Goal: Task Accomplishment & Management: Complete application form

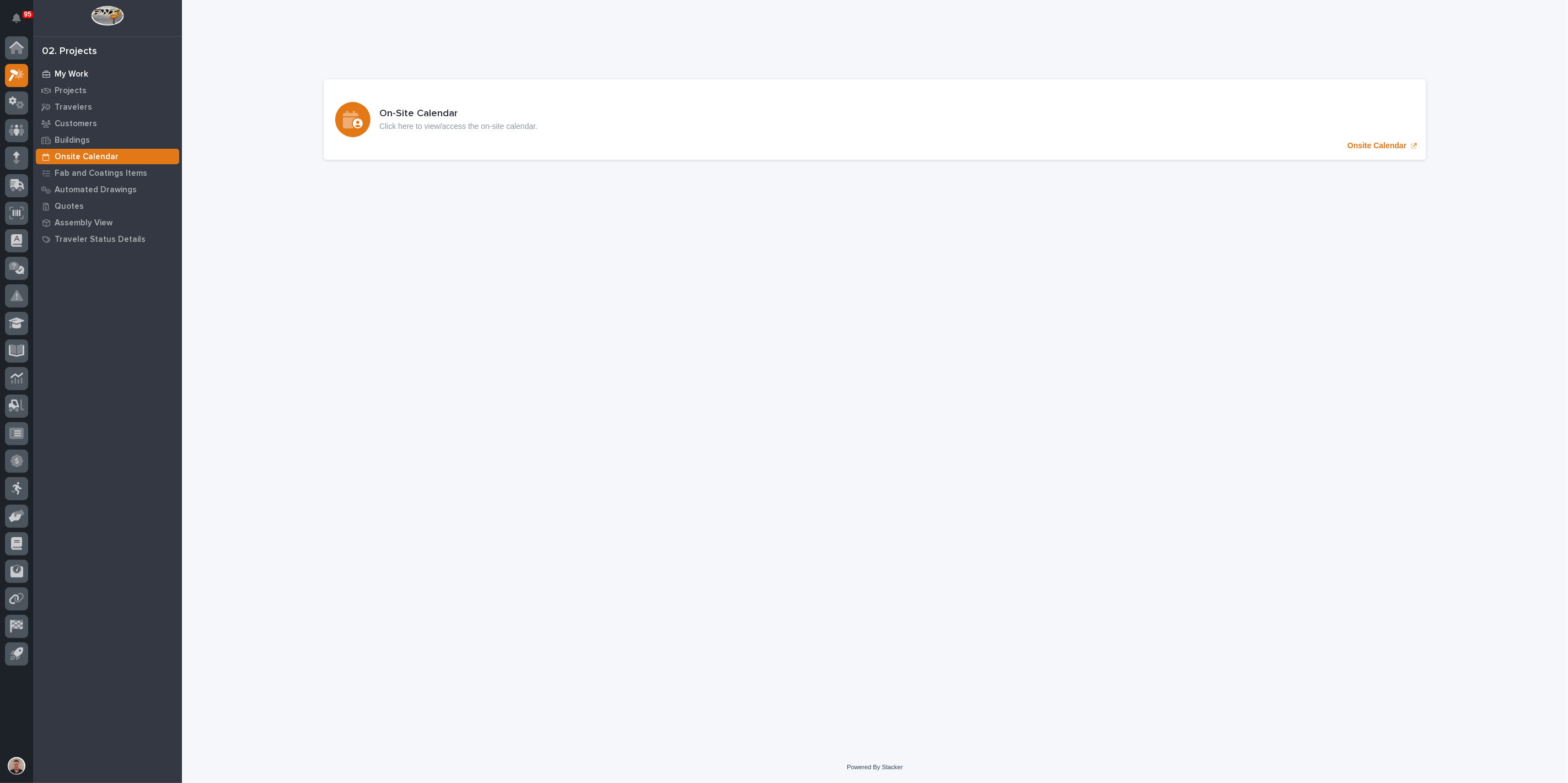
click at [79, 79] on p "My Work" at bounding box center [71, 74] width 34 height 10
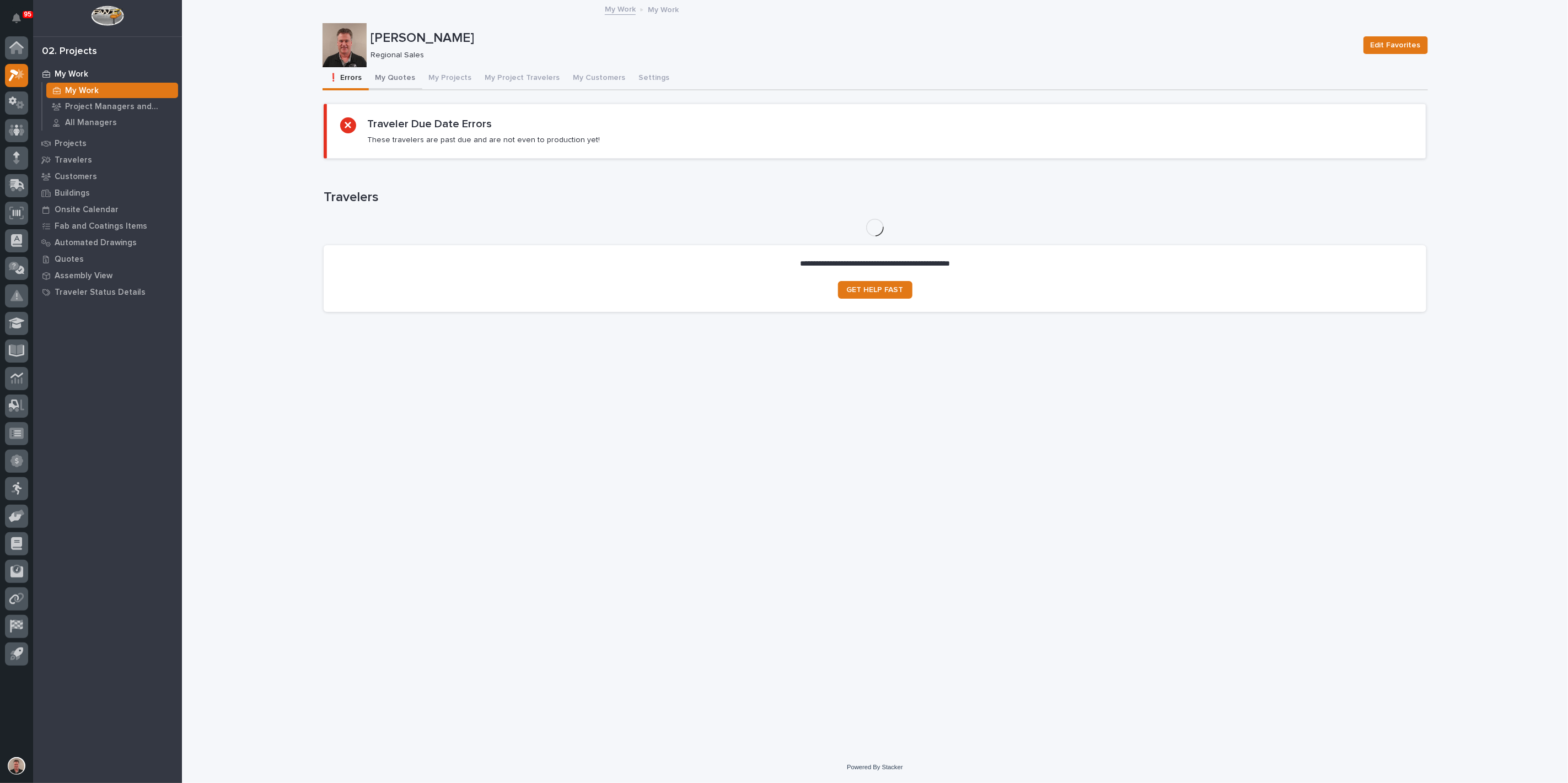
click at [405, 89] on button "My Quotes" at bounding box center [396, 79] width 54 height 24
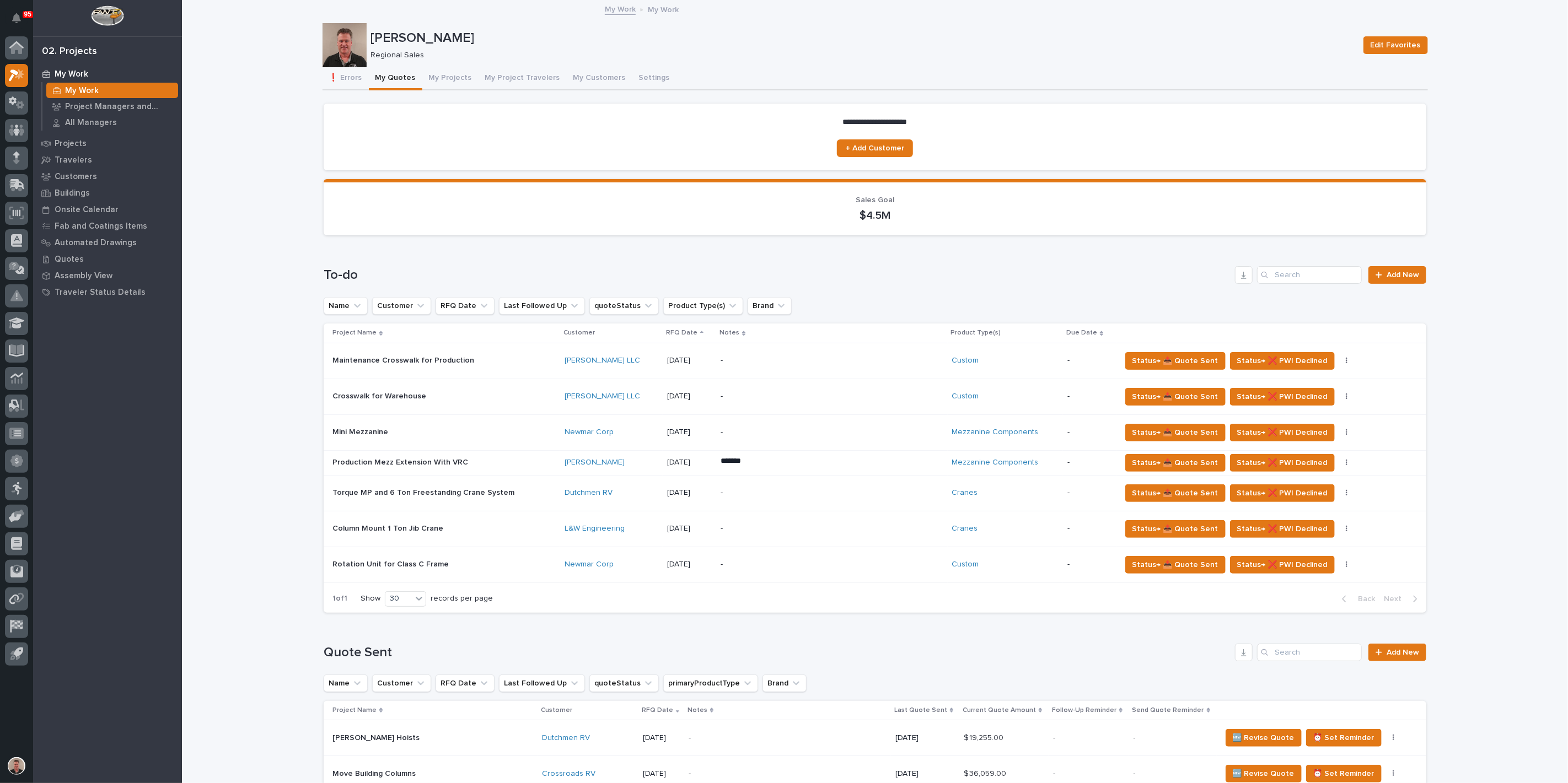
scroll to position [61, 0]
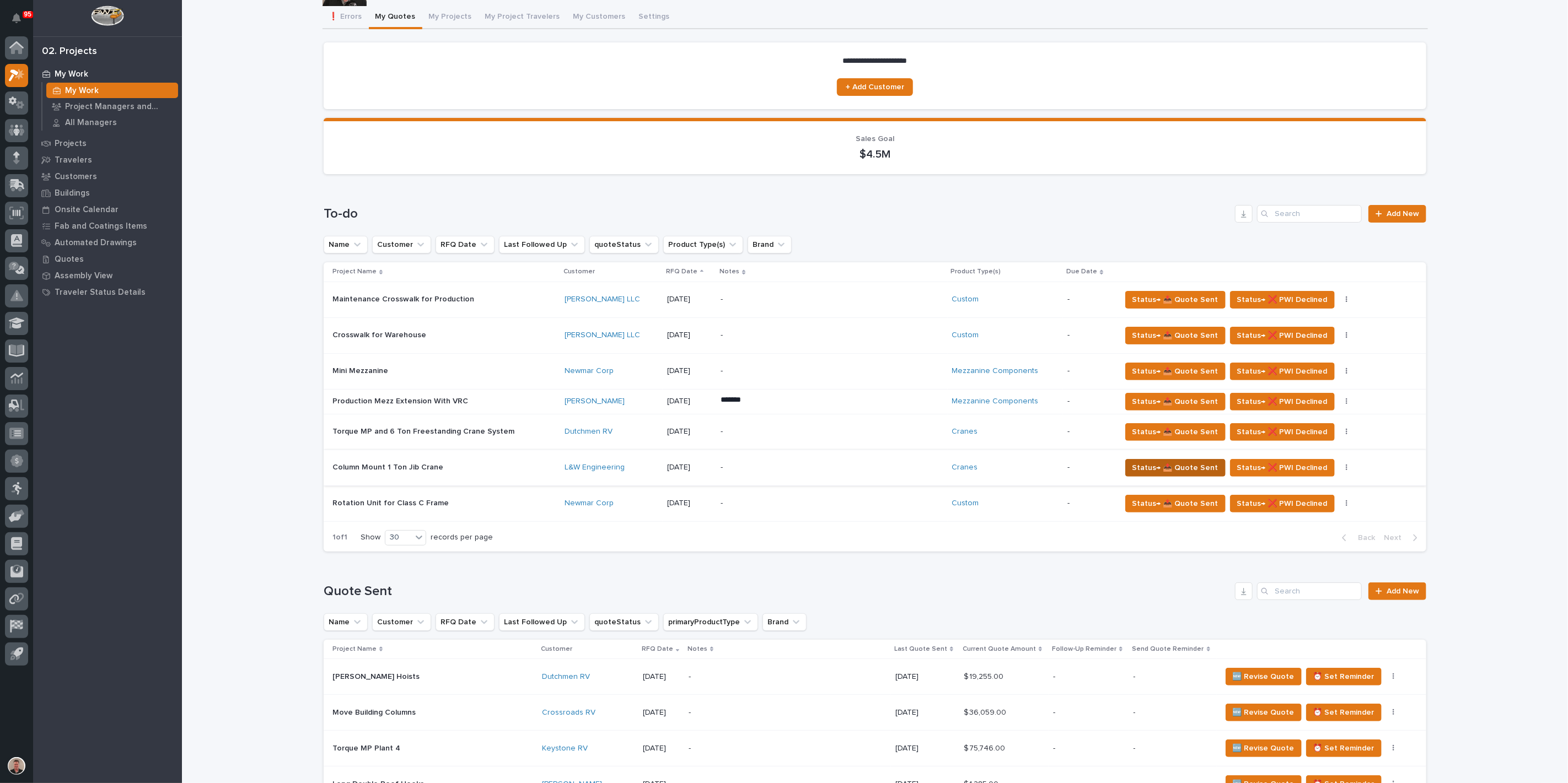
click at [1142, 475] on span "Status→ 📤 Quote Sent" at bounding box center [1175, 468] width 86 height 14
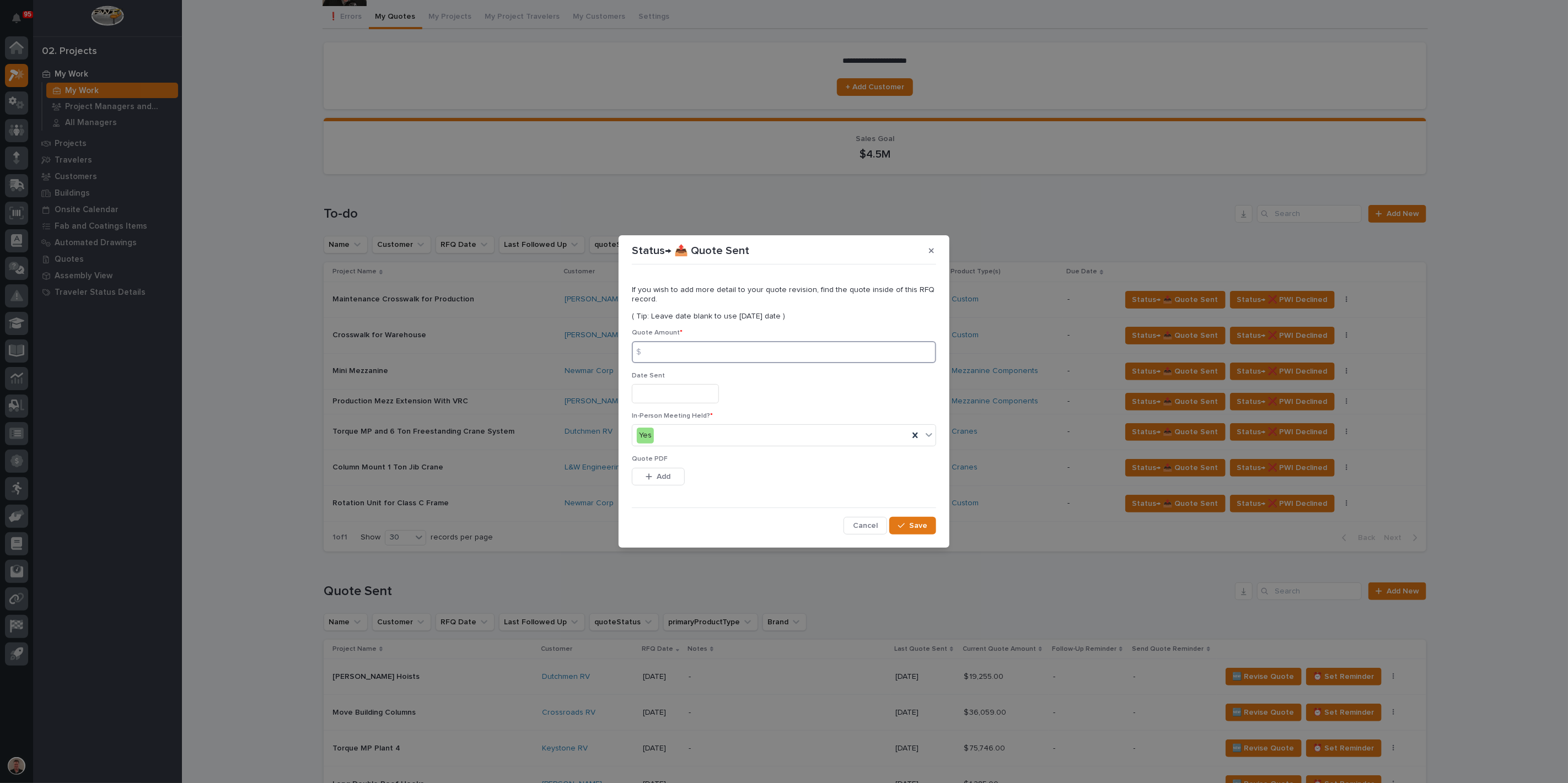
click at [672, 347] on input at bounding box center [783, 352] width 304 height 22
click at [678, 400] on input "text" at bounding box center [675, 394] width 87 height 19
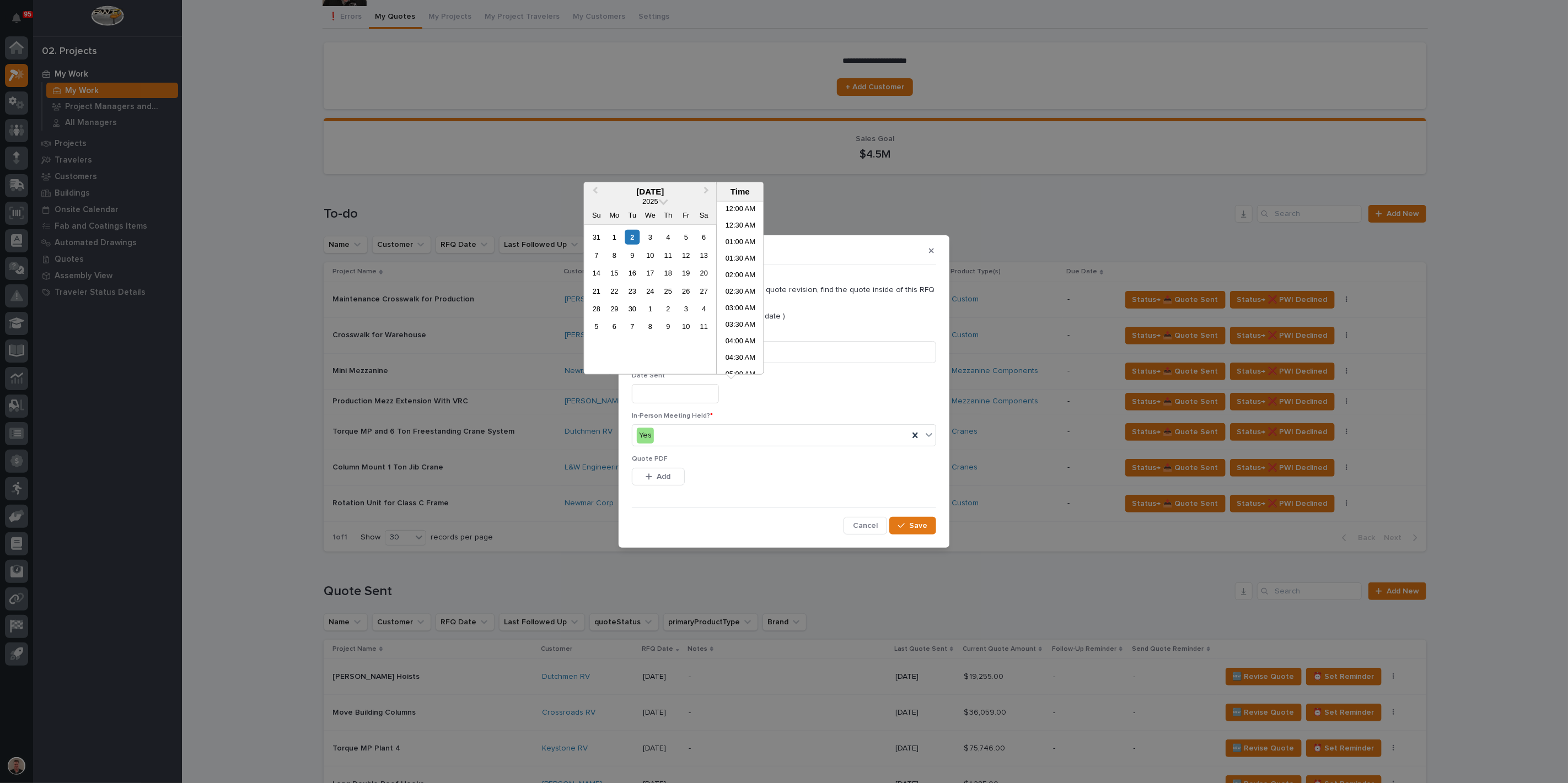
scroll to position [153, 0]
click at [595, 189] on span "Previous Month" at bounding box center [595, 192] width 0 height 15
click at [661, 299] on div "21" at bounding box center [668, 290] width 15 height 15
type input "**********"
click at [803, 347] on input at bounding box center [783, 352] width 304 height 22
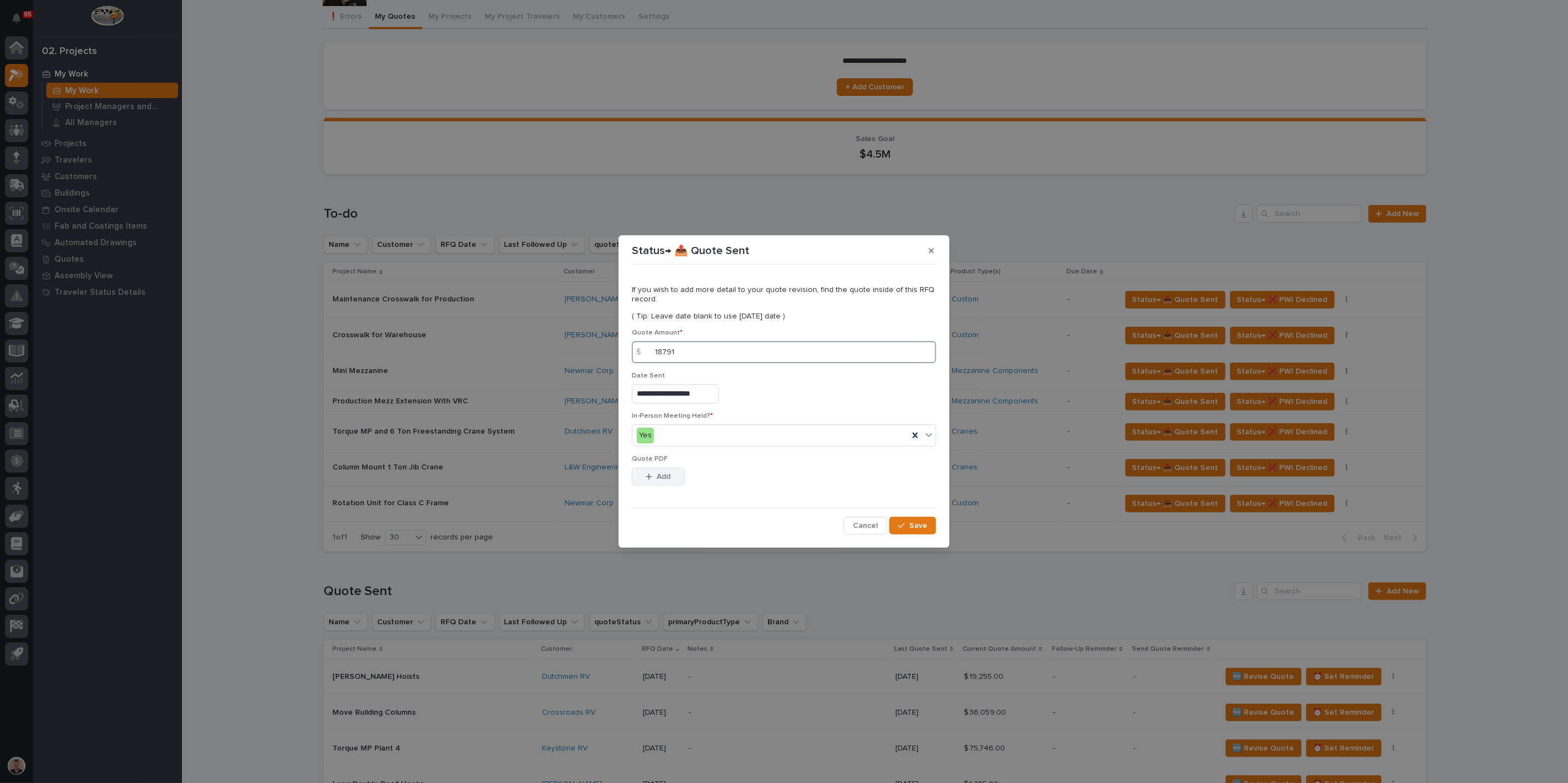
type input "18791"
drag, startPoint x: 668, startPoint y: 491, endPoint x: 686, endPoint y: 491, distance: 18.0
click at [668, 482] on span "Add" at bounding box center [663, 476] width 14 height 10
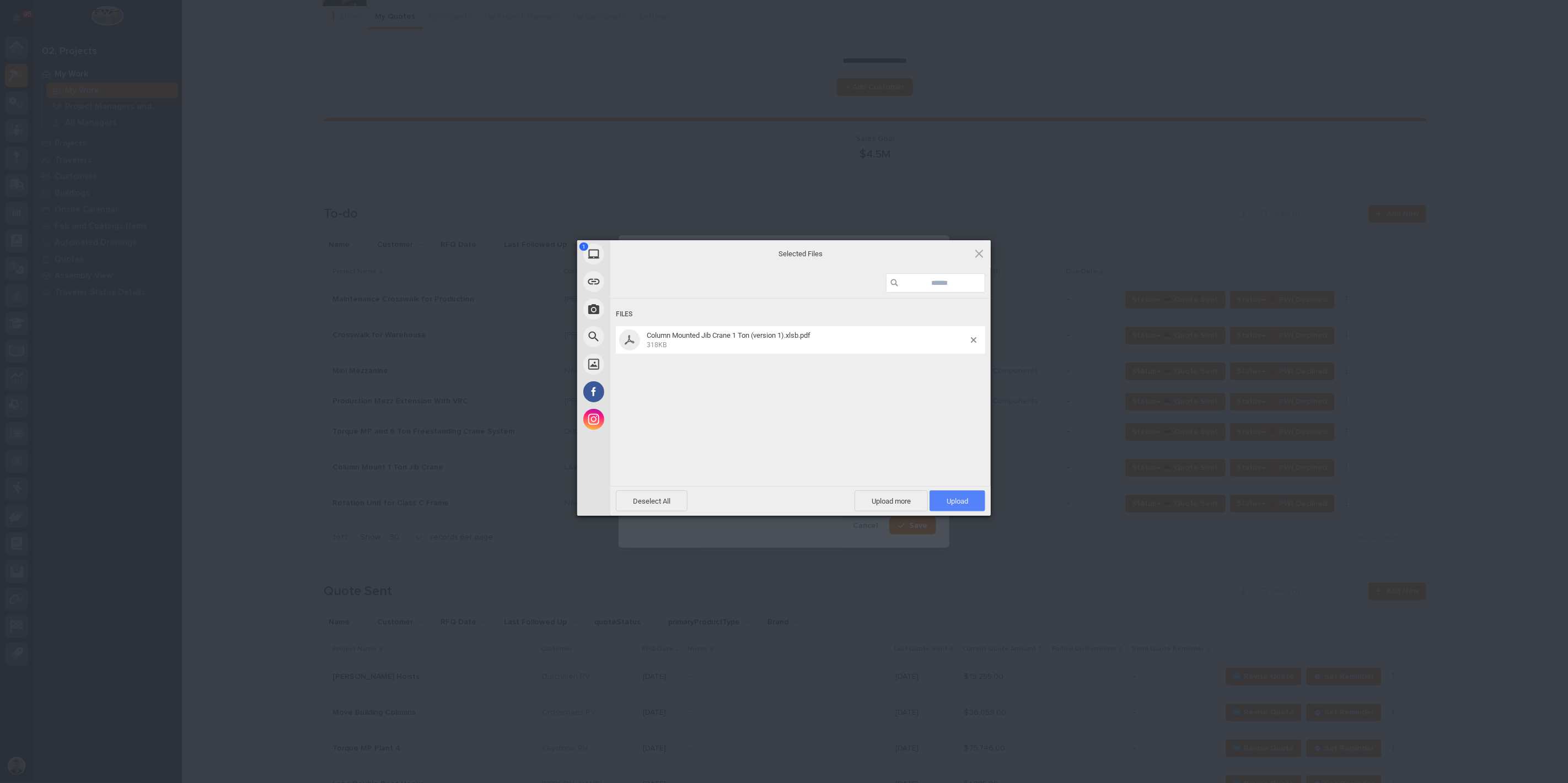
click at [962, 505] on span "Upload 1" at bounding box center [957, 501] width 22 height 8
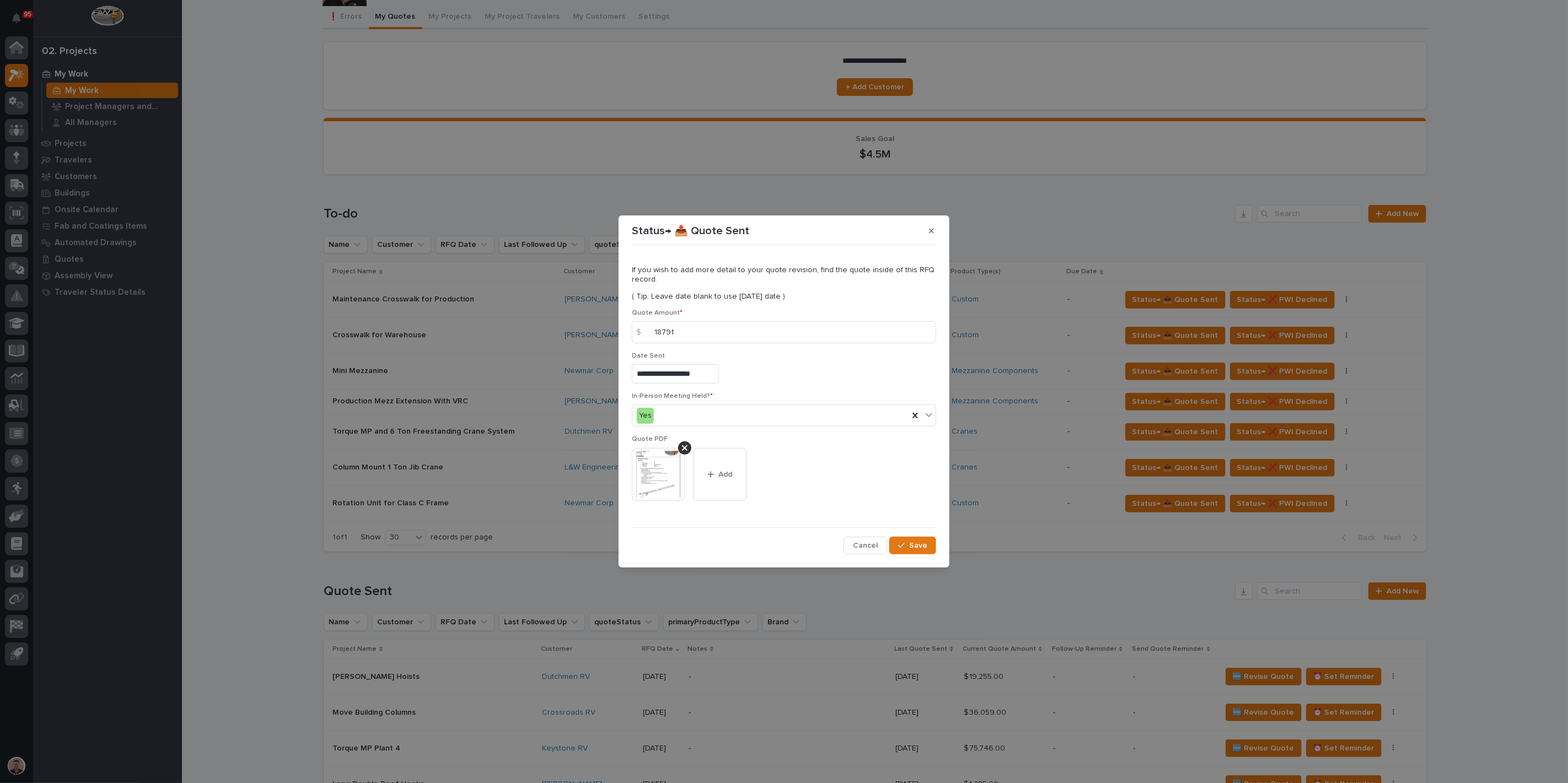
scroll to position [28, 0]
click at [909, 551] on span "Save" at bounding box center [918, 545] width 18 height 10
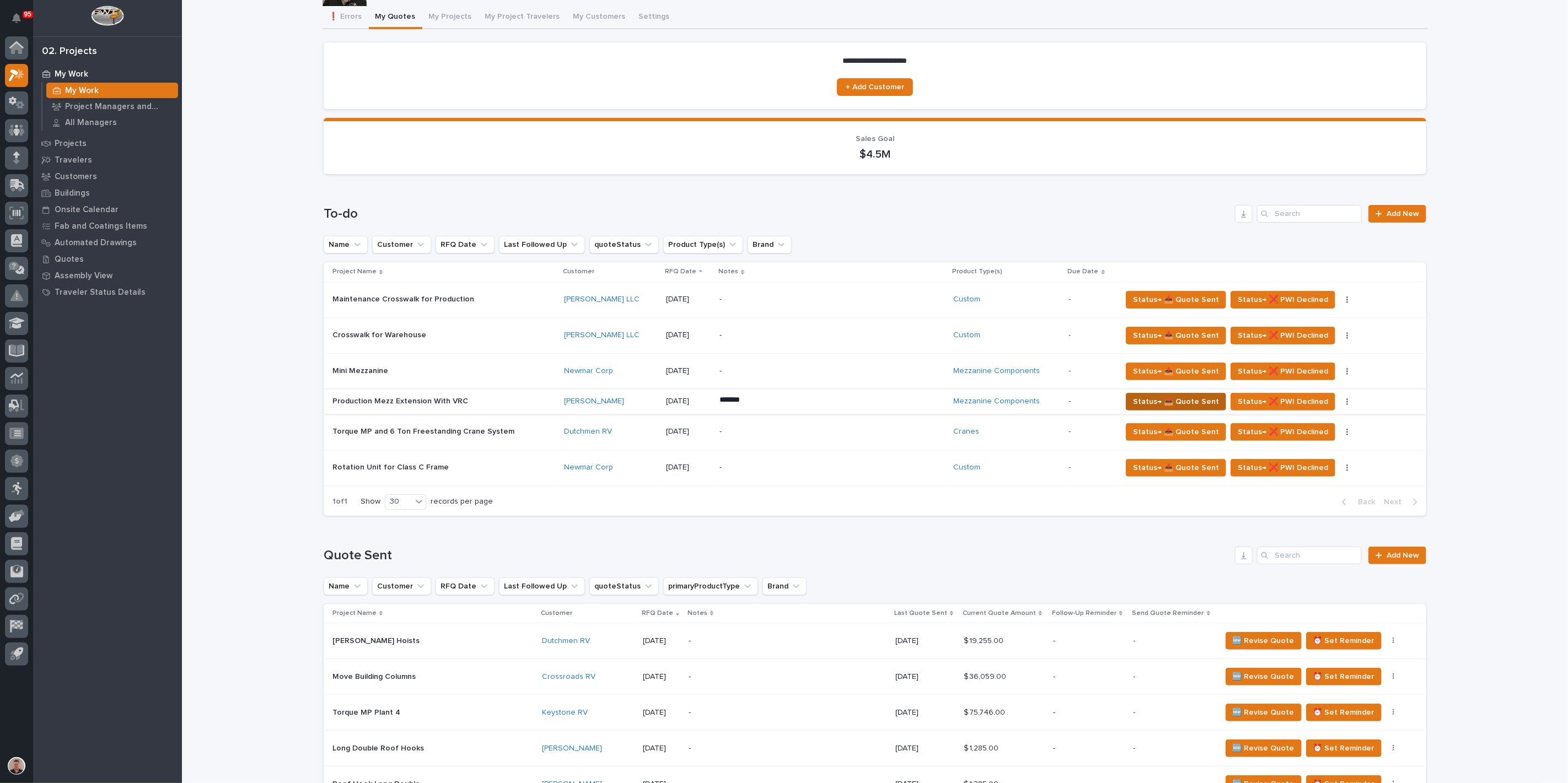
click at [1143, 408] on span "Status→ 📤 Quote Sent" at bounding box center [1176, 402] width 86 height 14
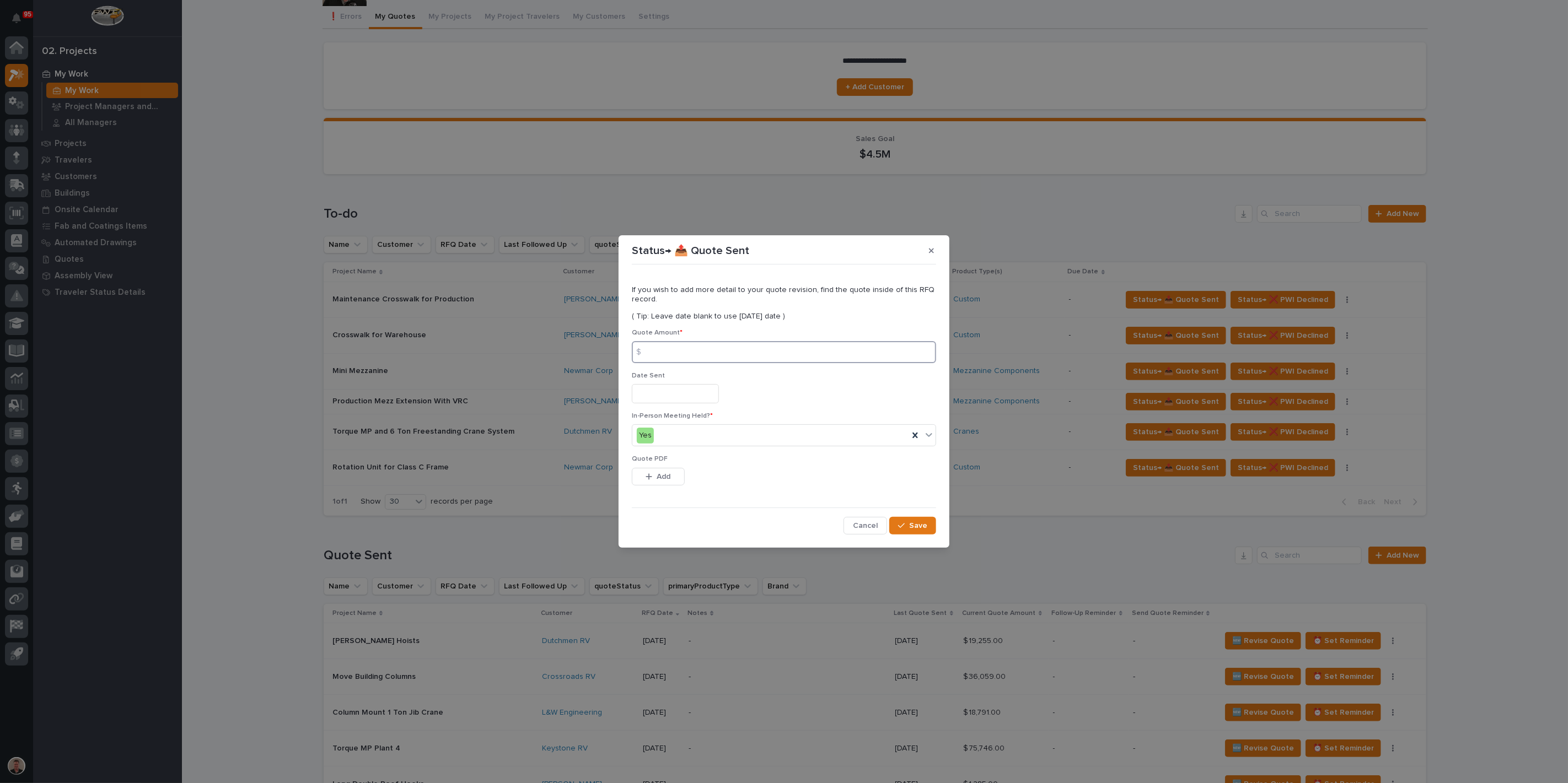
click at [697, 355] on input at bounding box center [783, 352] width 304 height 22
click at [688, 396] on input "text" at bounding box center [675, 394] width 87 height 19
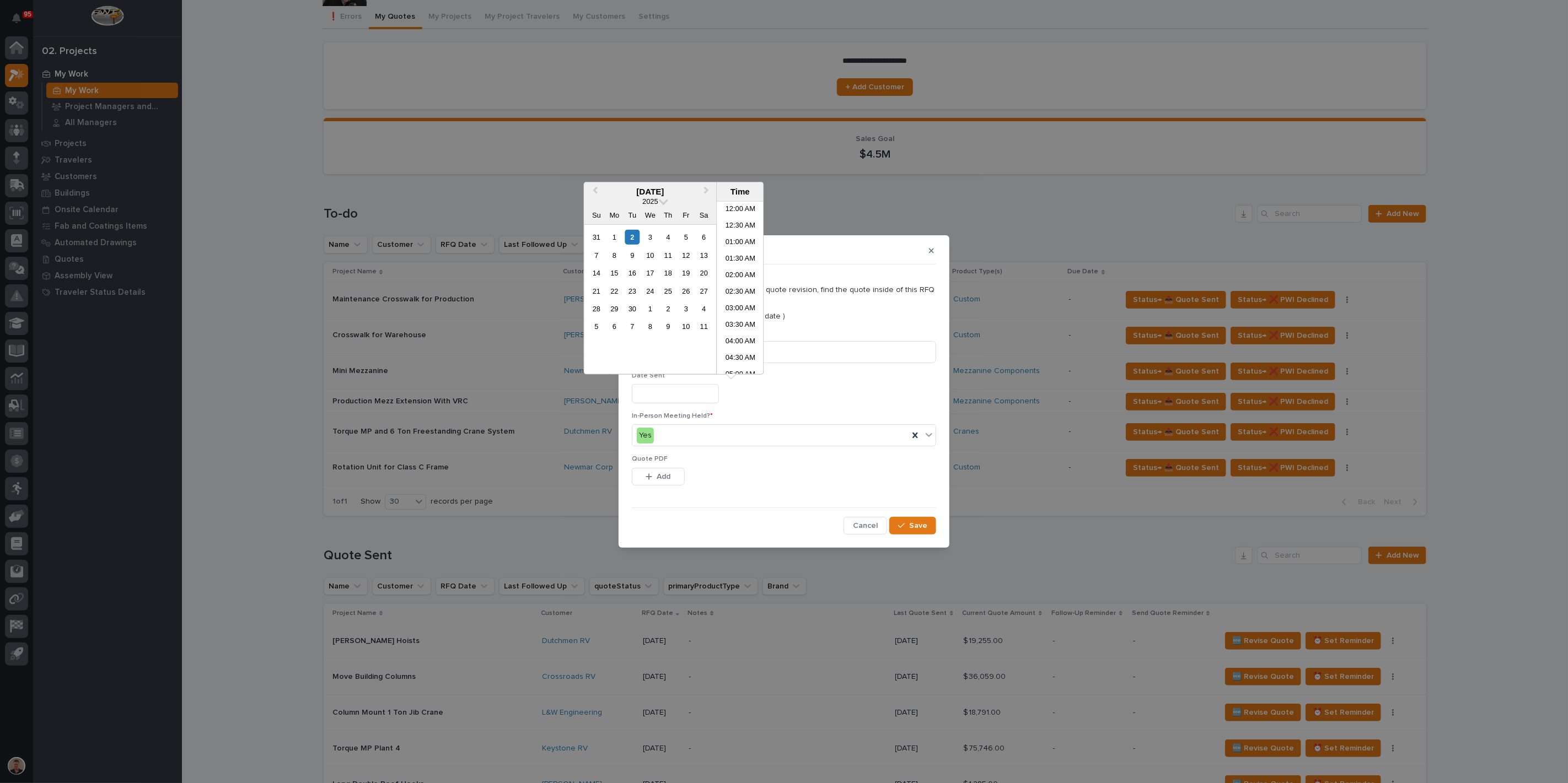
scroll to position [153, 0]
click at [585, 186] on button "Previous Month" at bounding box center [593, 191] width 17 height 17
click at [679, 317] on div "29" at bounding box center [686, 308] width 15 height 15
type input "**********"
click at [809, 341] on input at bounding box center [783, 352] width 304 height 22
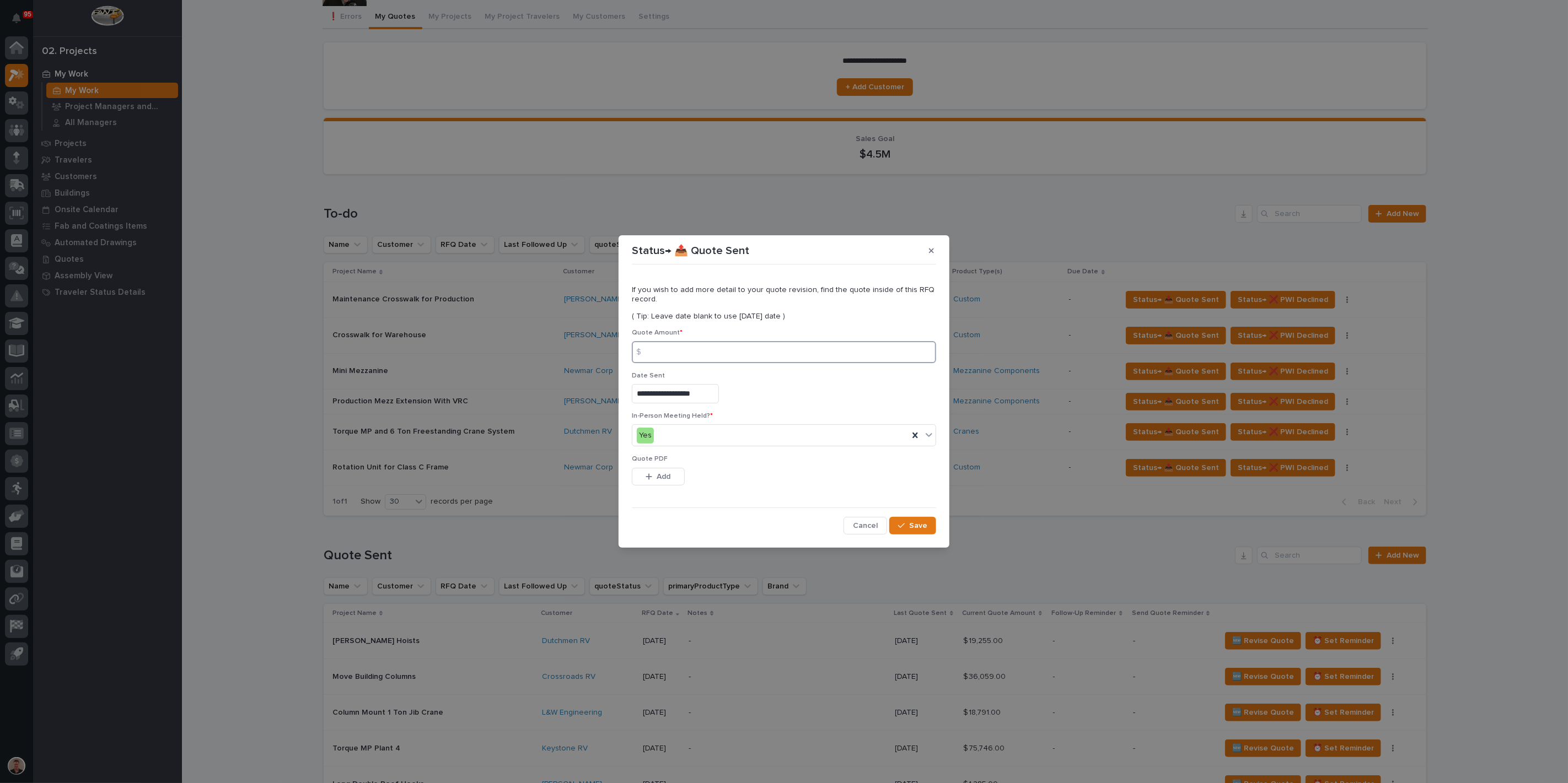
click at [691, 347] on input at bounding box center [783, 352] width 304 height 22
type input "276109"
drag, startPoint x: 672, startPoint y: 495, endPoint x: 686, endPoint y: 495, distance: 14.0
click at [671, 482] on span "Add" at bounding box center [663, 476] width 14 height 10
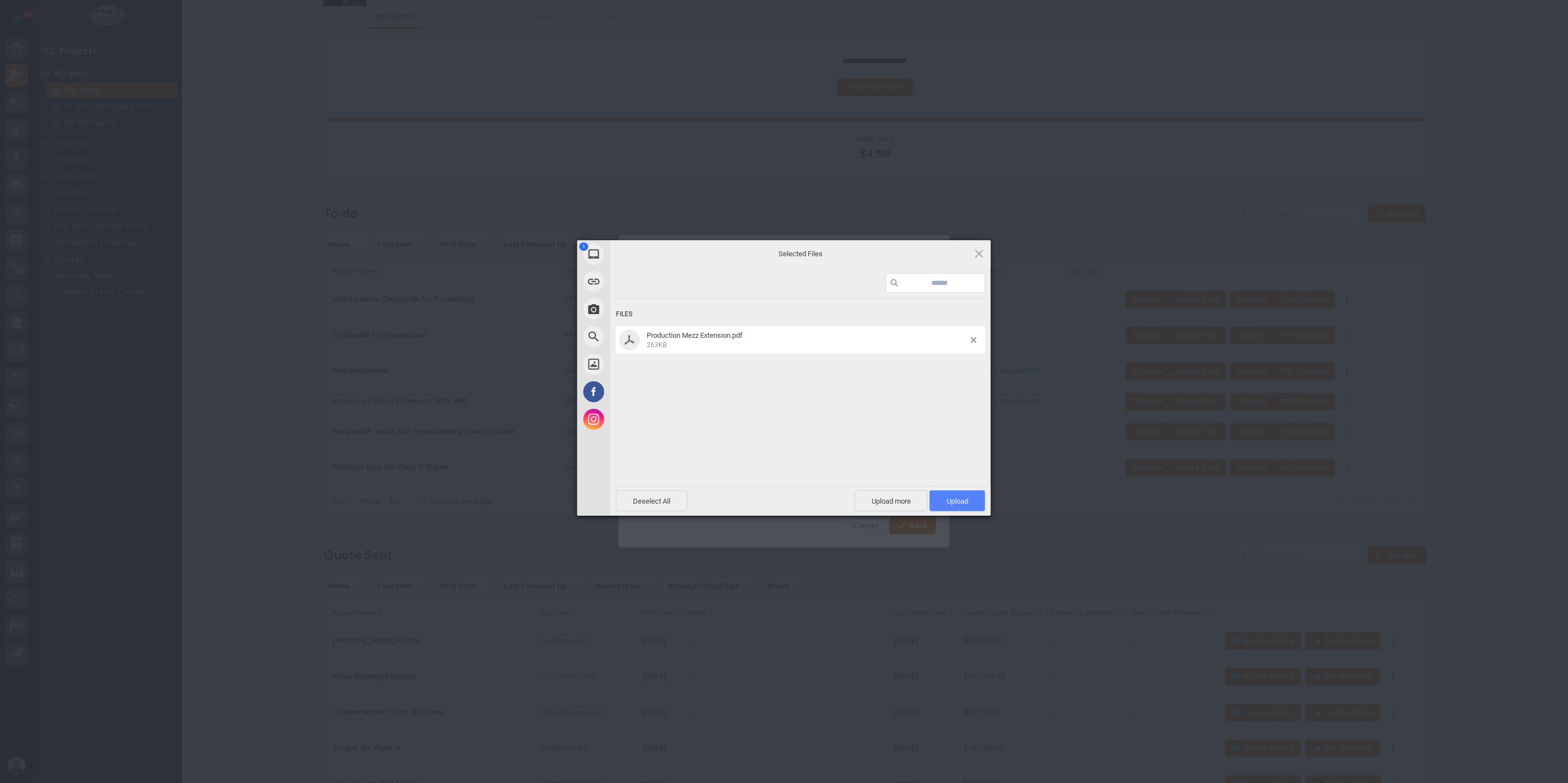
click at [945, 496] on span "Upload 1" at bounding box center [956, 501] width 55 height 21
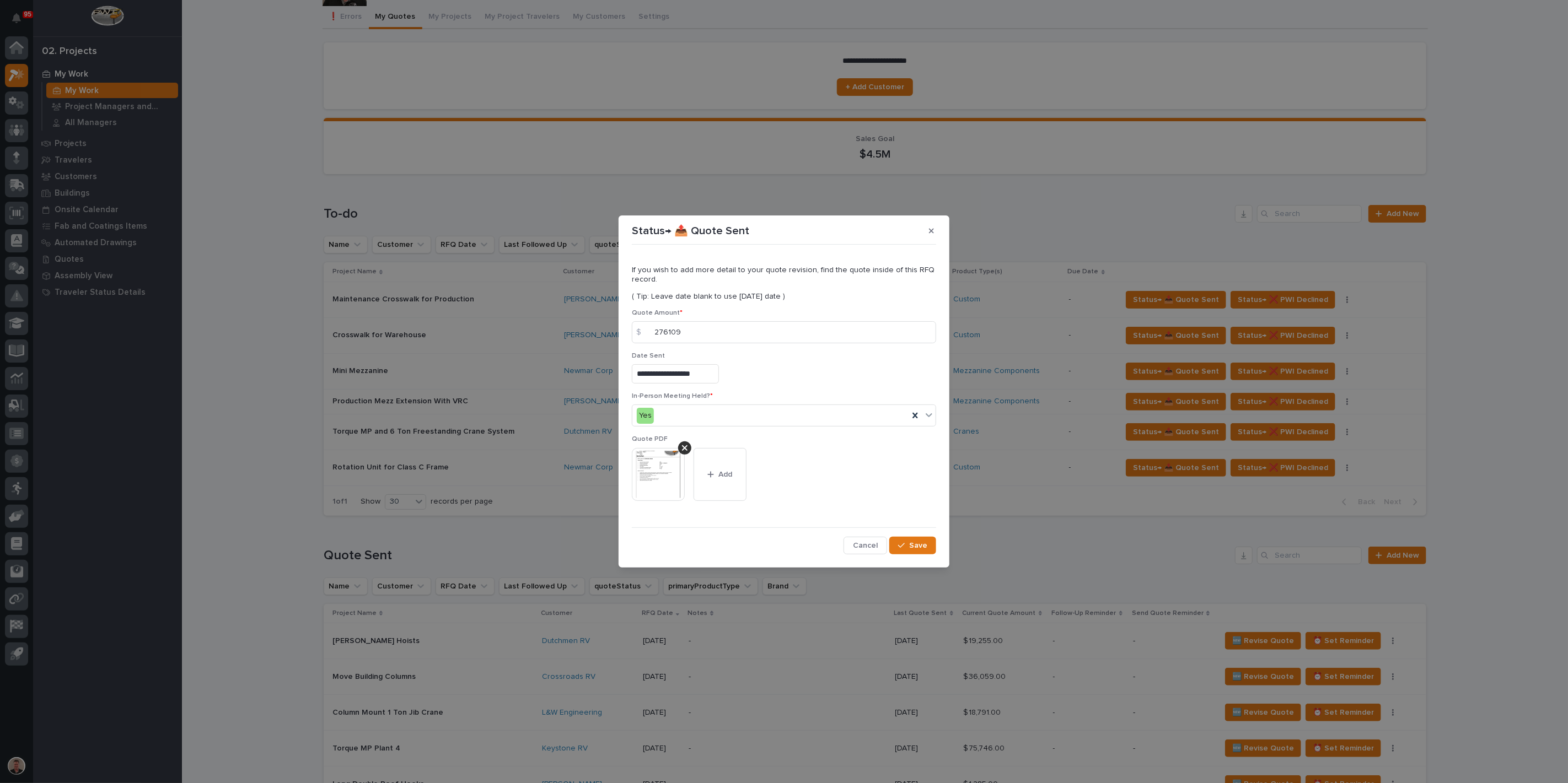
scroll to position [28, 0]
click at [909, 551] on span "Save" at bounding box center [918, 545] width 18 height 10
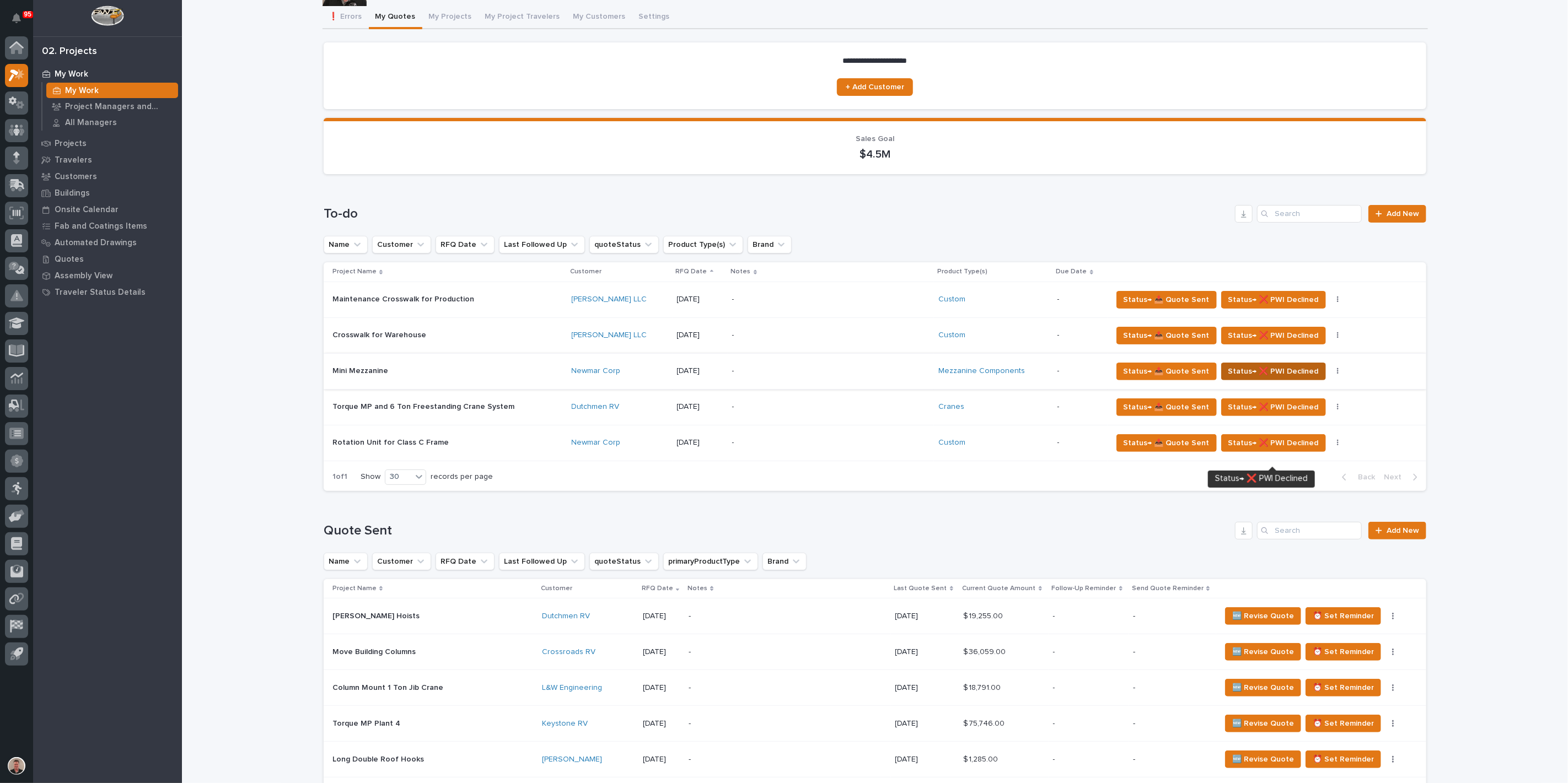
click at [1296, 378] on span "Status→ ❌ PWI Declined" at bounding box center [1274, 371] width 91 height 14
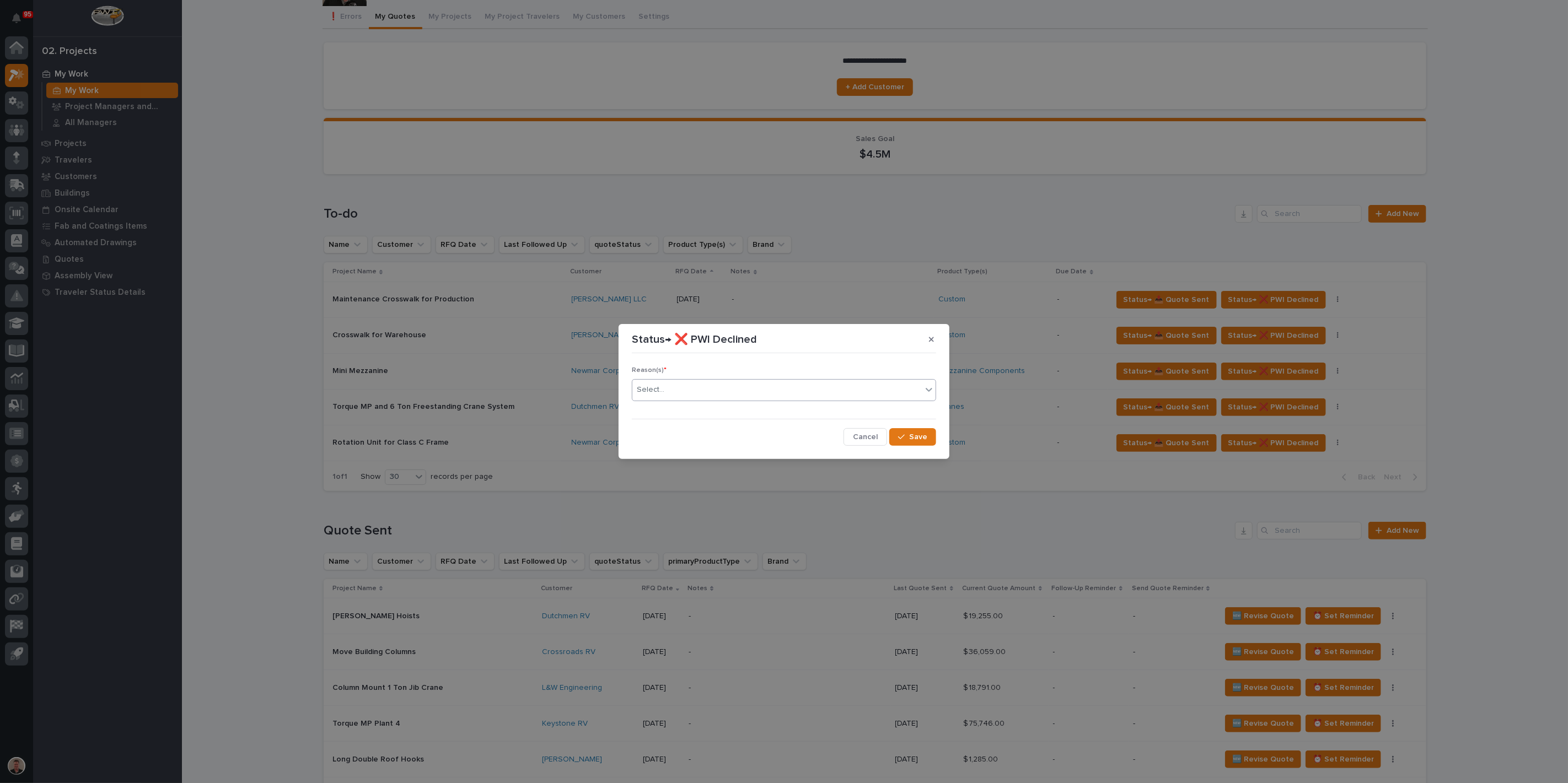
click at [764, 391] on div "Select..." at bounding box center [777, 390] width 289 height 18
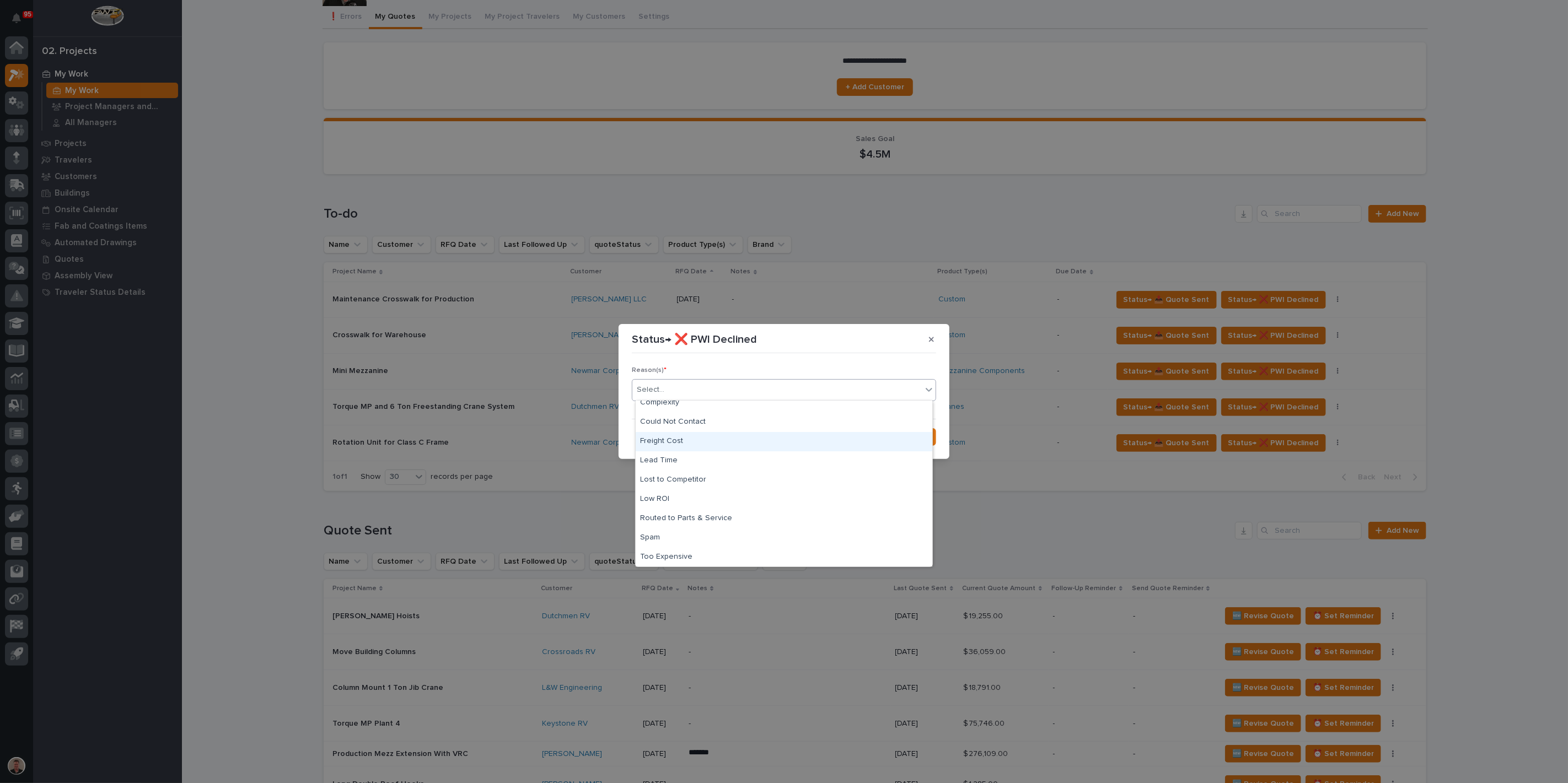
scroll to position [0, 0]
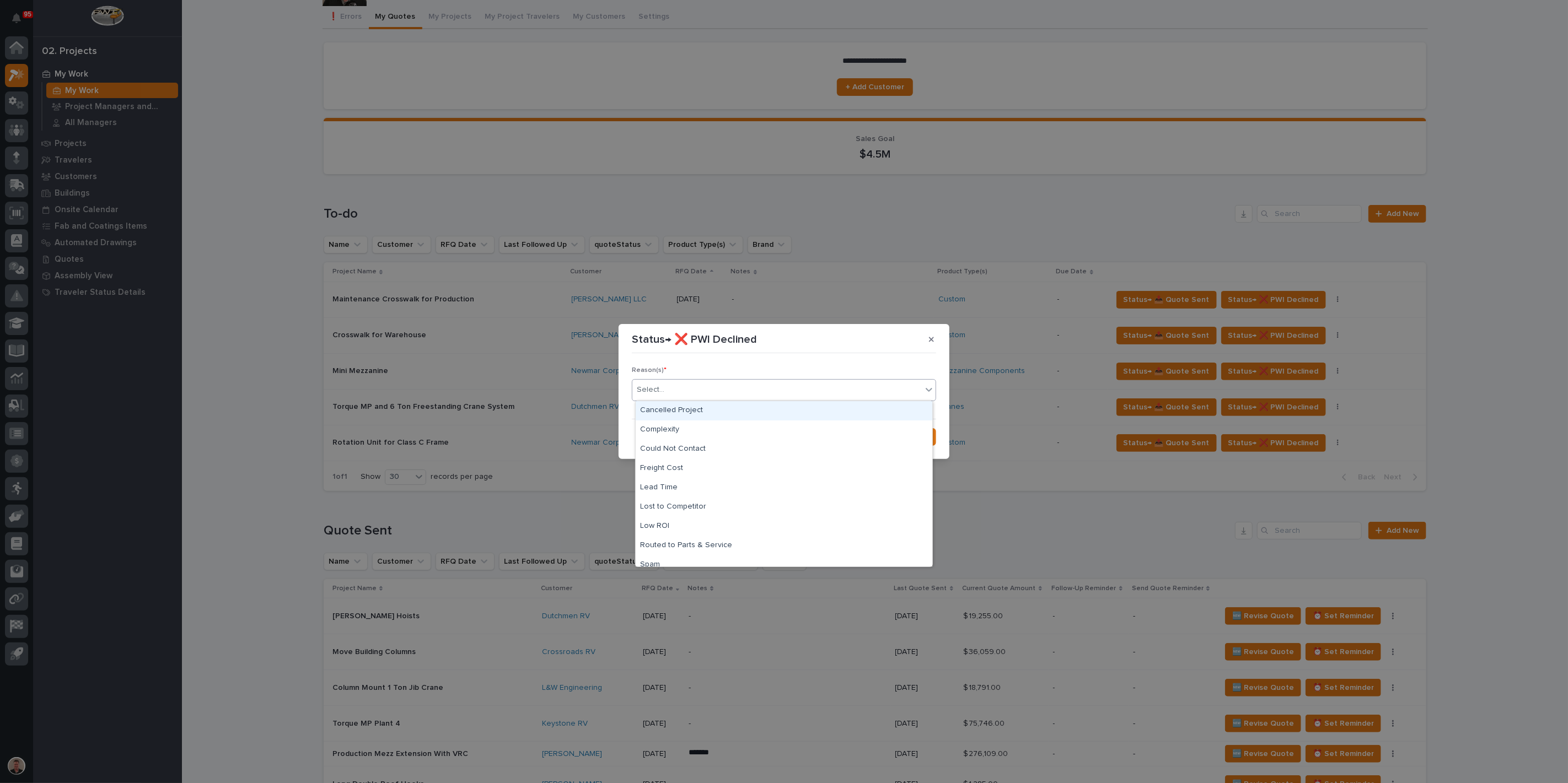
click at [715, 416] on div "Cancelled Project" at bounding box center [784, 410] width 297 height 19
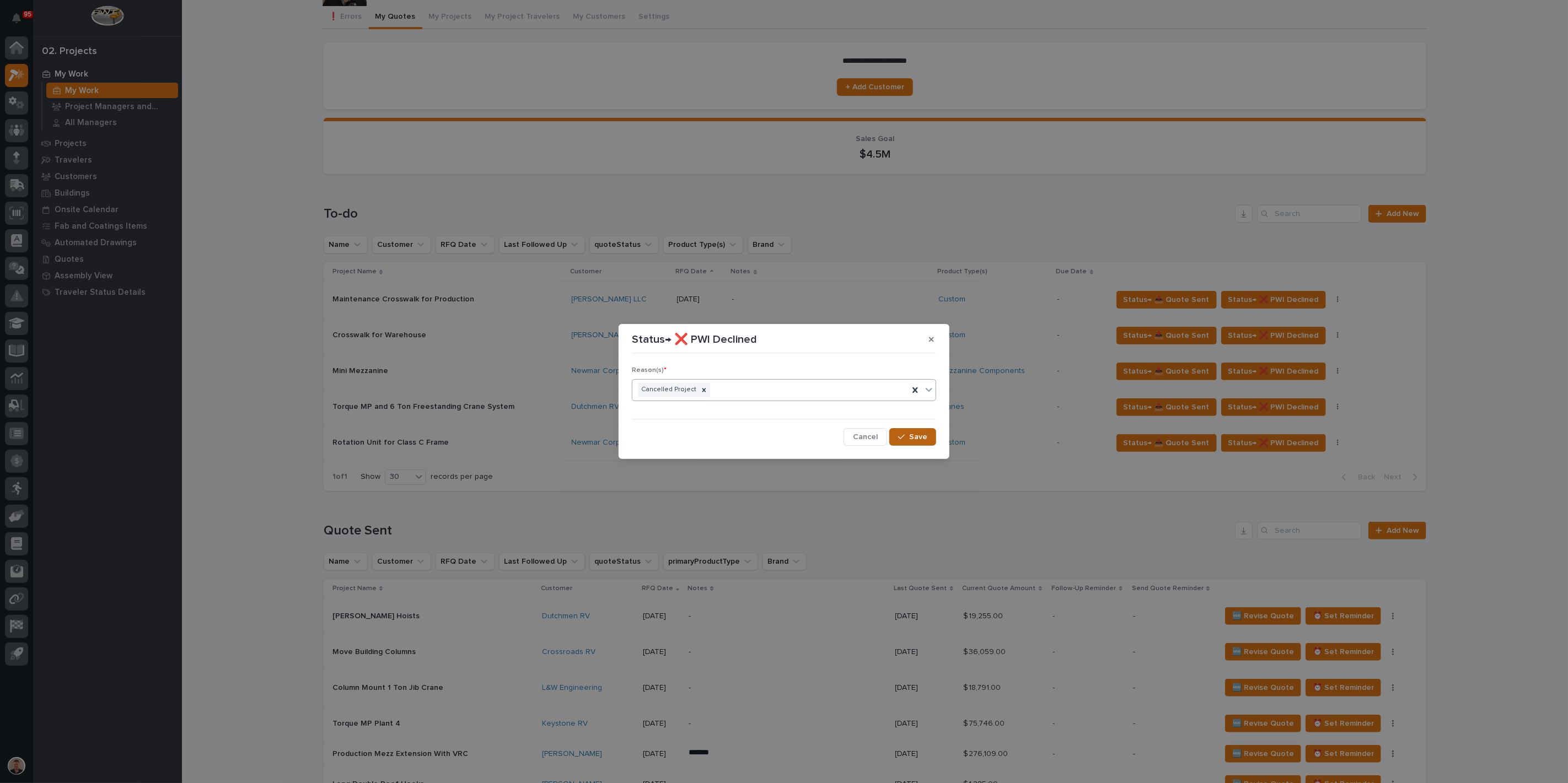
click at [909, 442] on span "Save" at bounding box center [918, 436] width 18 height 10
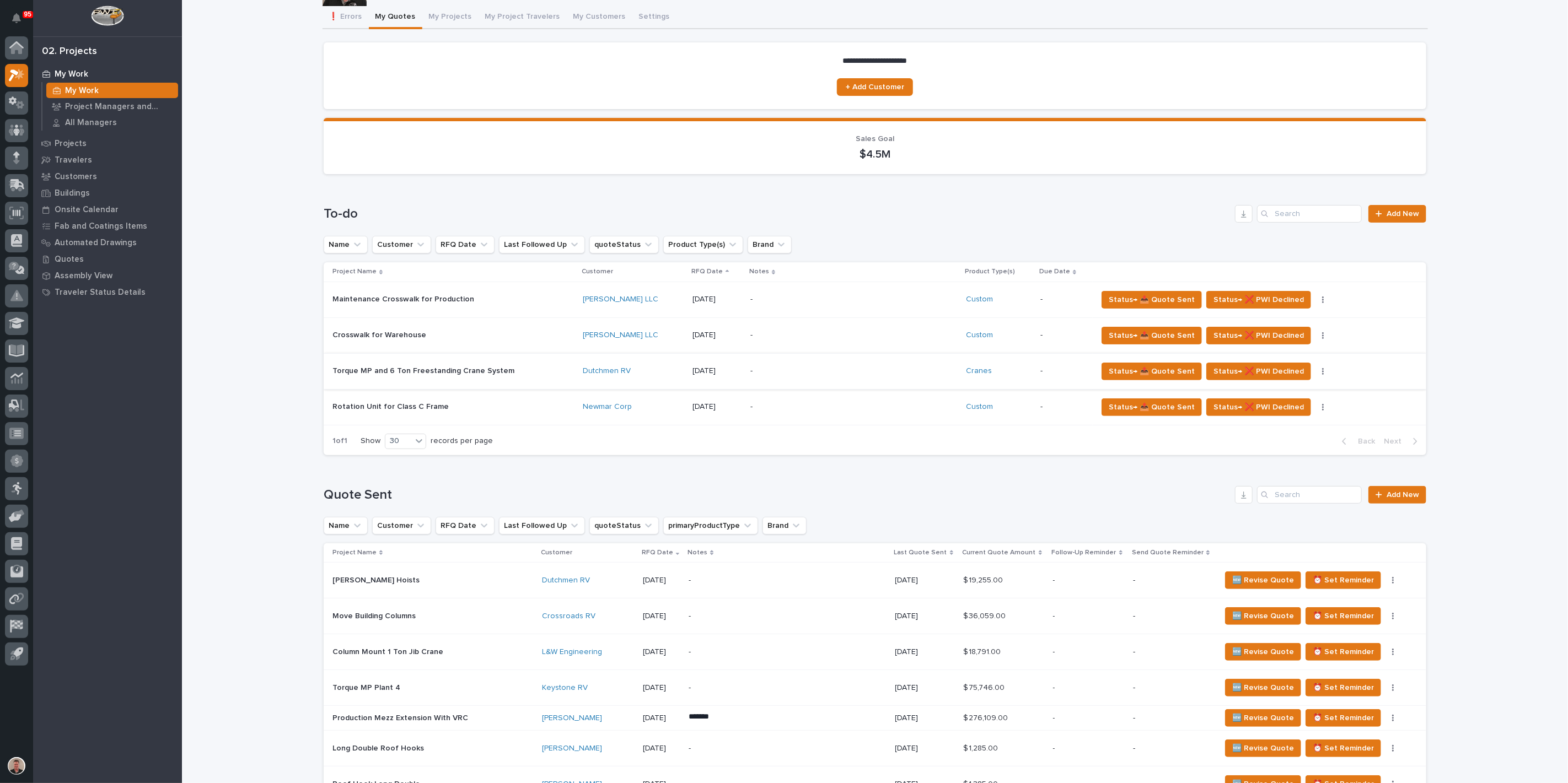
click at [1326, 376] on button "button" at bounding box center [1323, 371] width 15 height 8
click at [1233, 378] on span "Status→ ❌ PWI Declined" at bounding box center [1259, 371] width 91 height 14
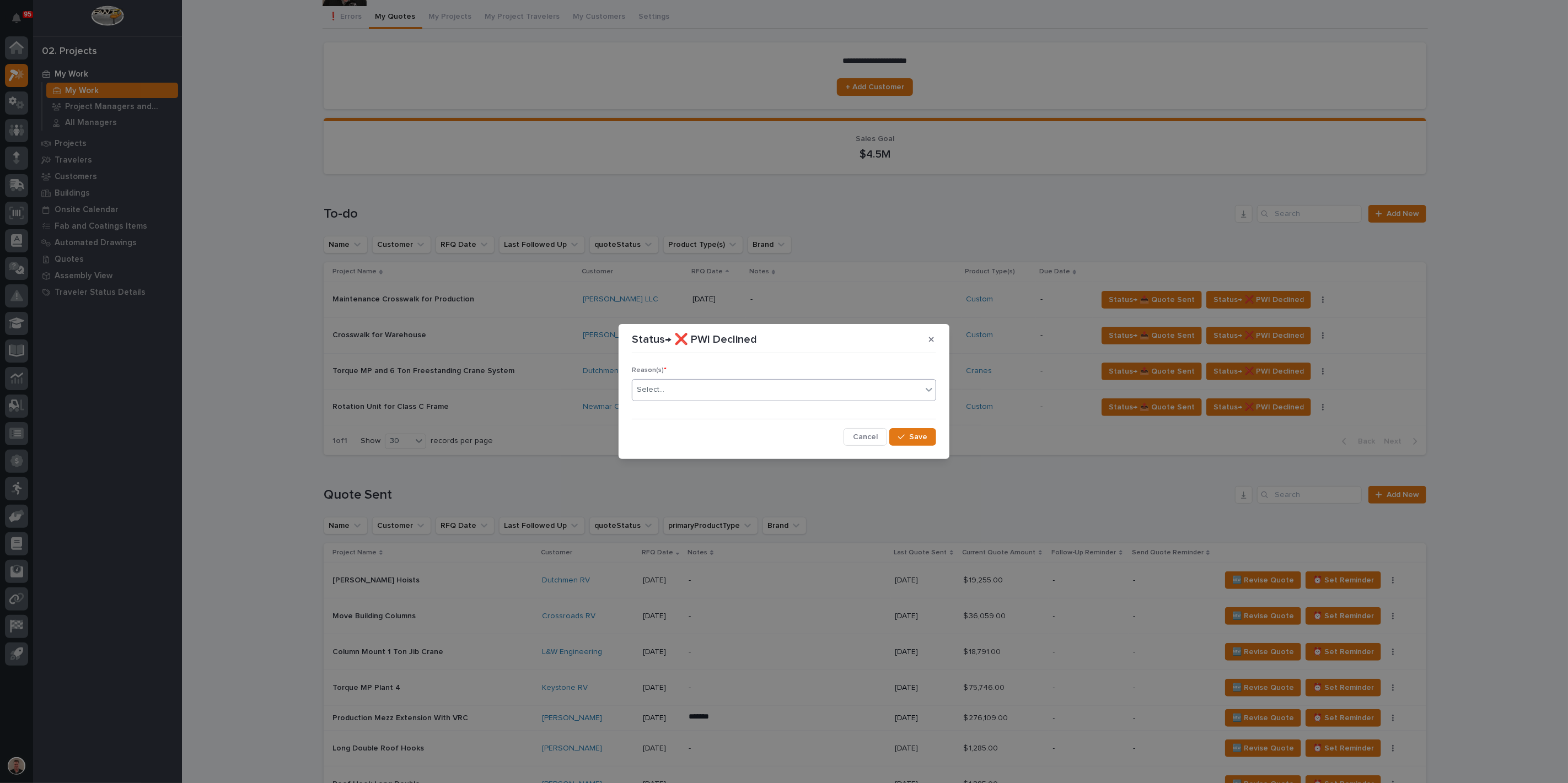
click at [925, 387] on icon at bounding box center [929, 390] width 11 height 11
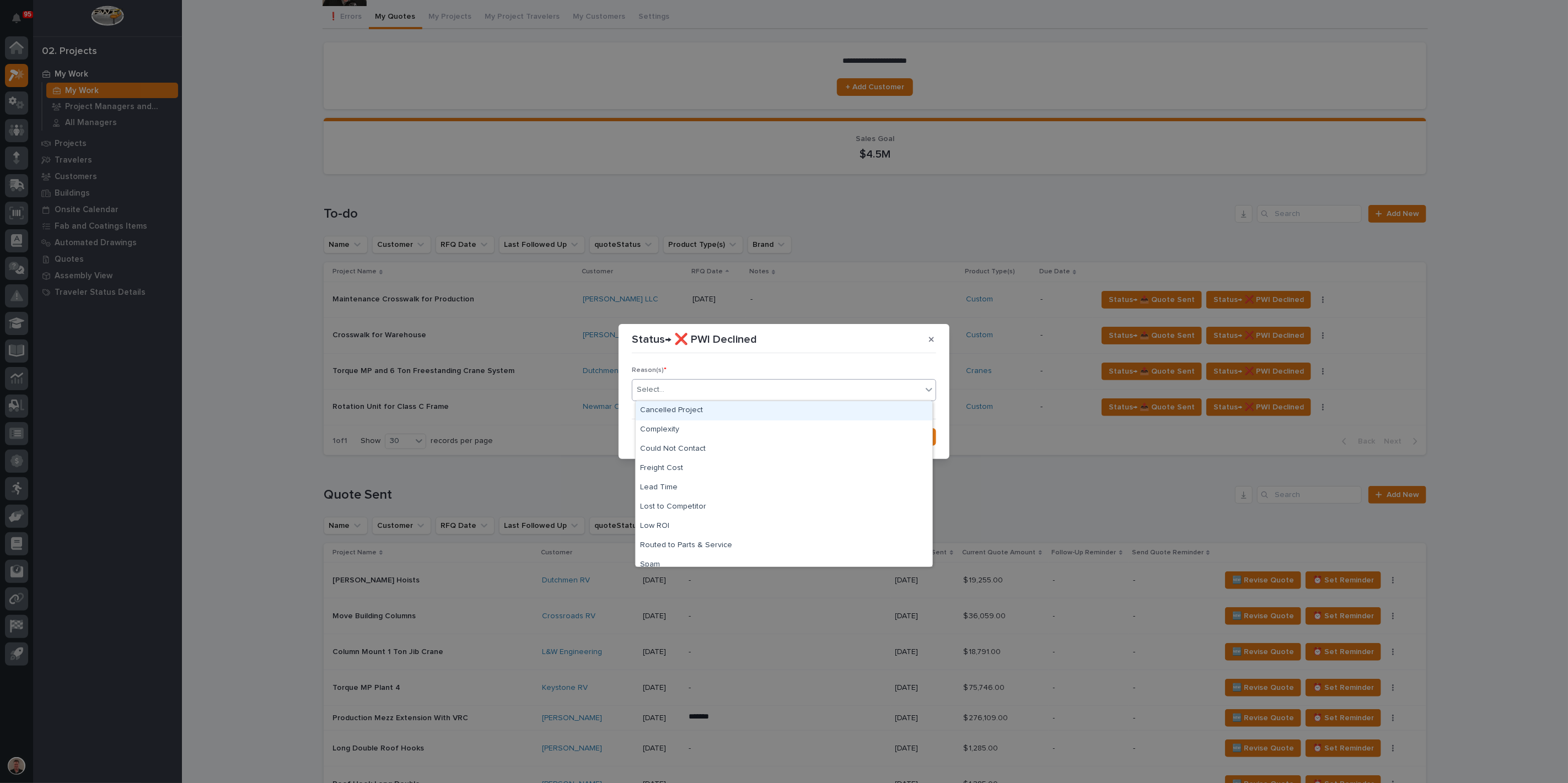
click at [737, 412] on div "Cancelled Project" at bounding box center [784, 410] width 297 height 19
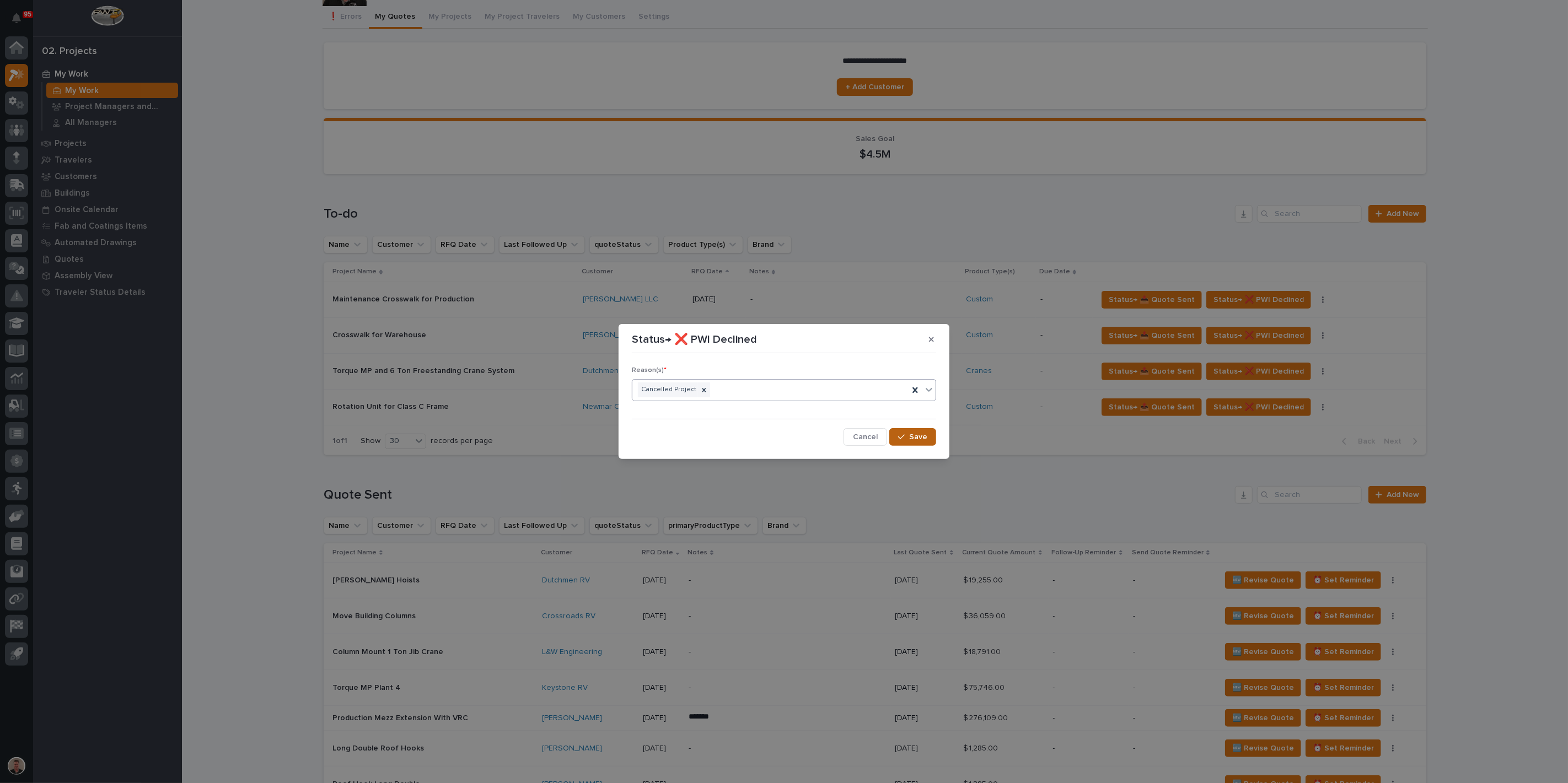
click at [898, 440] on icon "button" at bounding box center [901, 437] width 6 height 8
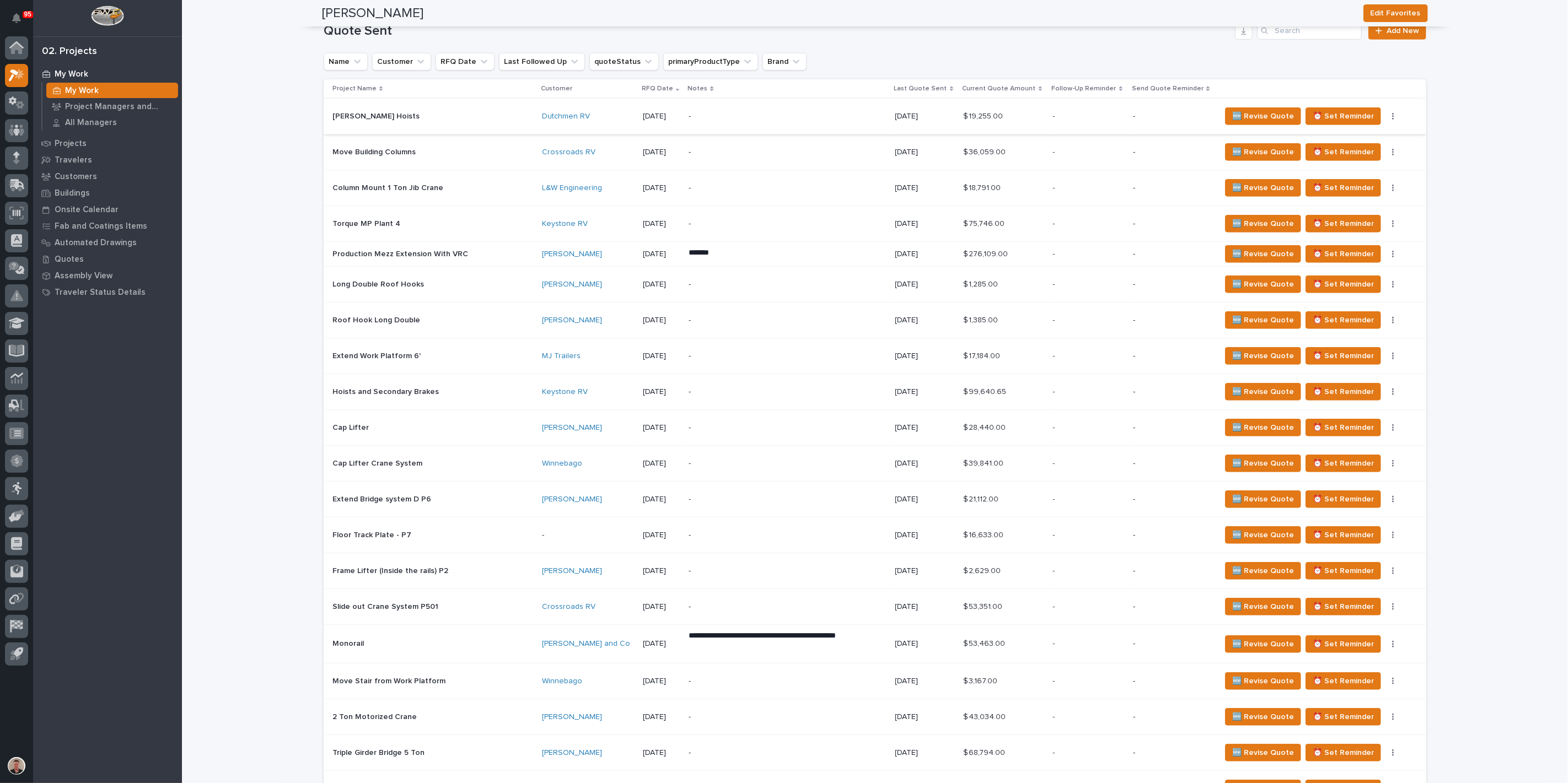
scroll to position [367, 0]
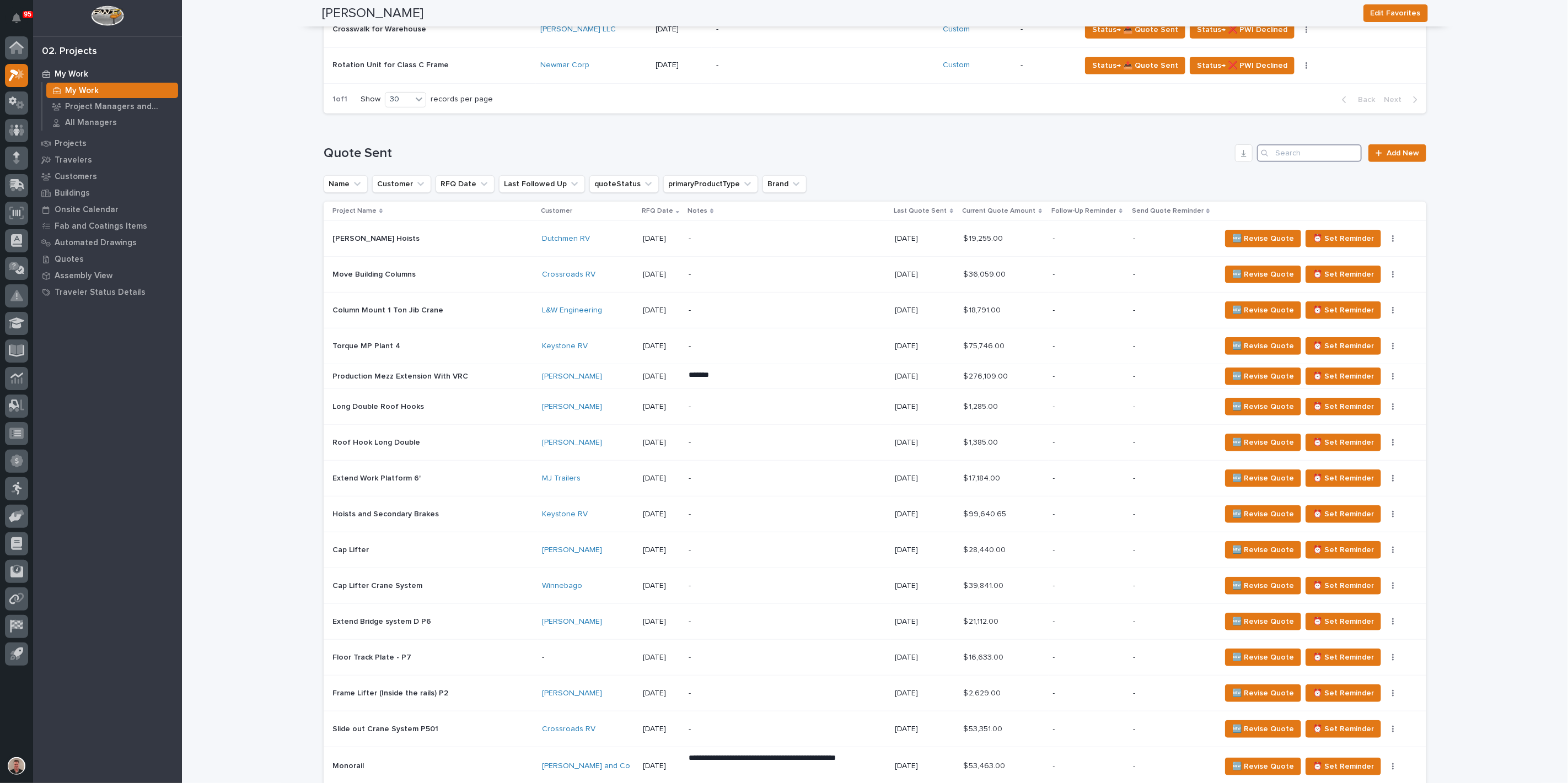
click at [1290, 162] on input "Search" at bounding box center [1308, 152] width 104 height 17
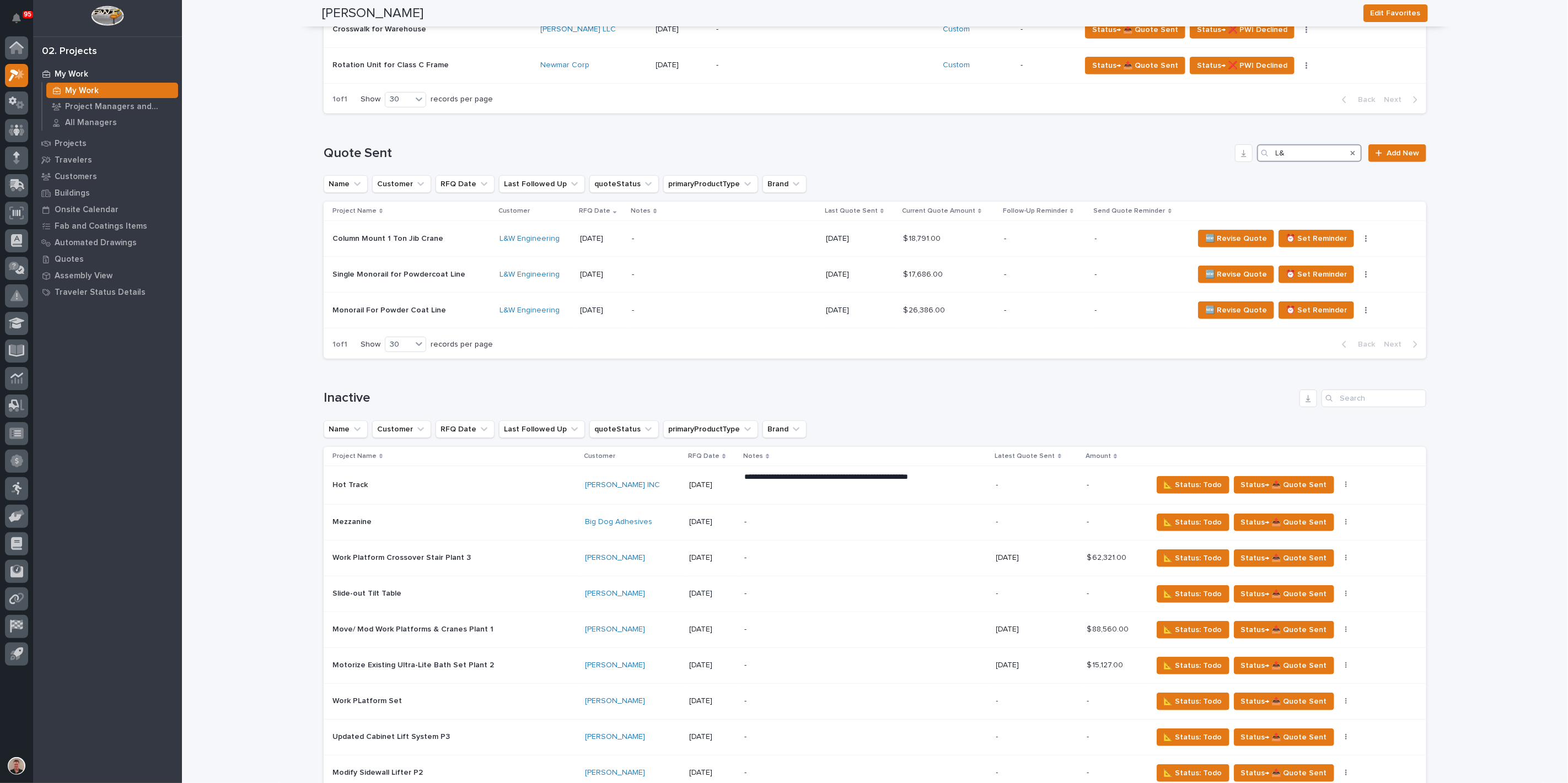
type input "L&"
click at [999, 193] on div "Name Customer RFQ Date Last Followed Up quoteStatus primaryProductType Brand" at bounding box center [875, 183] width 1102 height 17
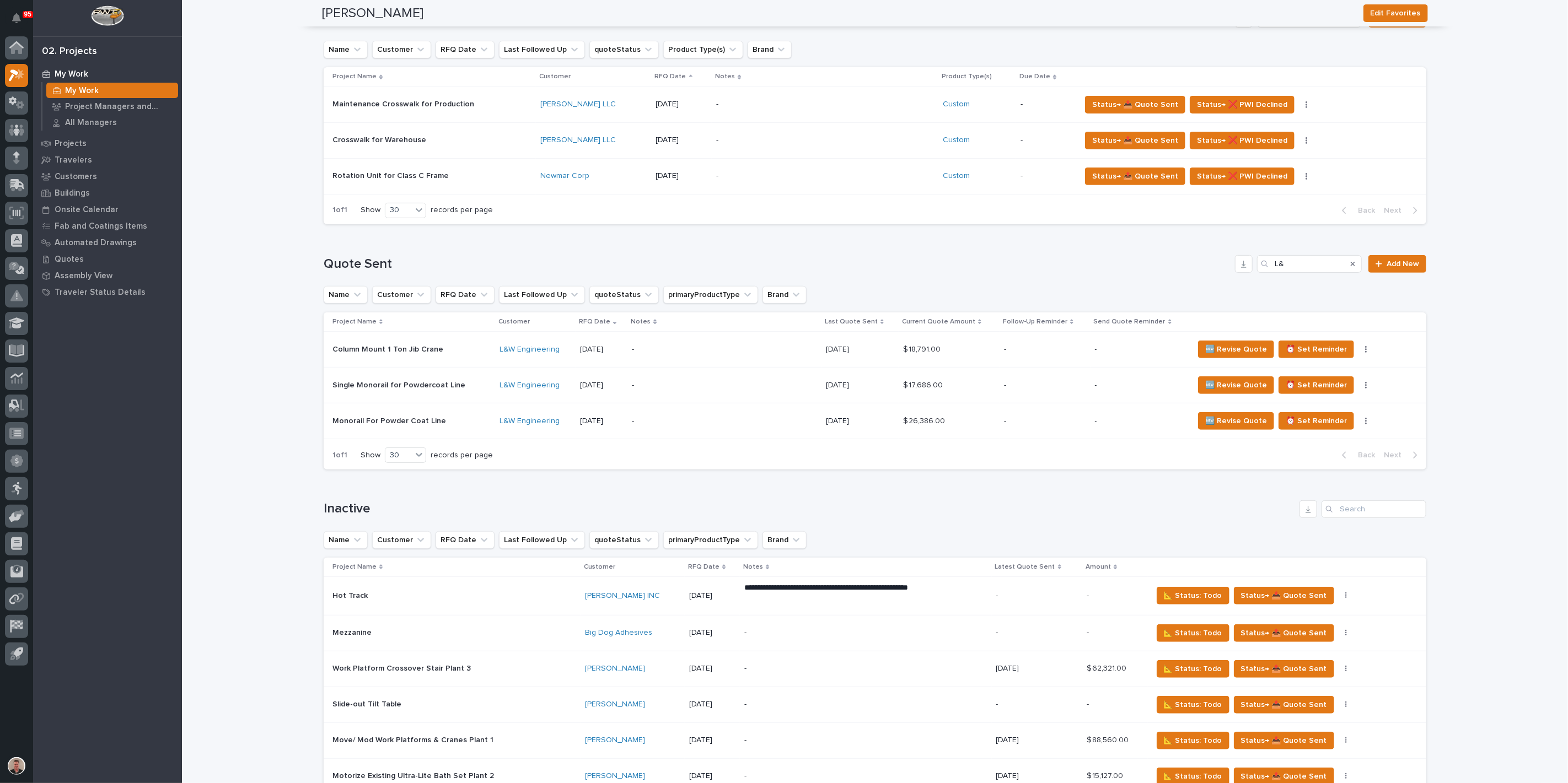
scroll to position [122, 0]
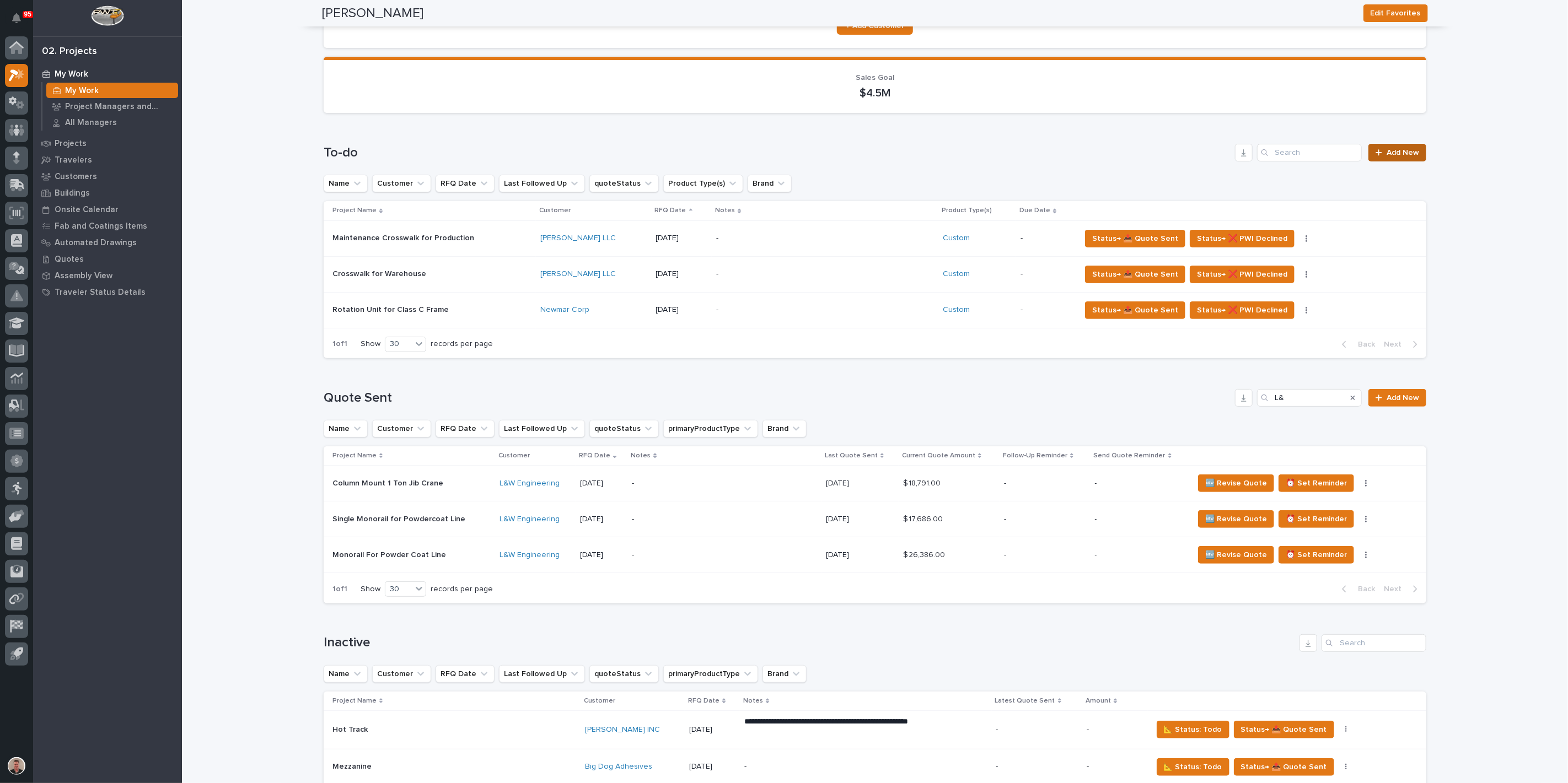
click at [1392, 157] on span "Add New" at bounding box center [1403, 152] width 33 height 8
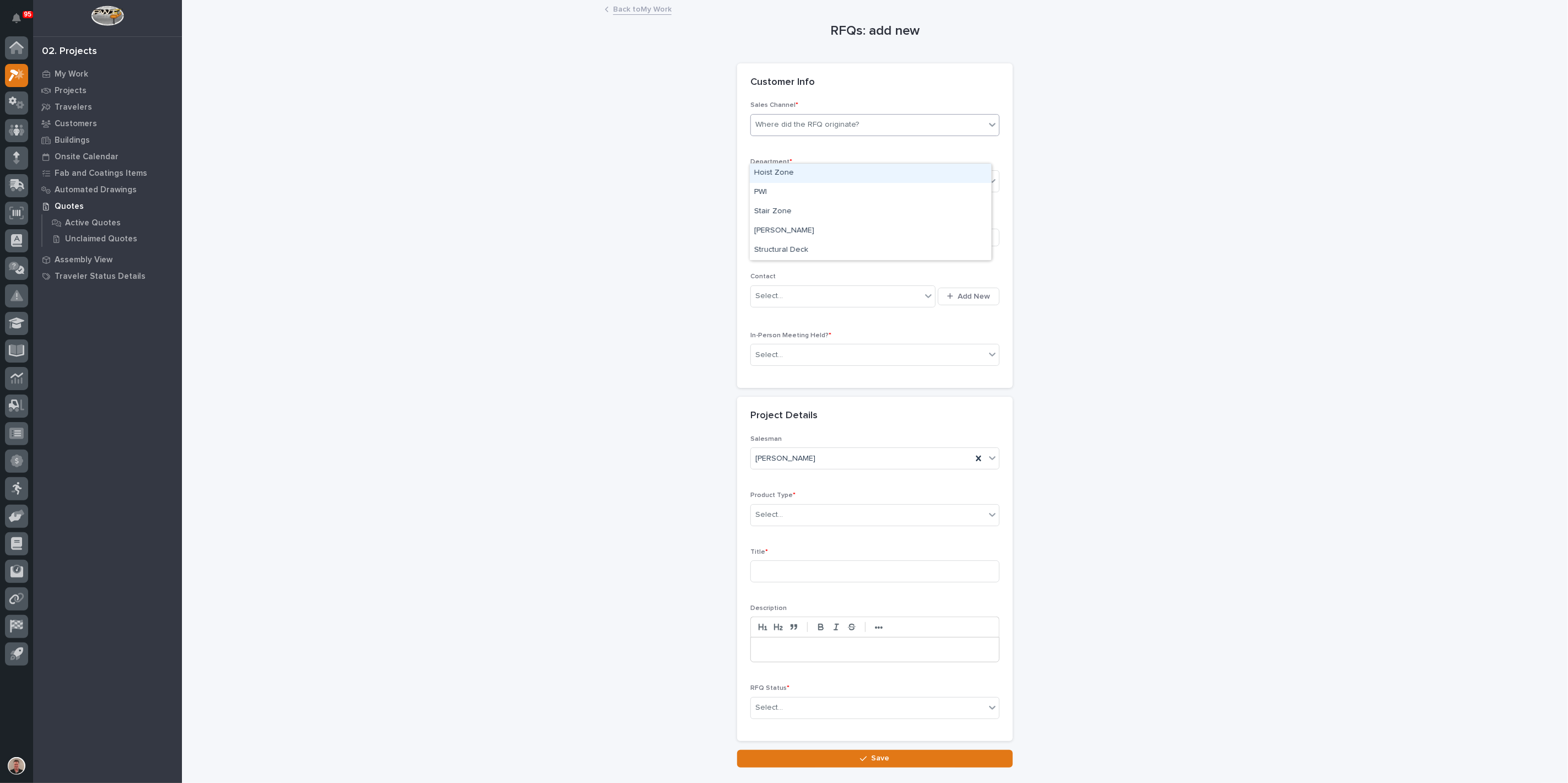
click at [836, 131] on div "Where did the RFQ originate?" at bounding box center [807, 124] width 103 height 12
click at [808, 189] on div "PWI" at bounding box center [870, 192] width 241 height 19
click at [801, 191] on div "Select..." at bounding box center [868, 181] width 234 height 18
click at [789, 259] on span "Regional Sales" at bounding box center [783, 256] width 58 height 12
click at [781, 244] on div "Be sure to avoid duplicating customers" at bounding box center [824, 238] width 138 height 12
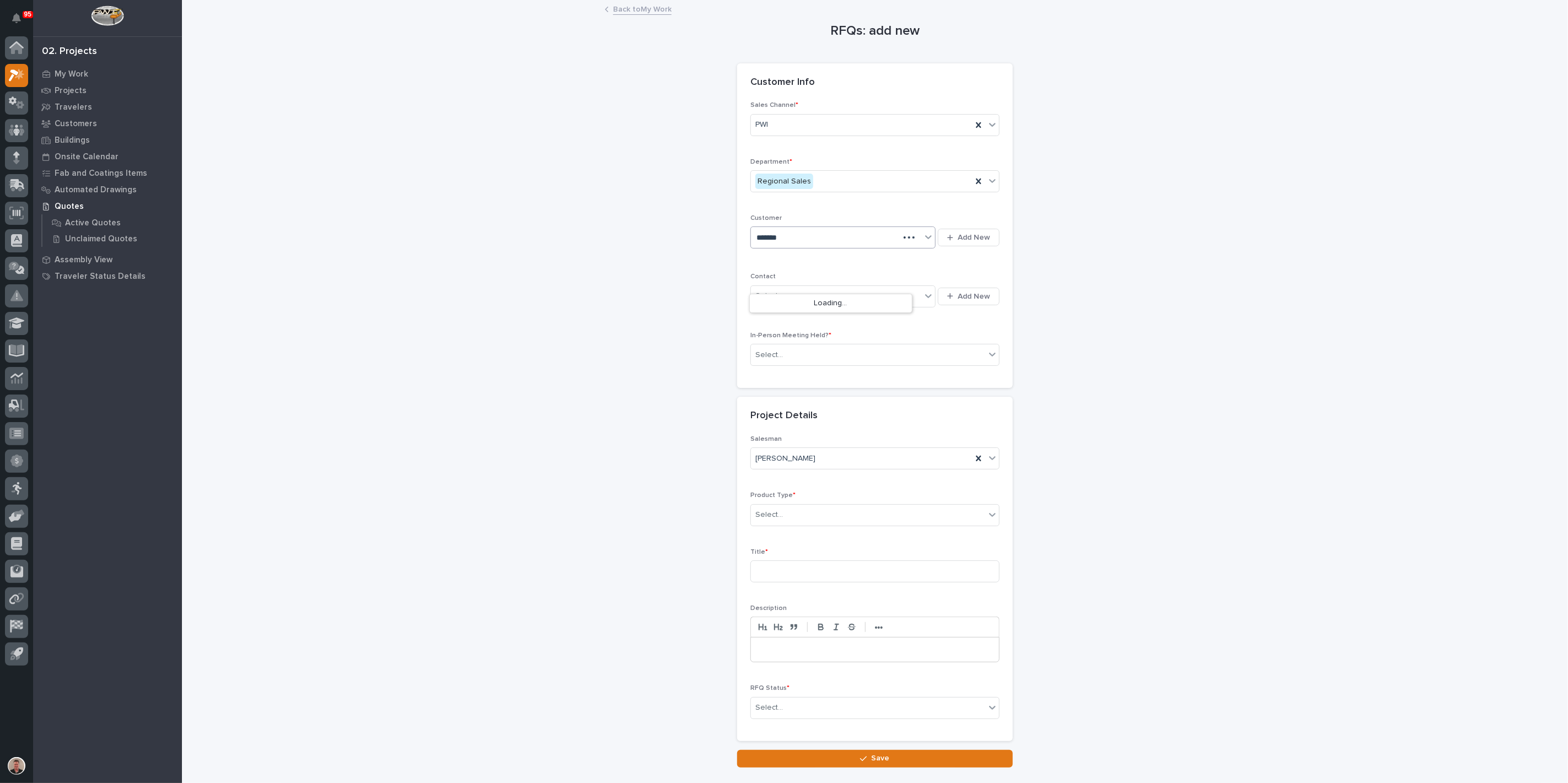
type input "********"
click at [780, 357] on div "Keystone RV" at bounding box center [830, 361] width 162 height 19
click at [800, 306] on div "Select..." at bounding box center [837, 297] width 171 height 18
type input "*****"
click at [840, 453] on div "Keystone - [PERSON_NAME]" at bounding box center [830, 448] width 162 height 19
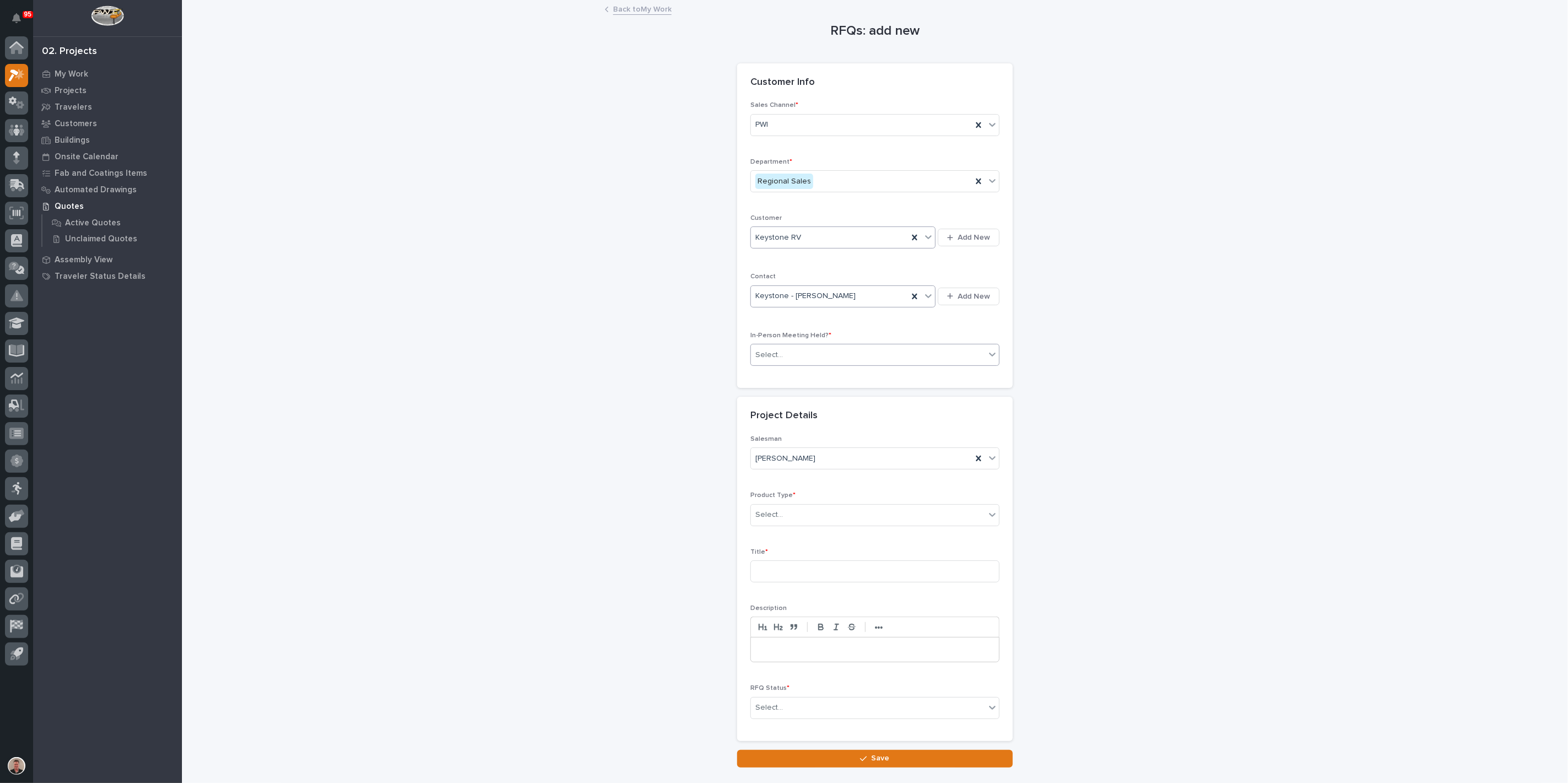
click at [813, 365] on div "Select..." at bounding box center [868, 356] width 234 height 18
click at [799, 439] on div "Yes" at bounding box center [870, 438] width 241 height 19
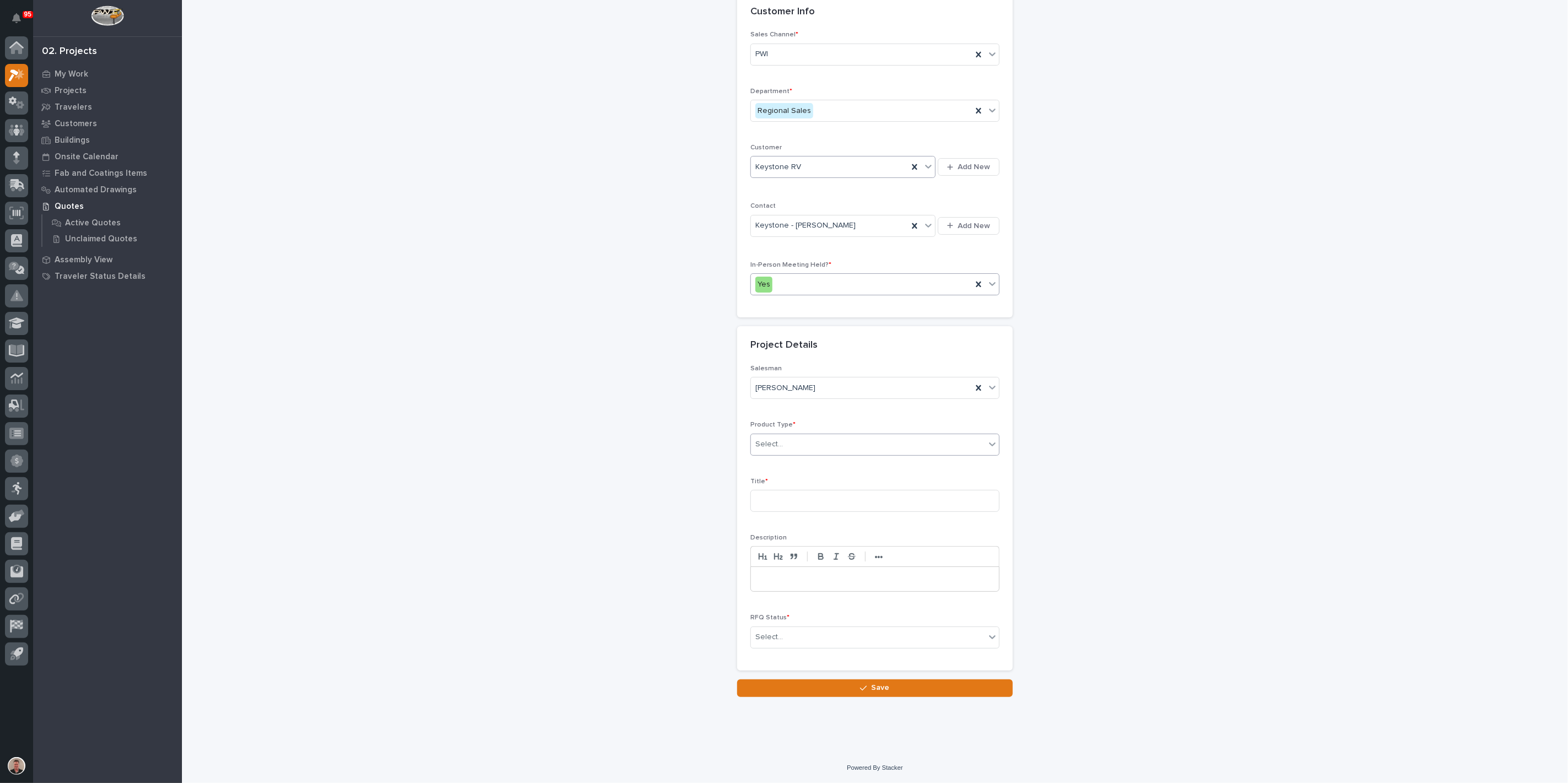
scroll to position [183, 0]
click at [838, 436] on div "Select..." at bounding box center [868, 445] width 234 height 18
click at [820, 457] on div "Custom" at bounding box center [870, 455] width 241 height 19
click at [781, 490] on input at bounding box center [875, 501] width 250 height 22
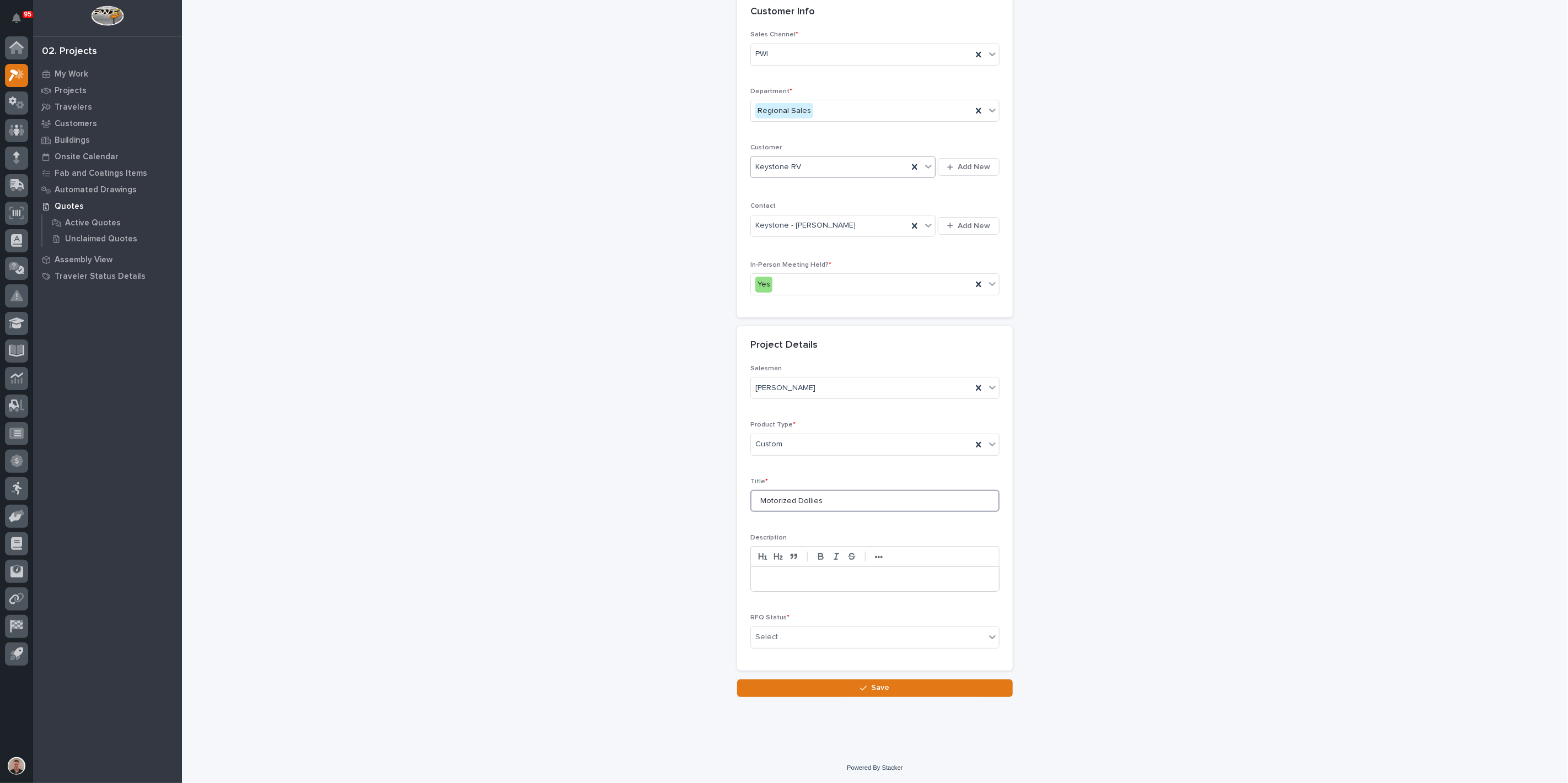
scroll to position [206, 0]
click at [785, 633] on input "text" at bounding box center [784, 638] width 1 height 9
click at [840, 490] on input "Motorized Dollies" at bounding box center [875, 501] width 250 height 22
type input "Motorized Dollies"
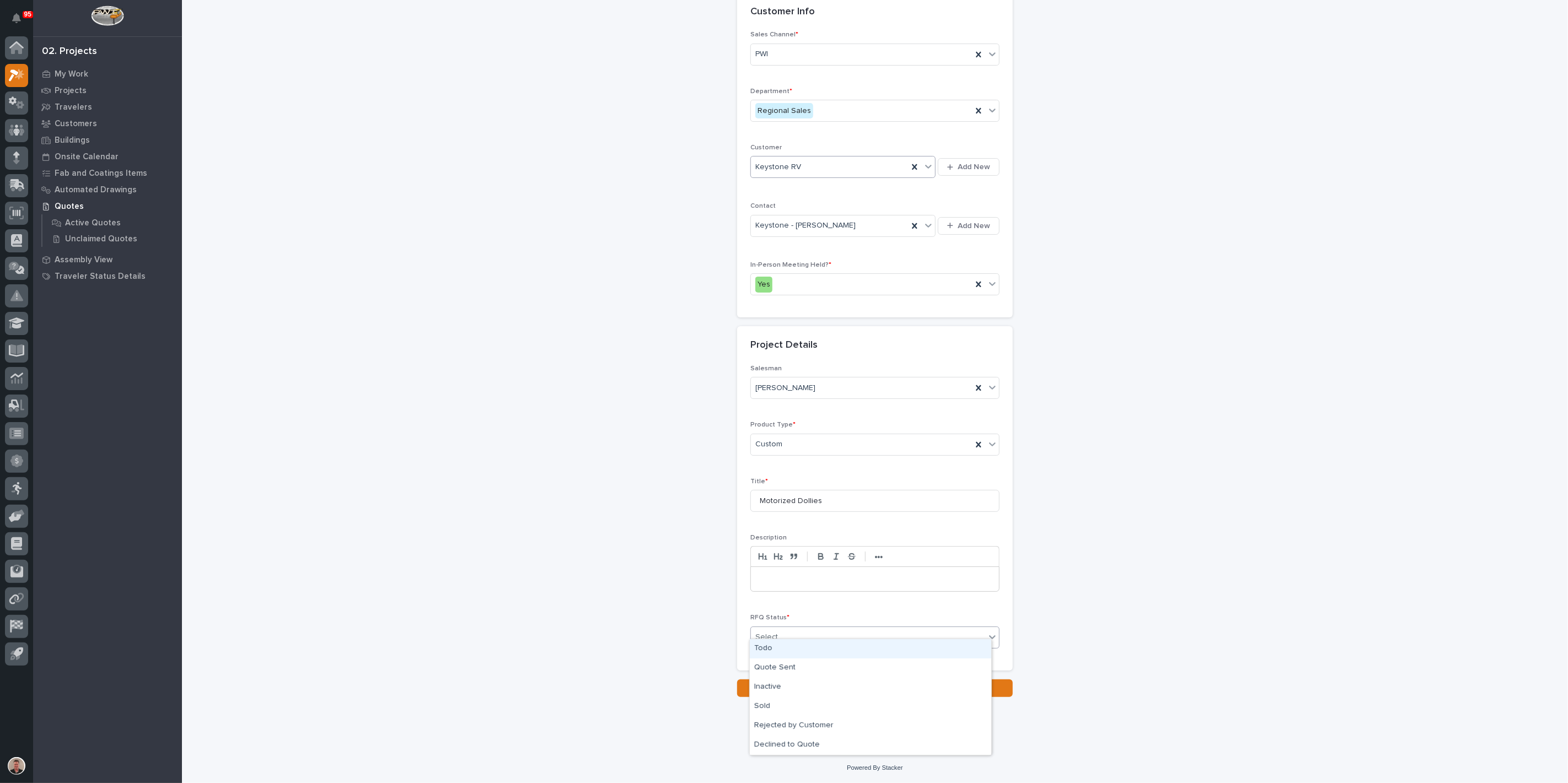
click at [846, 637] on div "Select..." at bounding box center [868, 638] width 234 height 18
click at [833, 673] on div "Quote Sent" at bounding box center [870, 668] width 241 height 19
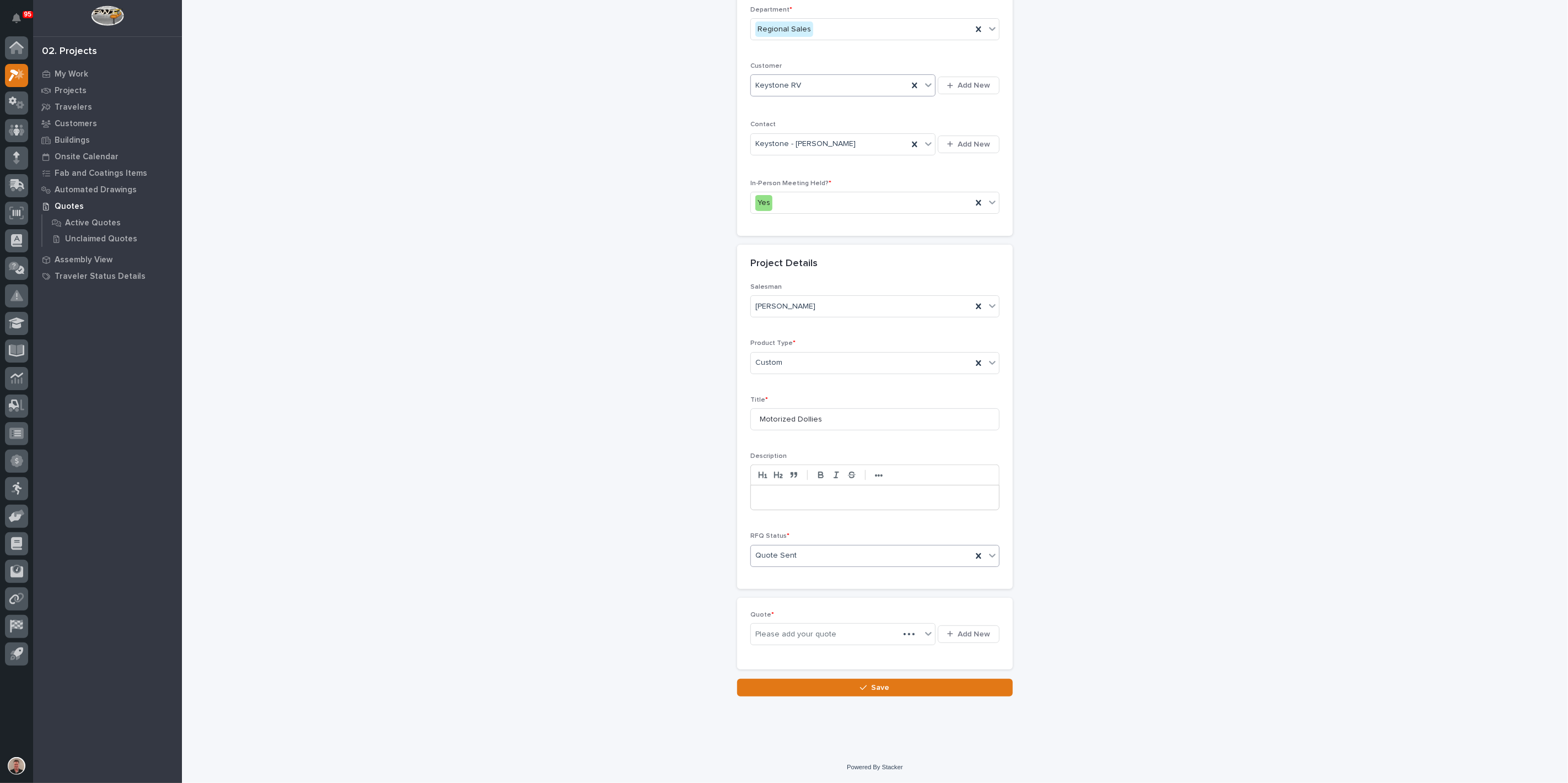
scroll to position [253, 0]
click at [960, 640] on span "Add New" at bounding box center [974, 635] width 33 height 10
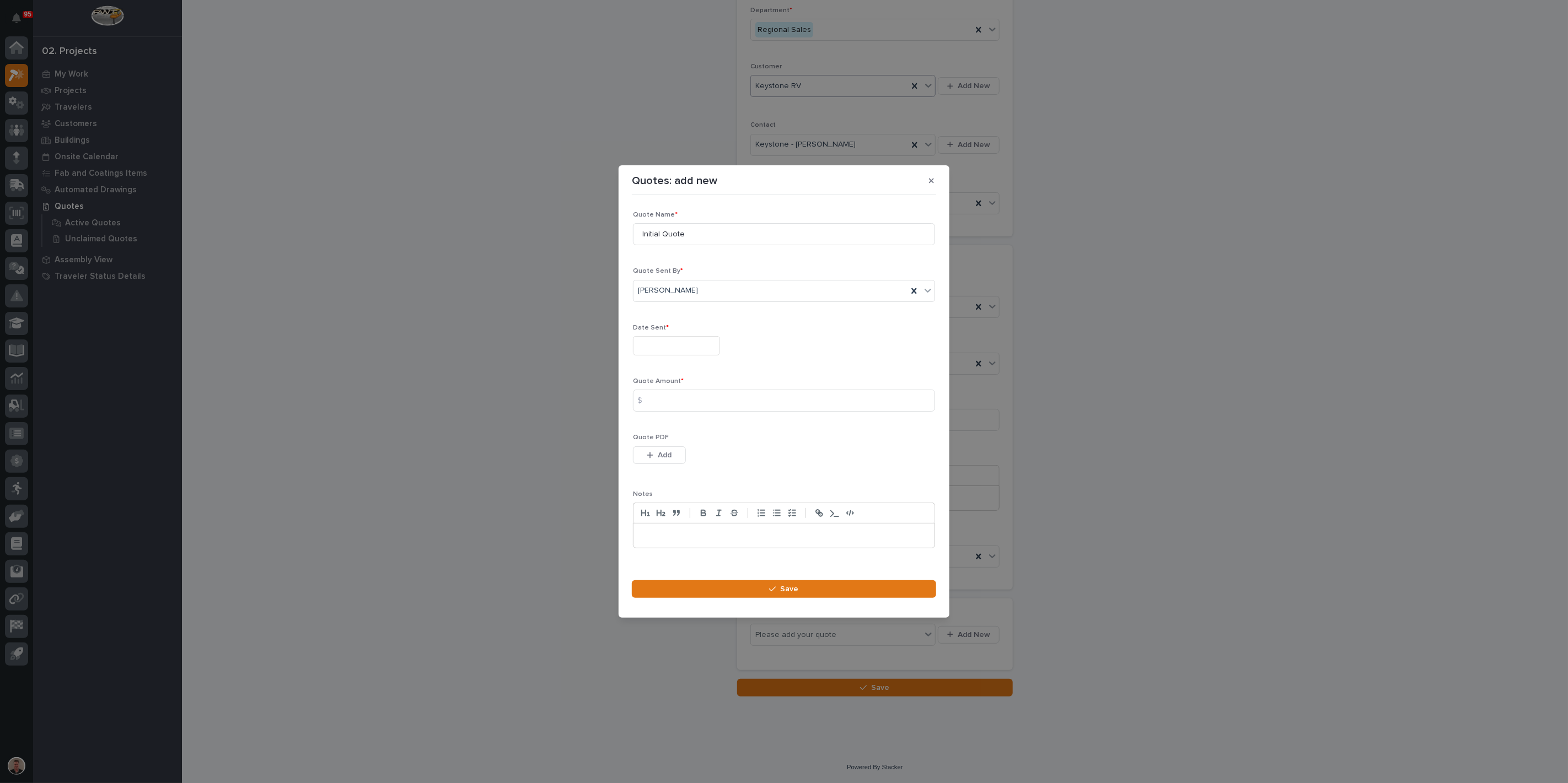
drag, startPoint x: 673, startPoint y: 468, endPoint x: 806, endPoint y: 427, distance: 139.2
click at [672, 460] on span "Add" at bounding box center [665, 455] width 14 height 10
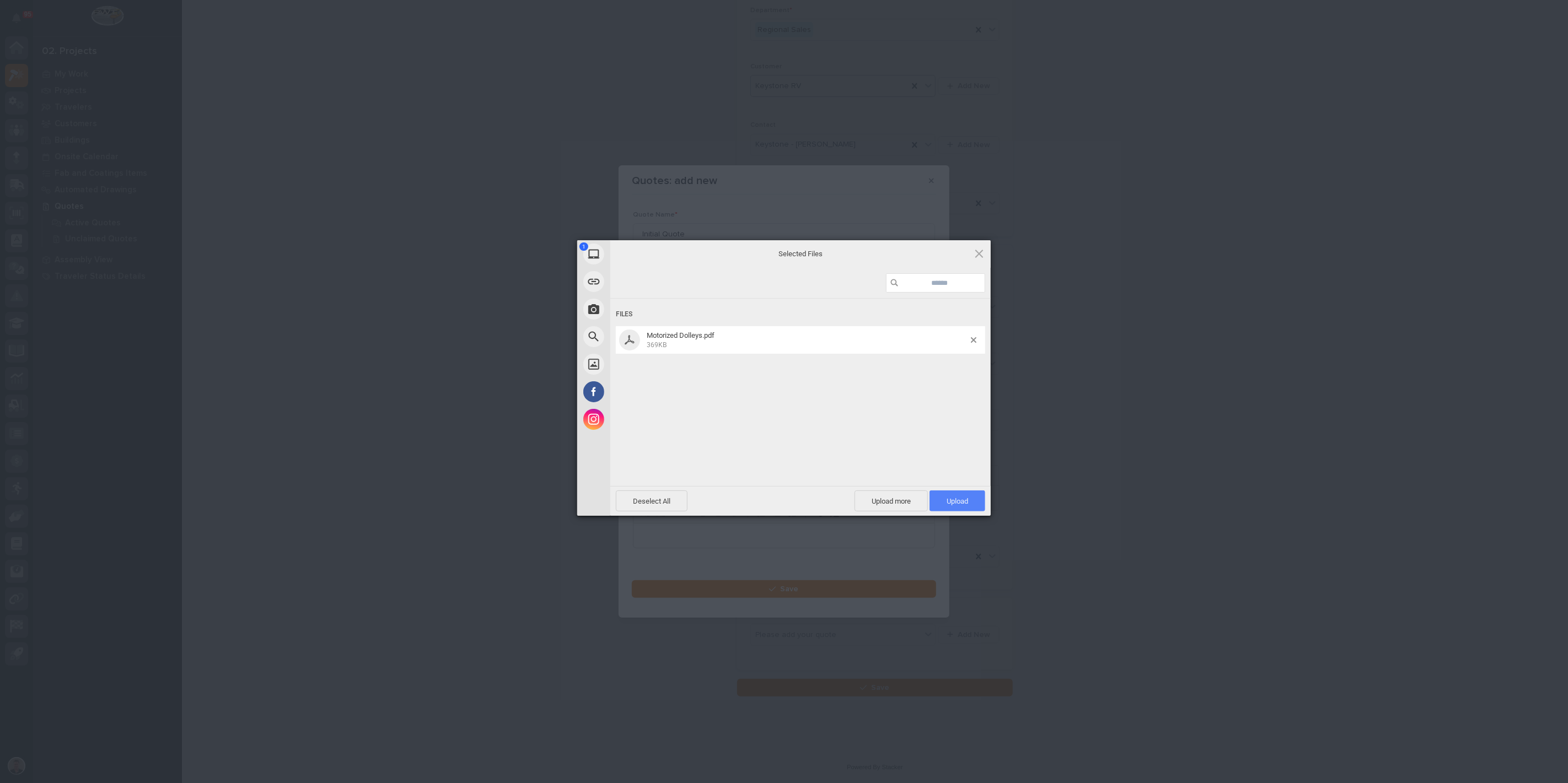
click at [952, 504] on span "Upload 1" at bounding box center [957, 501] width 22 height 8
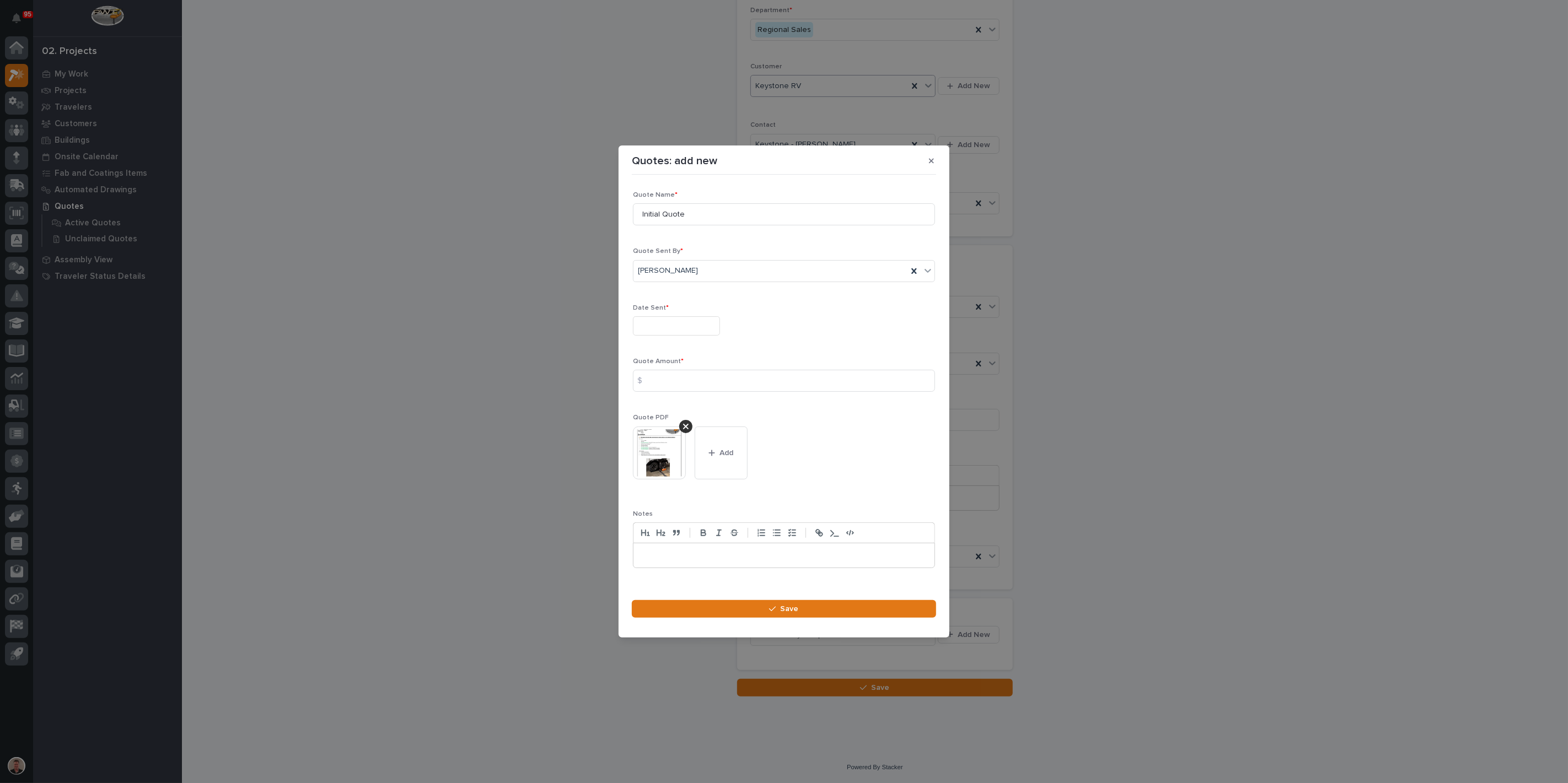
click at [682, 318] on input "text" at bounding box center [677, 326] width 87 height 19
click at [642, 137] on span "Previous Month" at bounding box center [642, 144] width 0 height 15
click at [726, 258] on div "29" at bounding box center [733, 261] width 15 height 15
type input "**********"
click at [667, 385] on input at bounding box center [784, 381] width 302 height 22
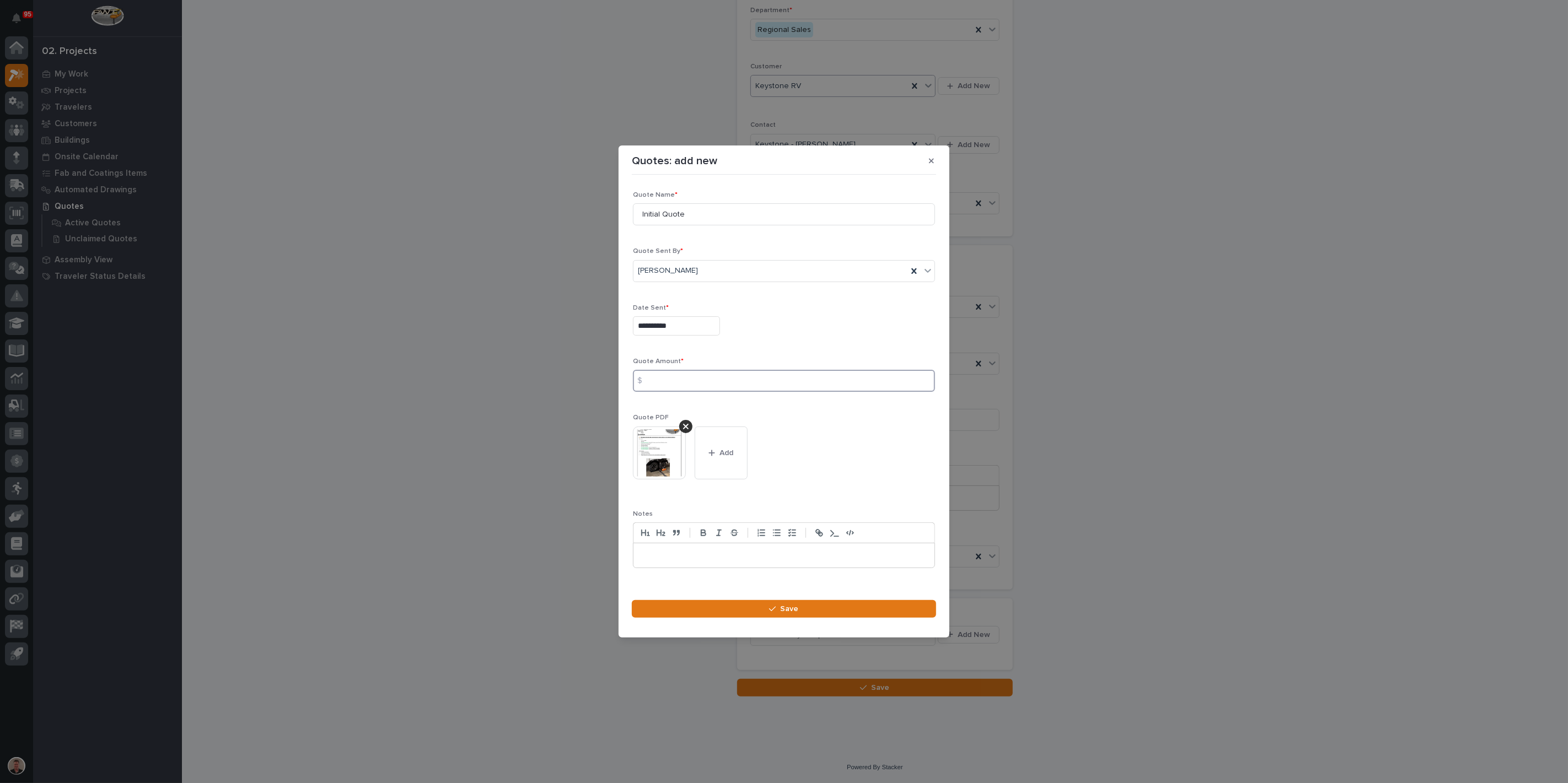
click at [695, 389] on input at bounding box center [784, 381] width 302 height 22
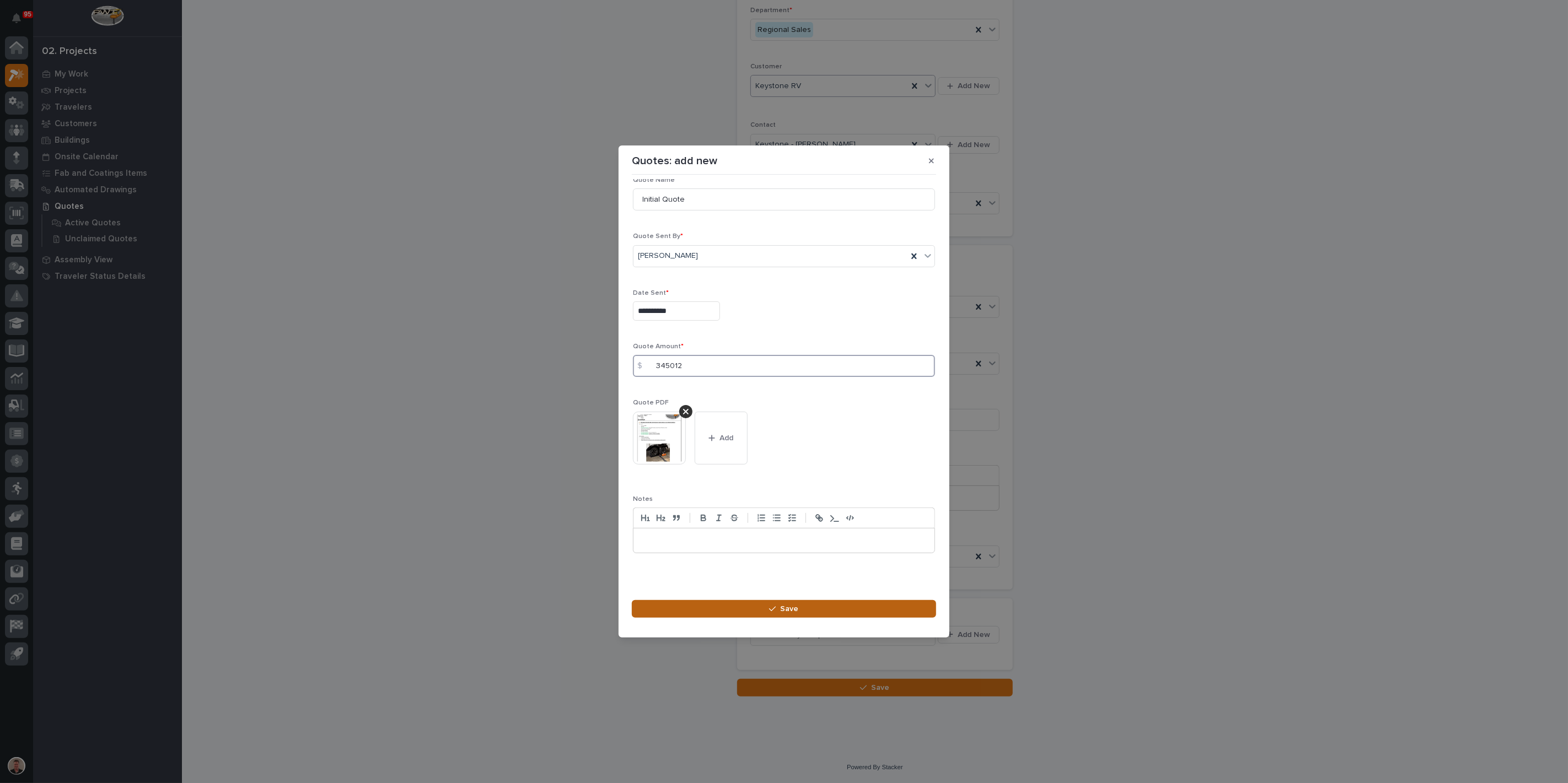
type input "345012"
click at [799, 614] on span "Save" at bounding box center [789, 609] width 18 height 10
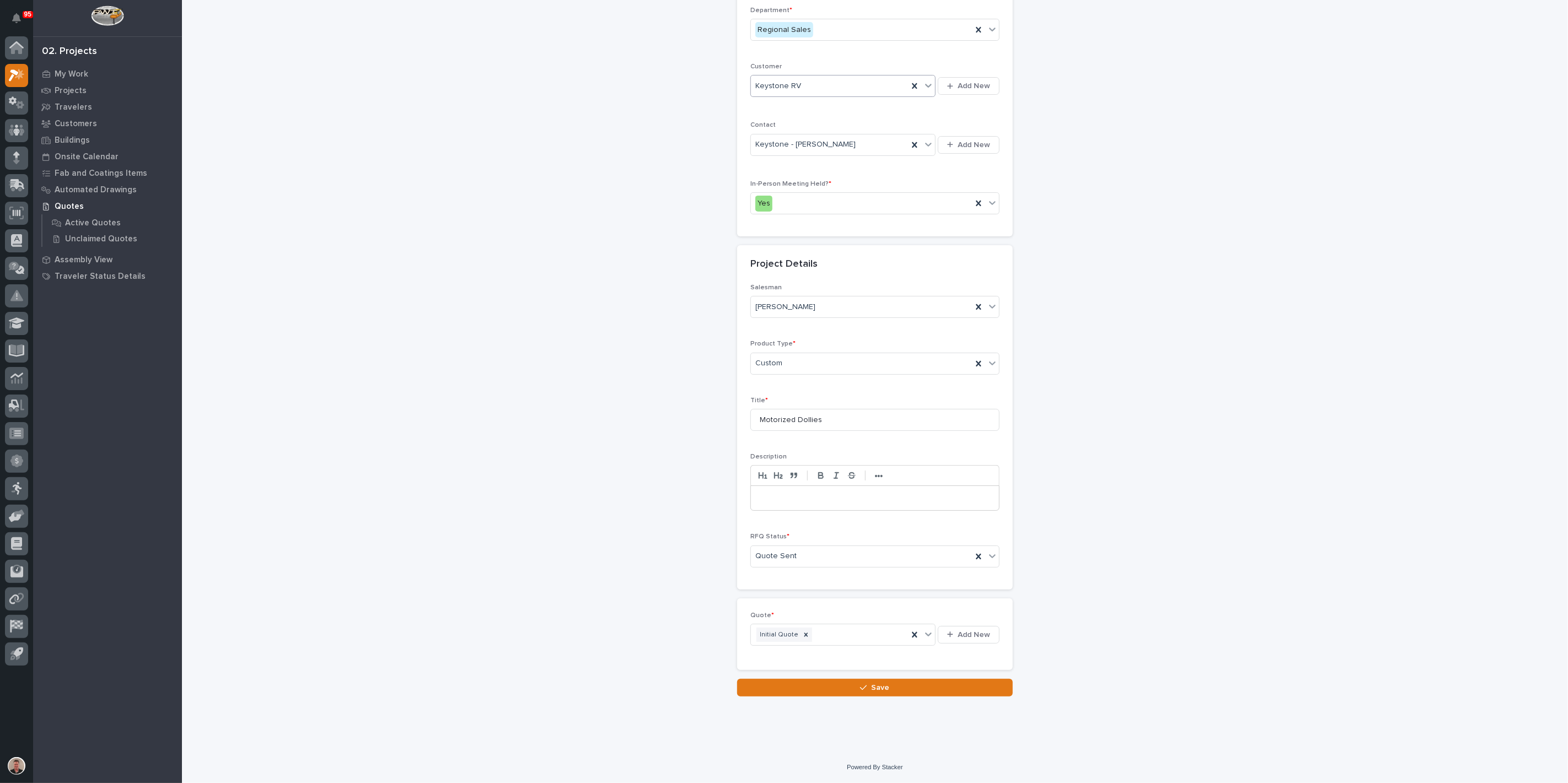
scroll to position [301, 0]
click at [893, 677] on div "Loading... Saving… Quote * Initial Quote Add New" at bounding box center [875, 639] width 276 height 81
click at [887, 683] on span "Save" at bounding box center [881, 688] width 18 height 10
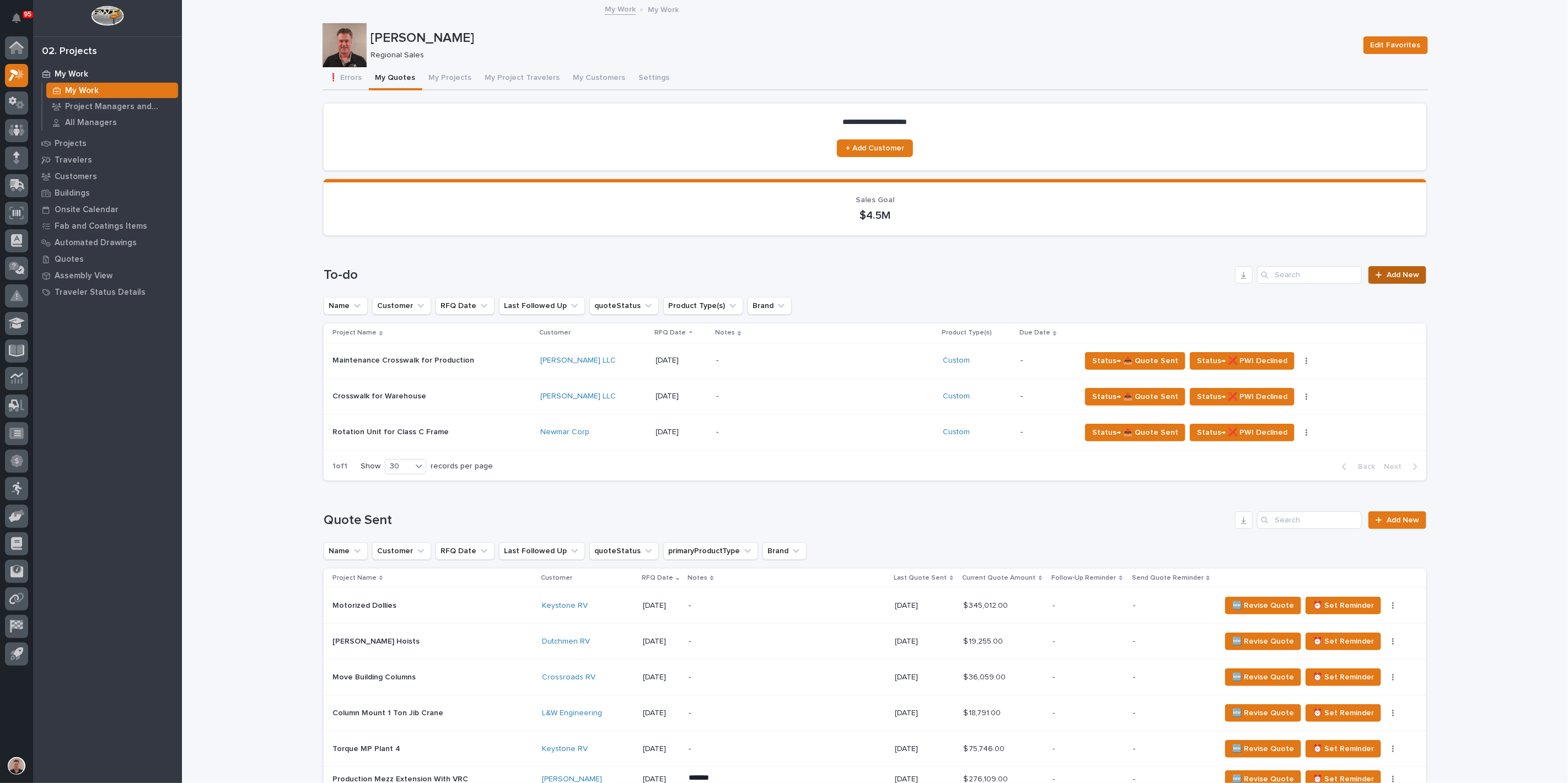
click at [1384, 284] on link "Add New" at bounding box center [1397, 274] width 58 height 17
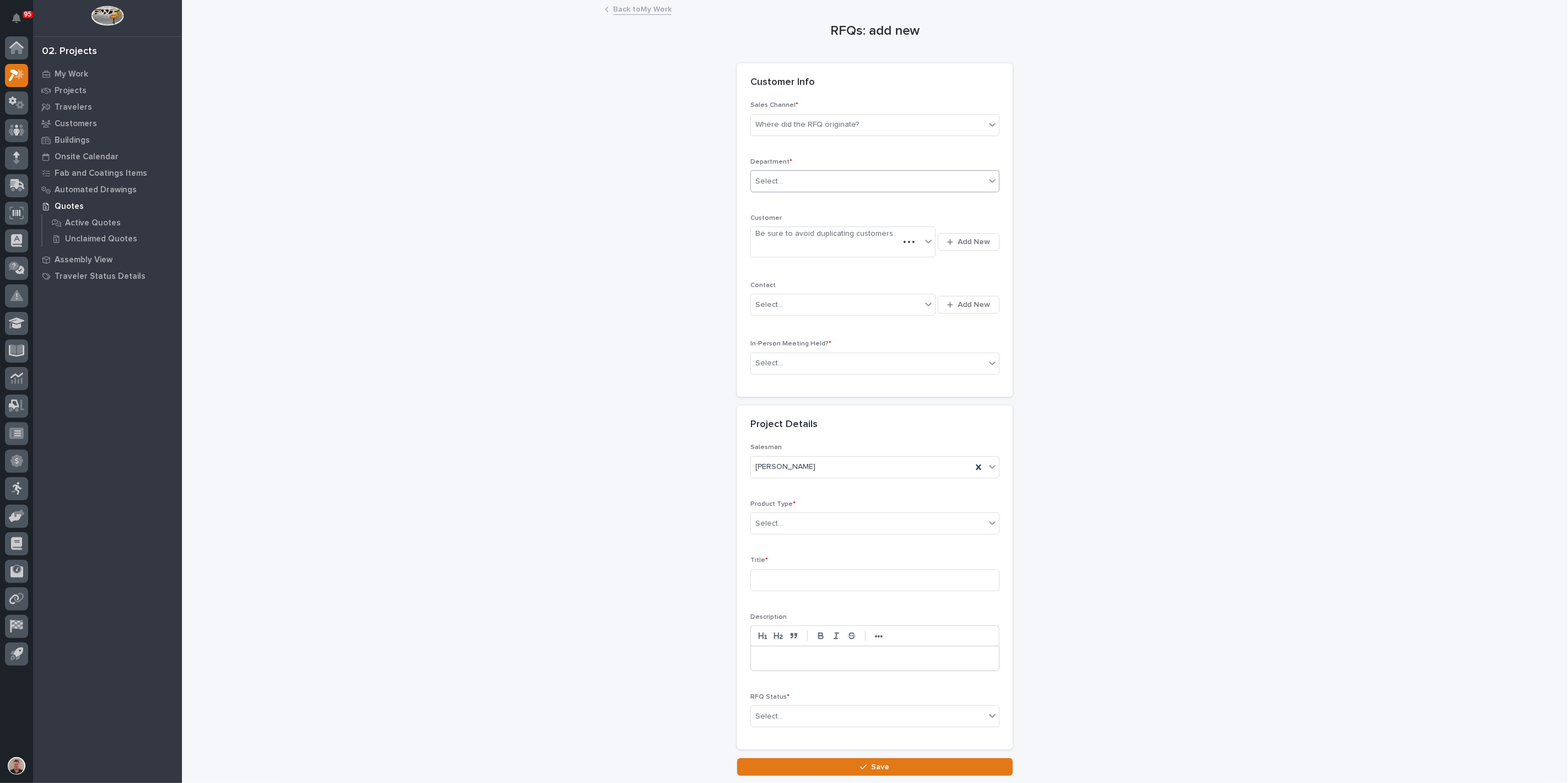
click at [809, 191] on div "Select..." at bounding box center [868, 181] width 234 height 18
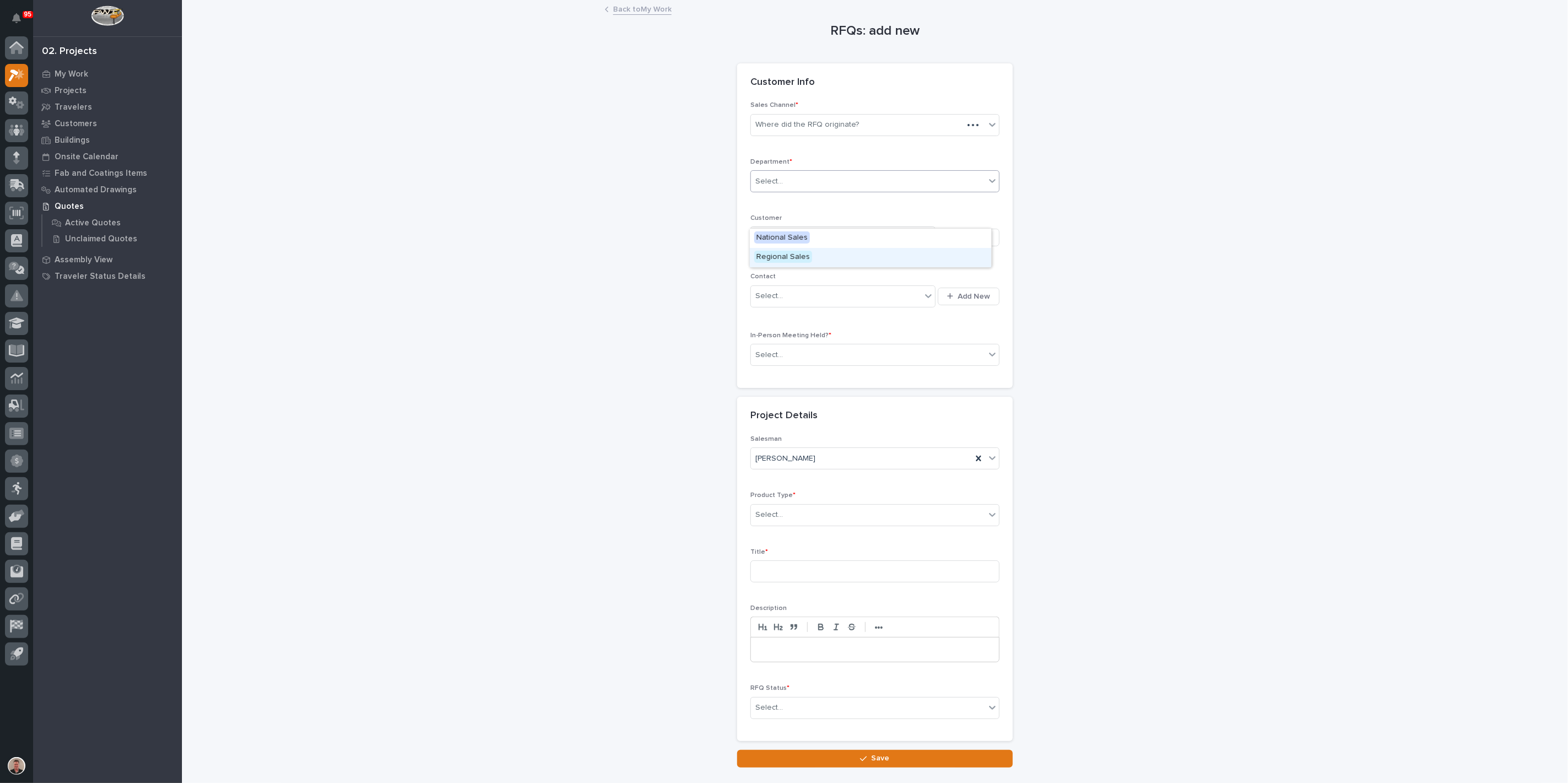
click at [797, 258] on span "Regional Sales" at bounding box center [783, 256] width 58 height 12
click at [778, 247] on div "Be sure to avoid duplicating customers" at bounding box center [837, 238] width 171 height 18
type input "**********"
click at [799, 347] on div "Sales Channel * Where did the RFQ originate? Department * Regional Sales Custom…" at bounding box center [875, 238] width 250 height 273
type input "**********"
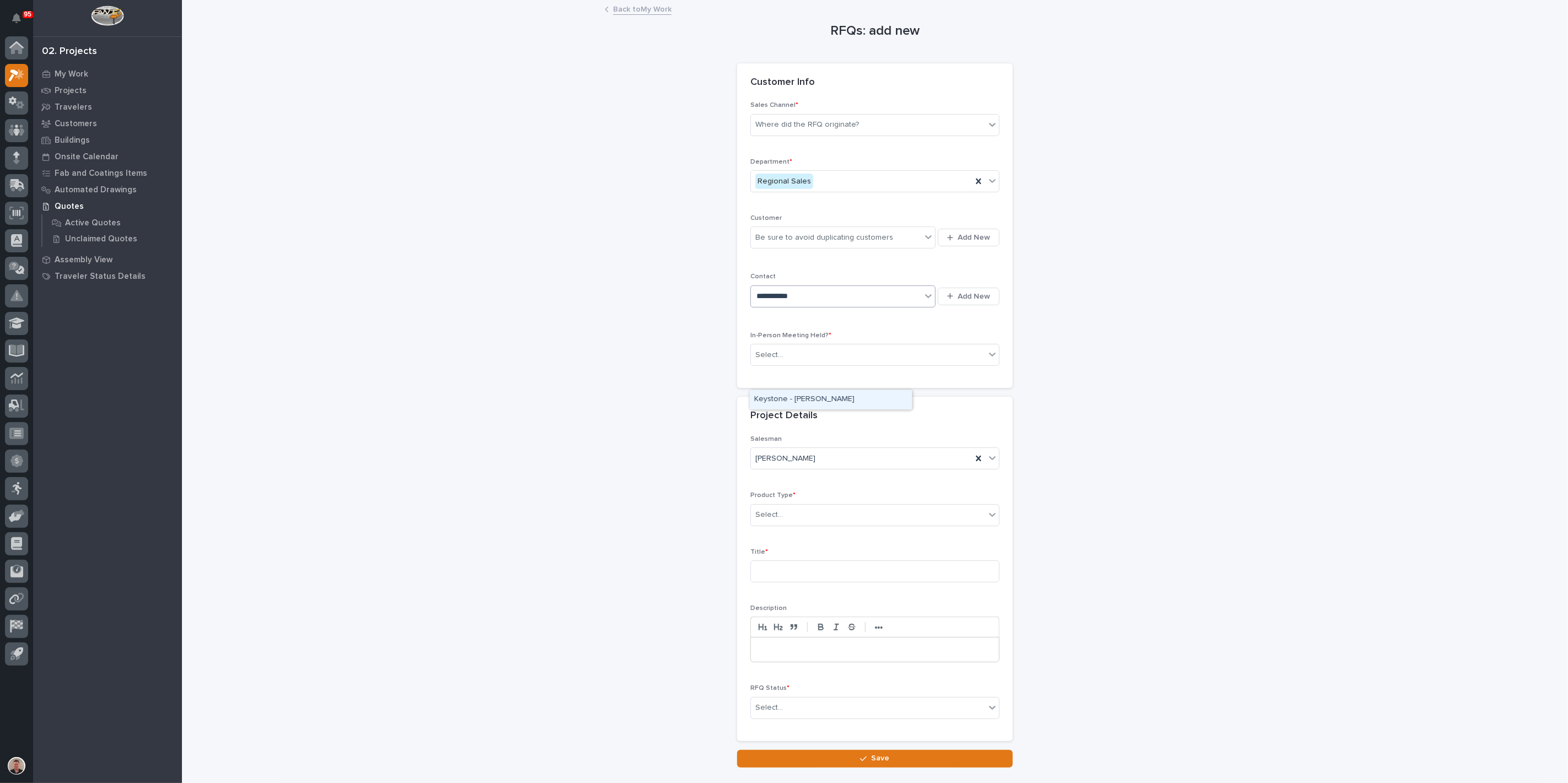
click at [780, 399] on div "Keystone - [PERSON_NAME]" at bounding box center [830, 399] width 162 height 19
click at [783, 361] on div "Select..." at bounding box center [769, 355] width 27 height 12
click at [777, 465] on div "Yes" at bounding box center [870, 467] width 241 height 19
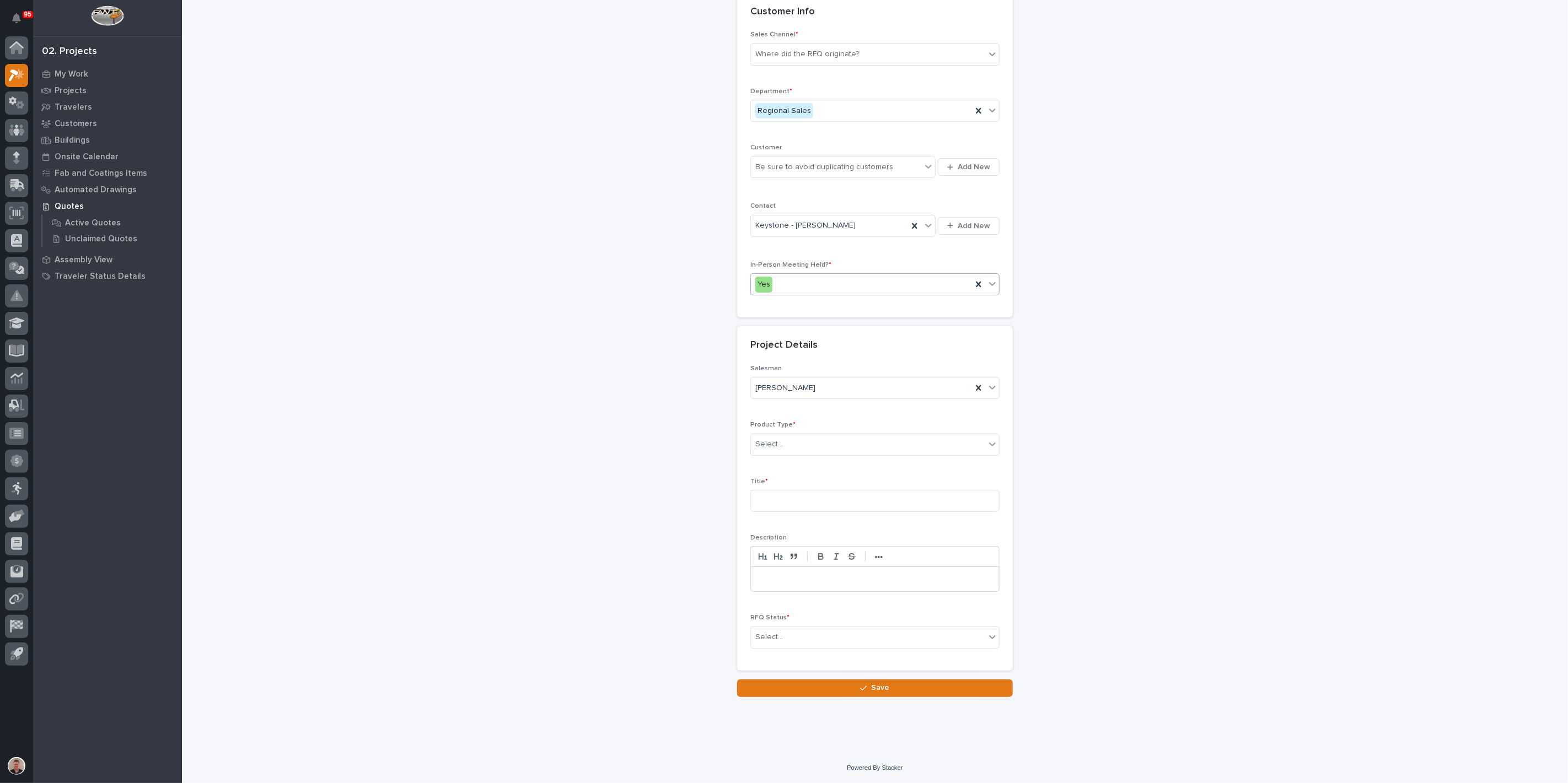
scroll to position [122, 0]
click at [805, 454] on div "Select..." at bounding box center [868, 445] width 234 height 18
click at [834, 643] on div "Lifting Components" at bounding box center [870, 650] width 241 height 19
click at [784, 490] on input at bounding box center [875, 501] width 250 height 22
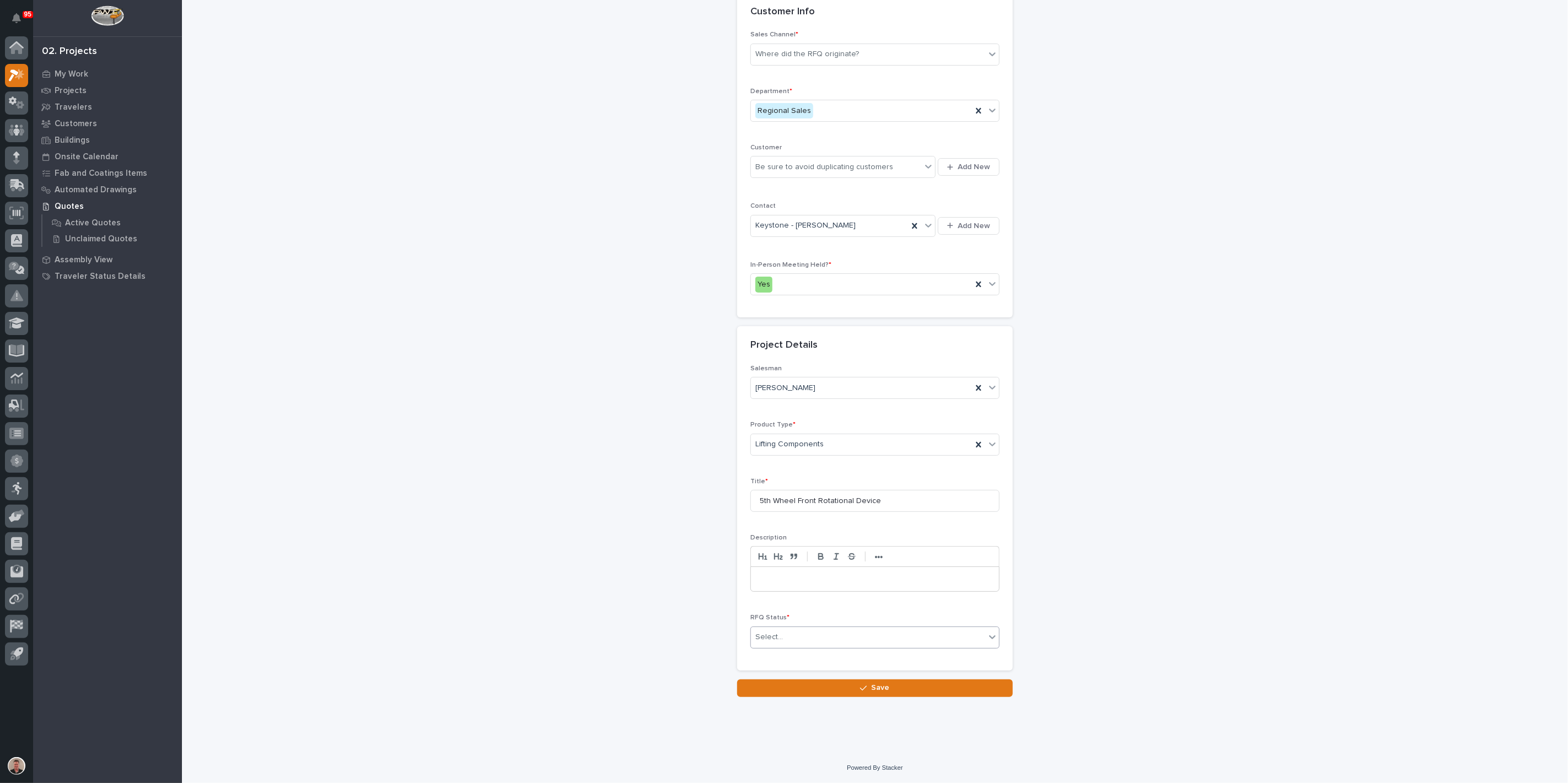
click at [809, 630] on div "Select..." at bounding box center [868, 638] width 234 height 18
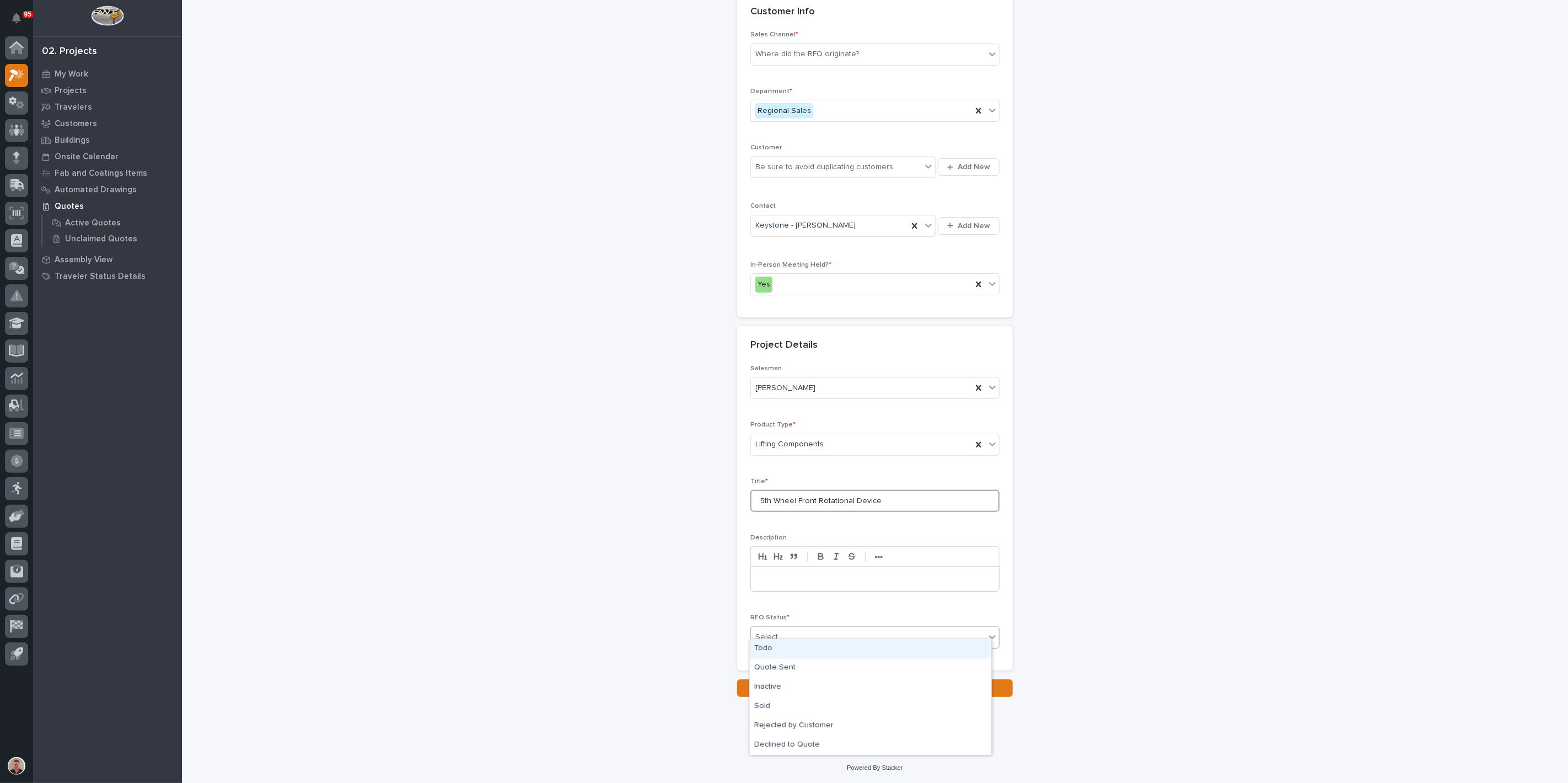
click at [932, 490] on input "5th Wheel Front Rotational Device" at bounding box center [875, 501] width 250 height 22
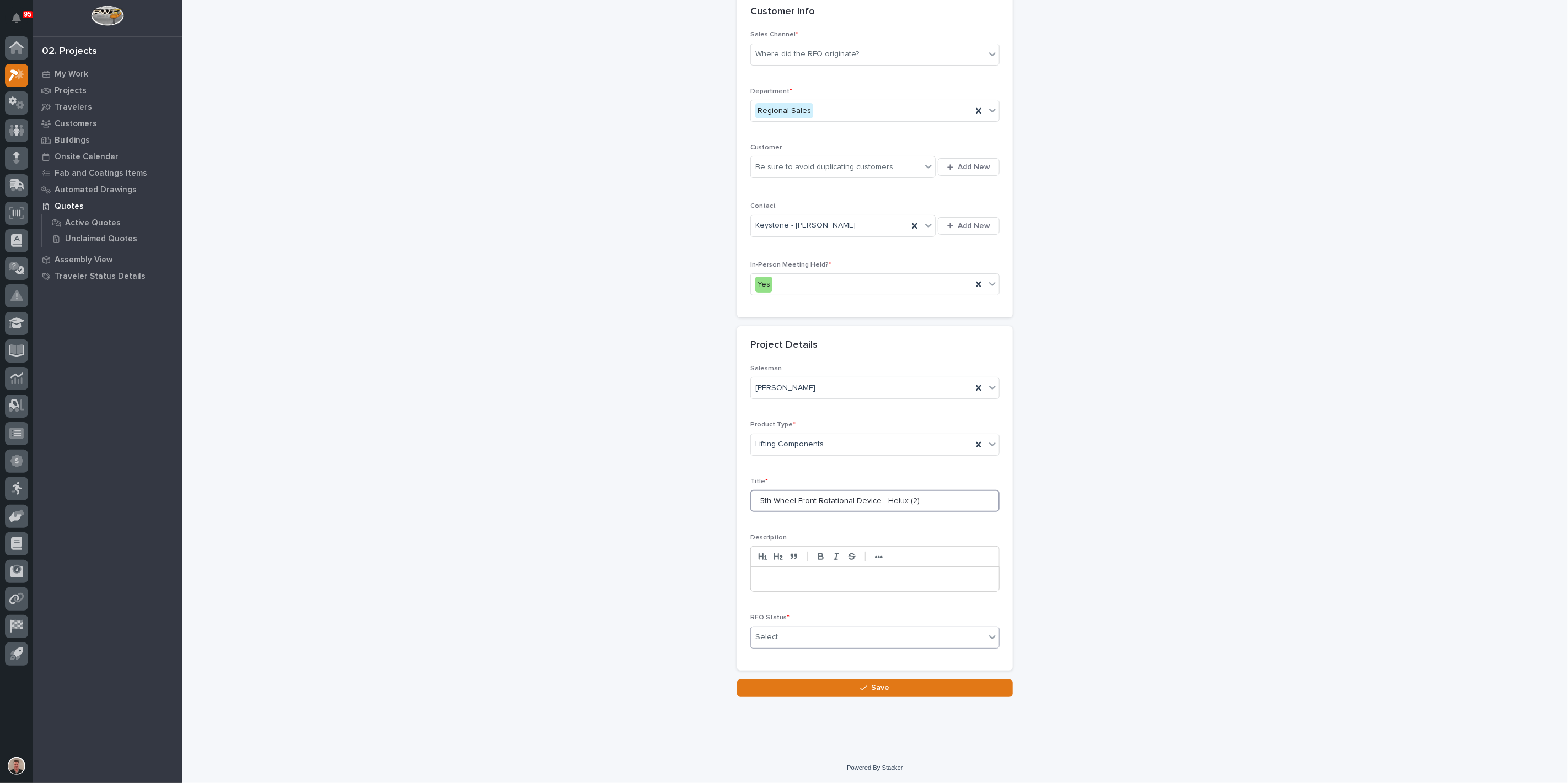
type input "5th Wheel Front Rotational Device - Helux (2)"
click at [836, 629] on div "Select..." at bounding box center [868, 638] width 234 height 18
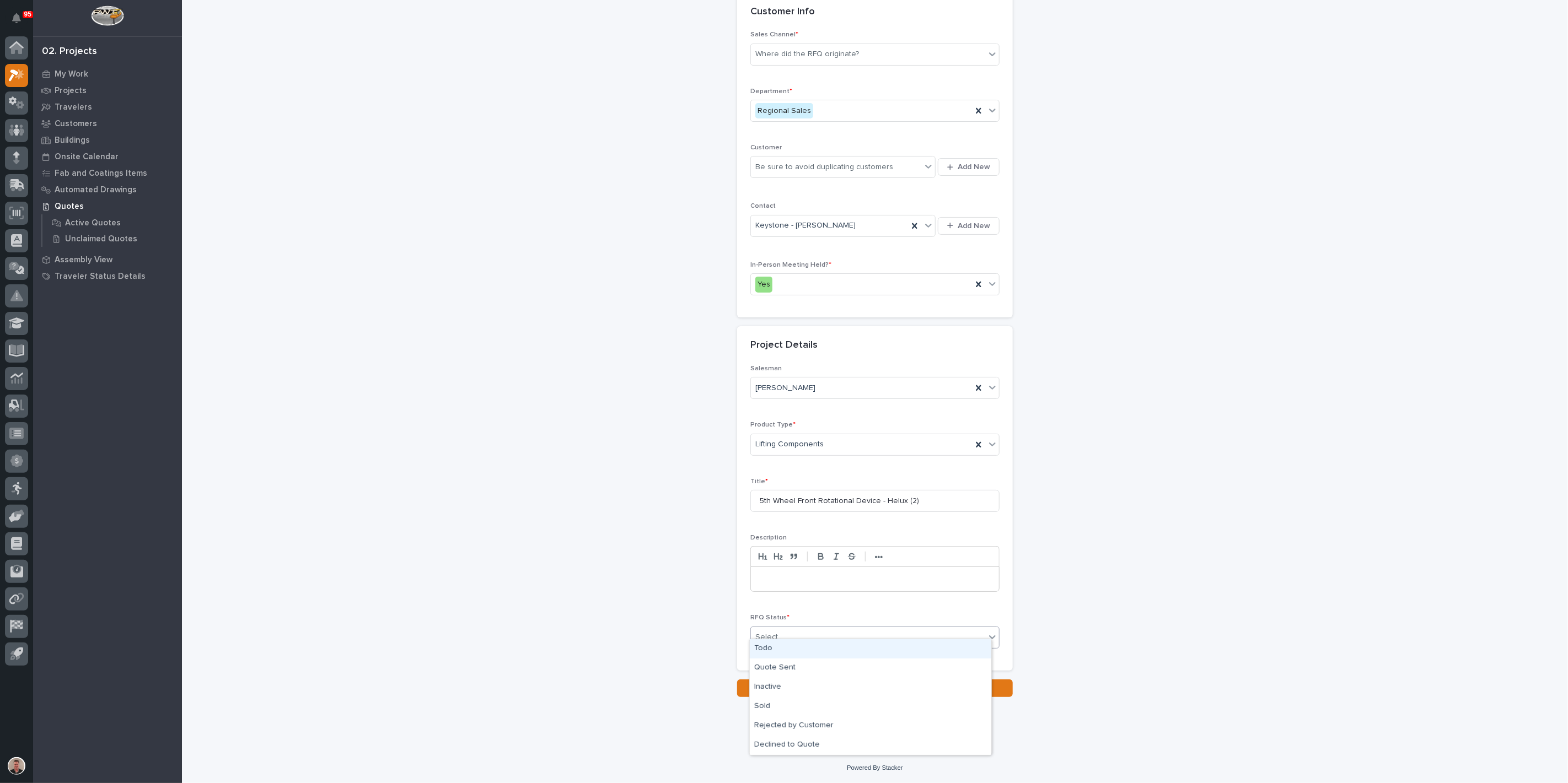
click at [813, 645] on div "Todo" at bounding box center [870, 649] width 241 height 19
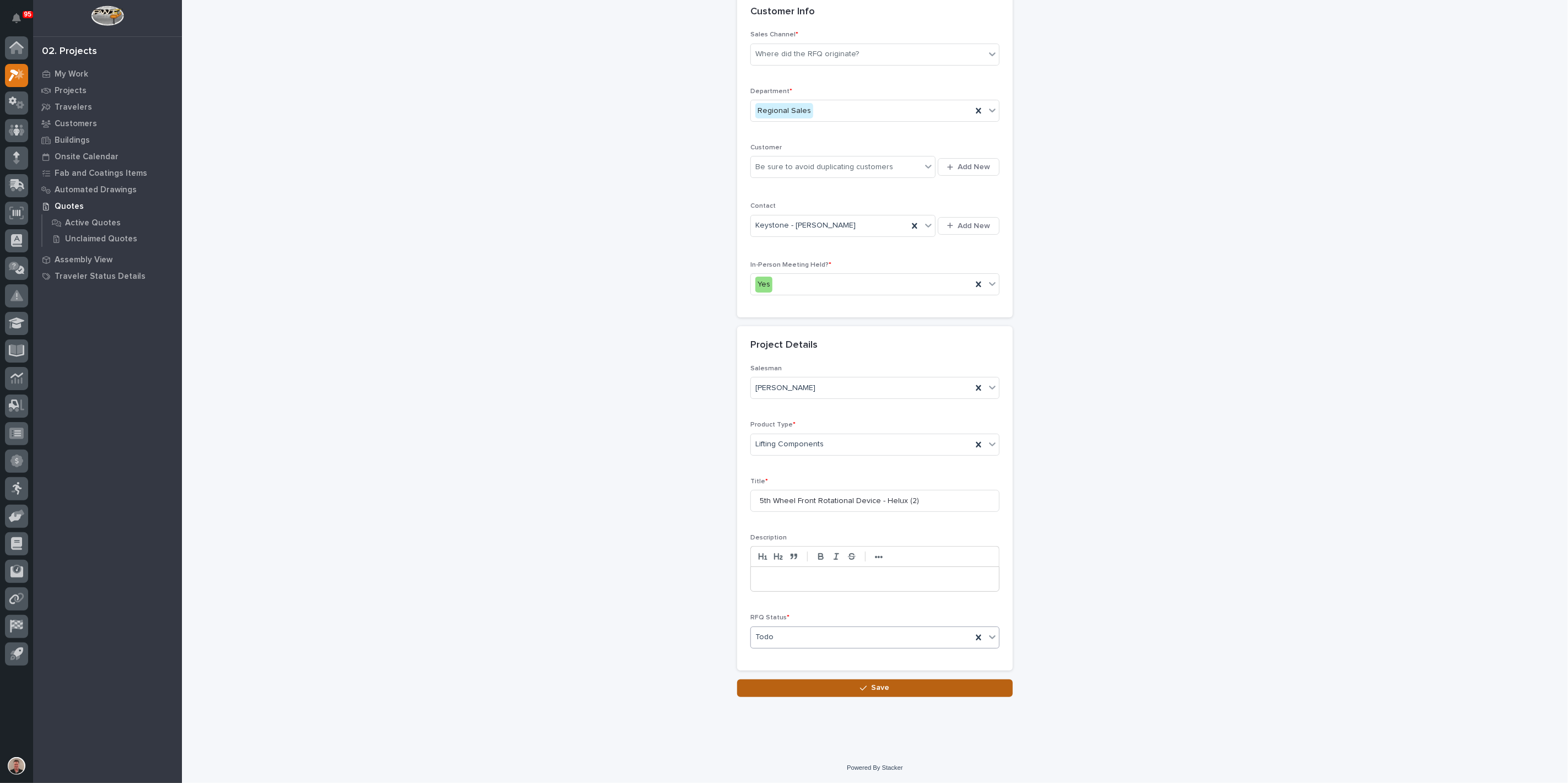
click at [829, 690] on button "Save" at bounding box center [875, 688] width 276 height 17
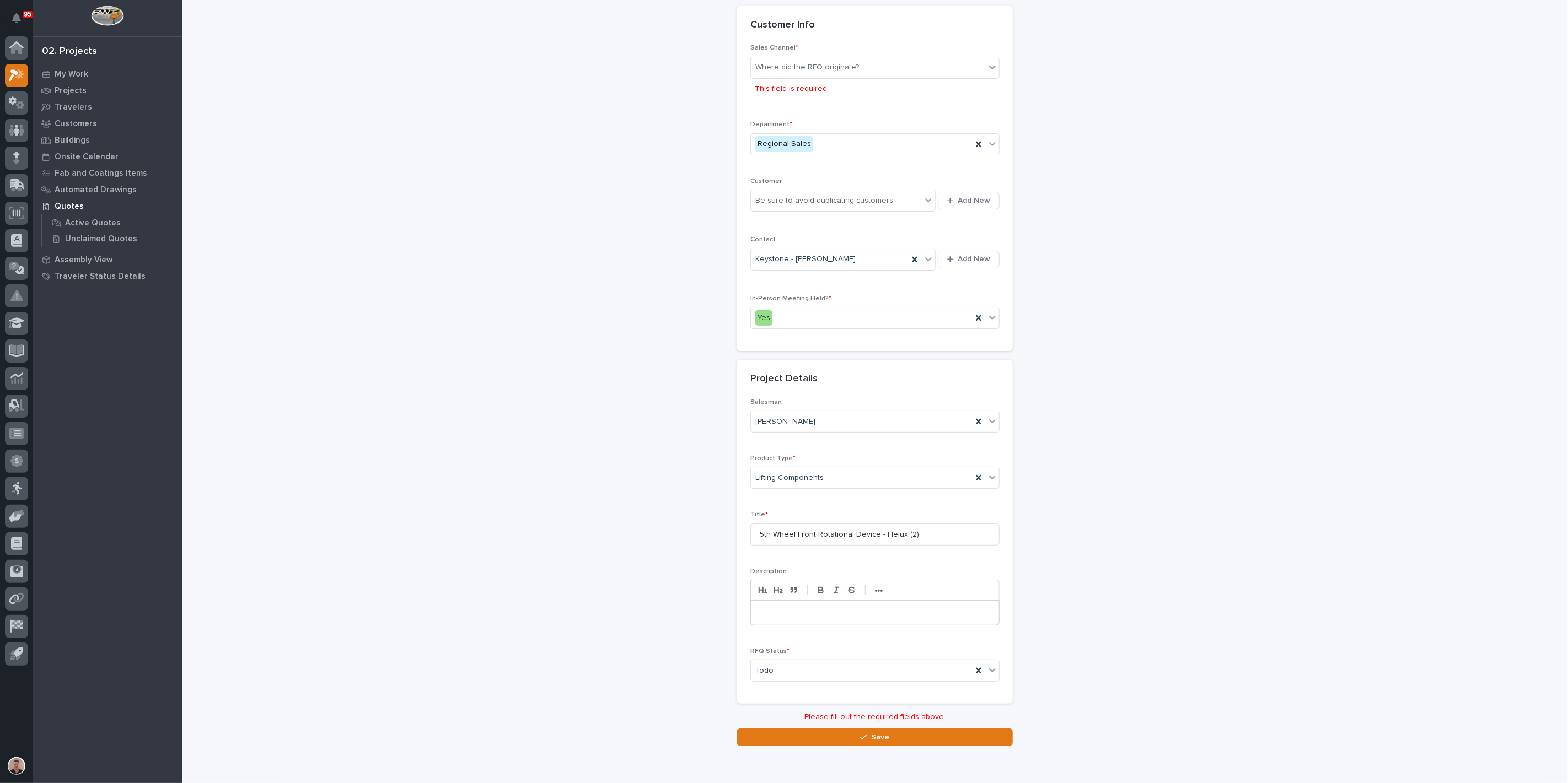
scroll to position [0, 0]
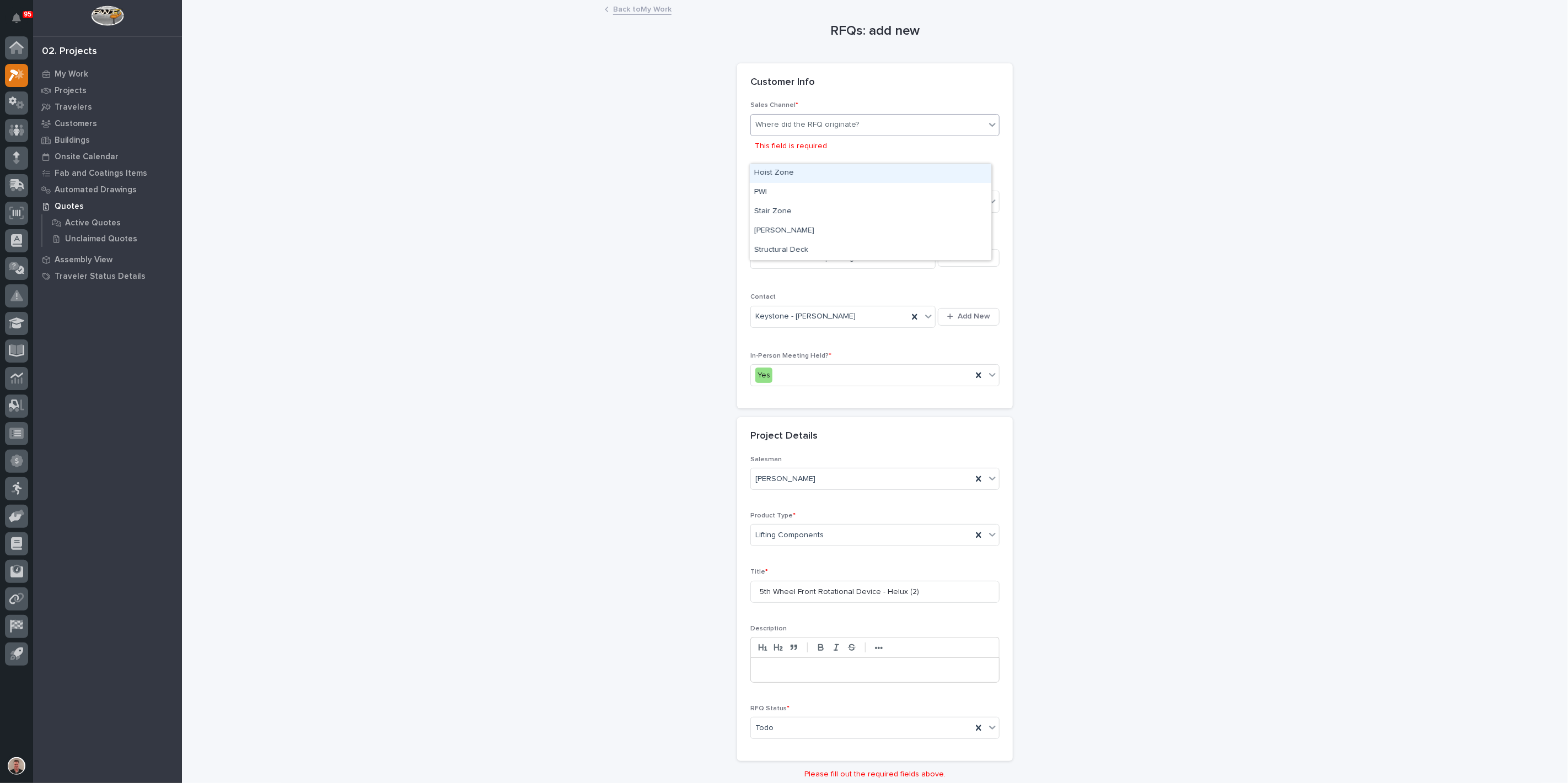
click at [907, 134] on div "Where did the RFQ originate?" at bounding box center [868, 125] width 234 height 18
click at [856, 185] on div "PWI" at bounding box center [870, 192] width 241 height 19
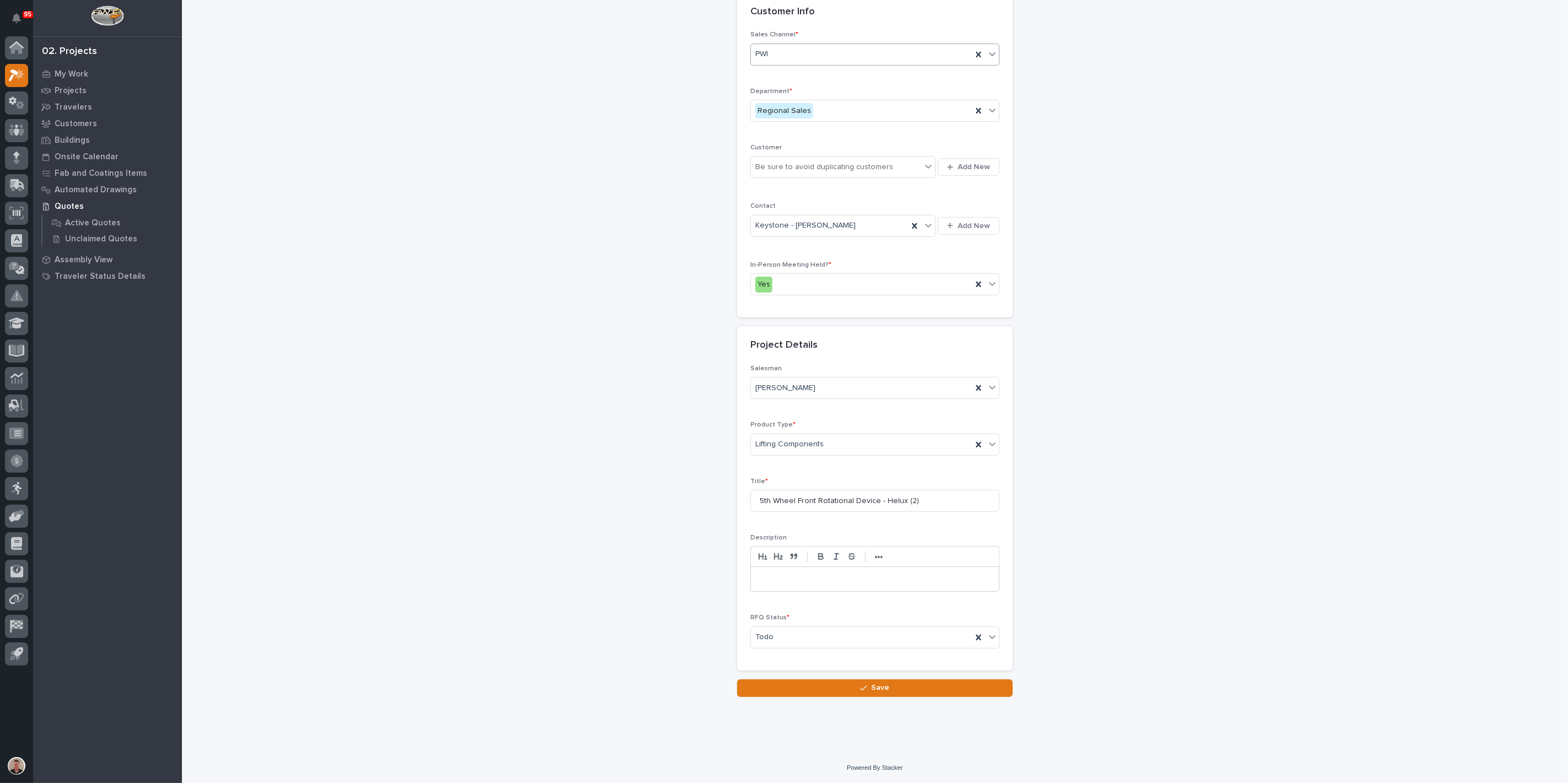
scroll to position [234, 0]
click at [833, 690] on button "Save" at bounding box center [875, 688] width 276 height 17
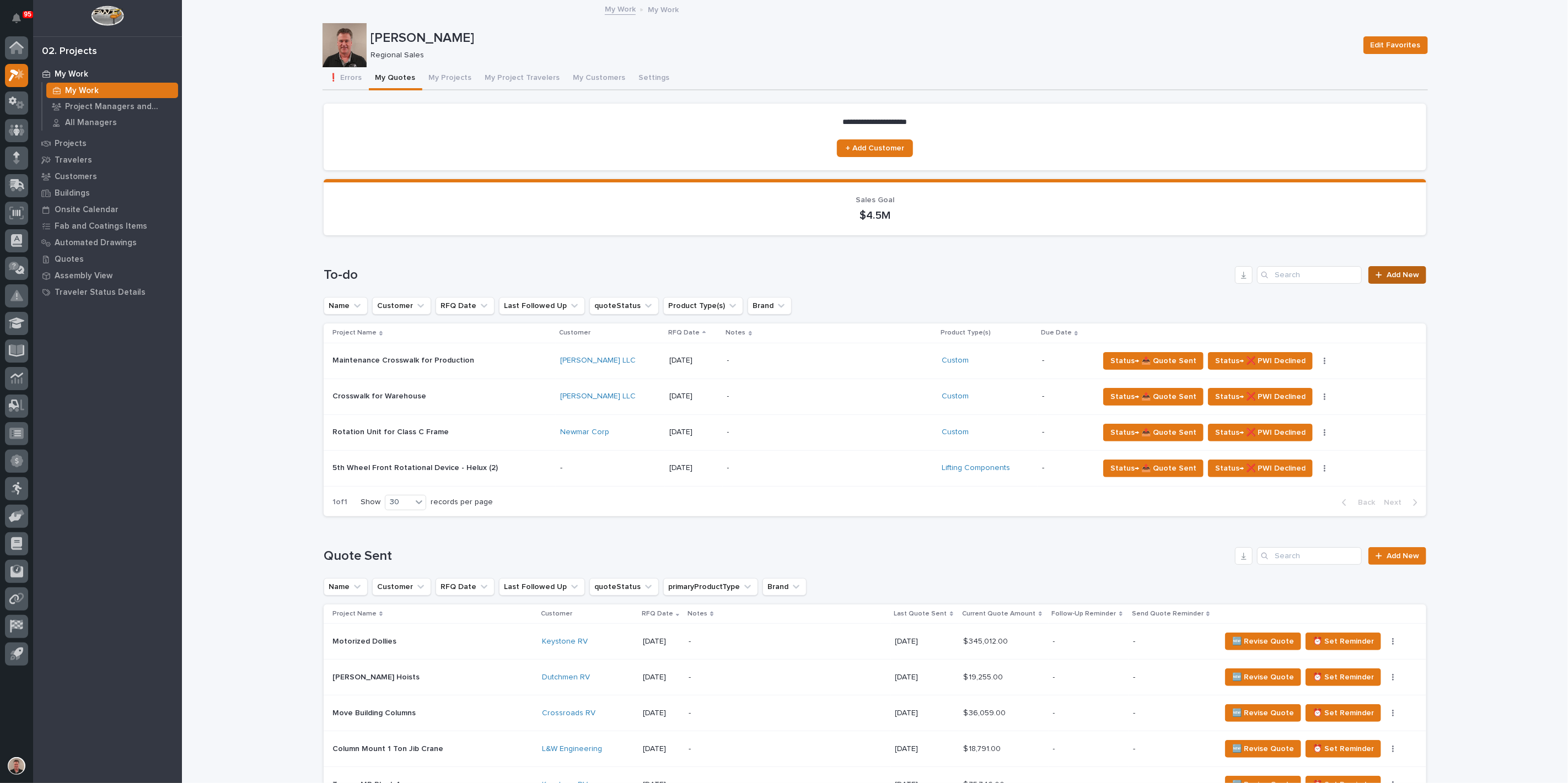
click at [1399, 279] on span "Add New" at bounding box center [1403, 275] width 33 height 8
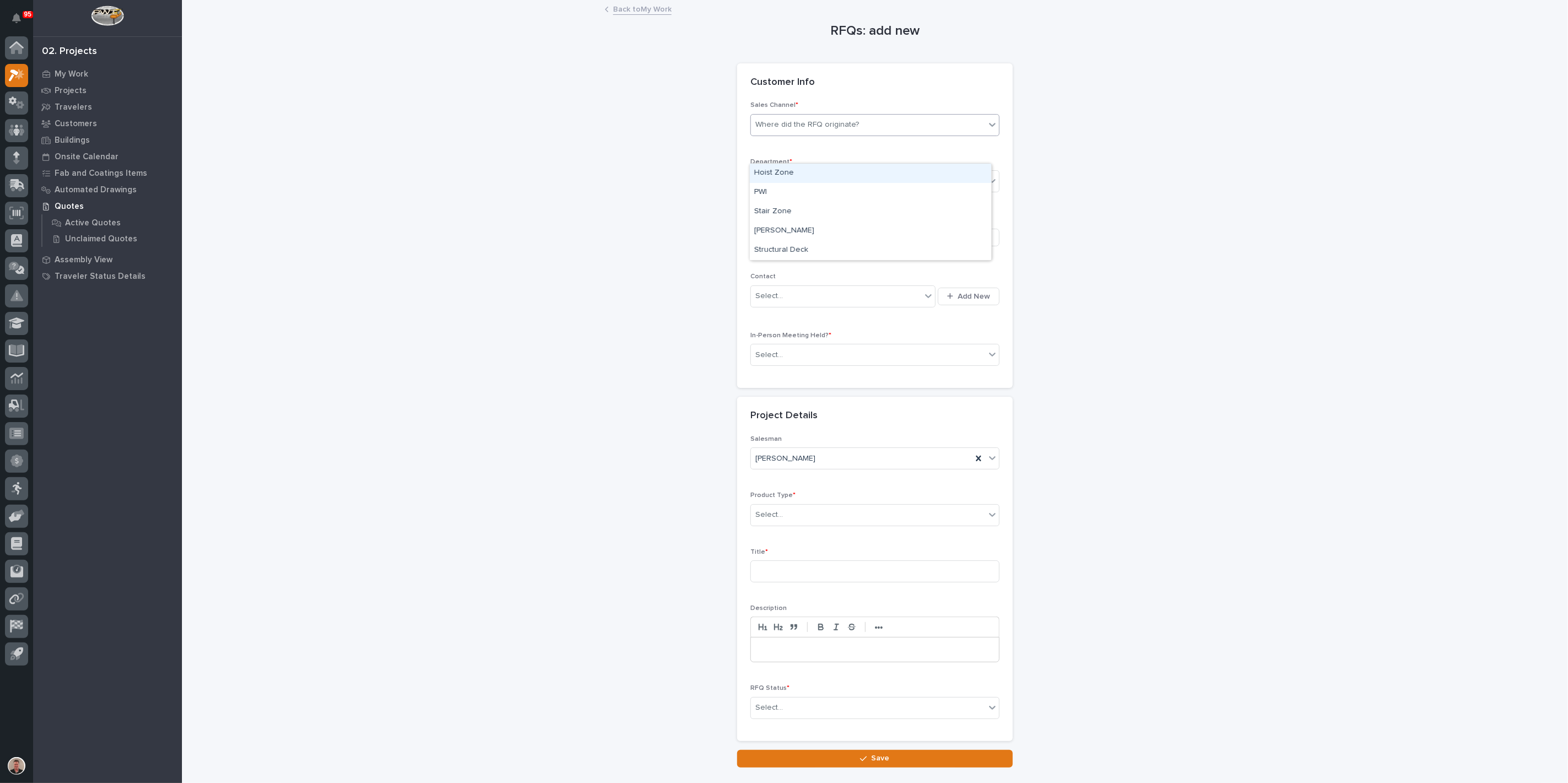
click at [811, 131] on div "Where did the RFQ originate?" at bounding box center [807, 124] width 103 height 12
click at [795, 190] on div "PWI" at bounding box center [870, 192] width 241 height 19
click at [782, 188] on div "Select..." at bounding box center [769, 181] width 27 height 12
click at [767, 258] on span "Regional Sales" at bounding box center [783, 256] width 58 height 12
click at [763, 244] on div "Be sure to avoid duplicating customers" at bounding box center [824, 238] width 138 height 12
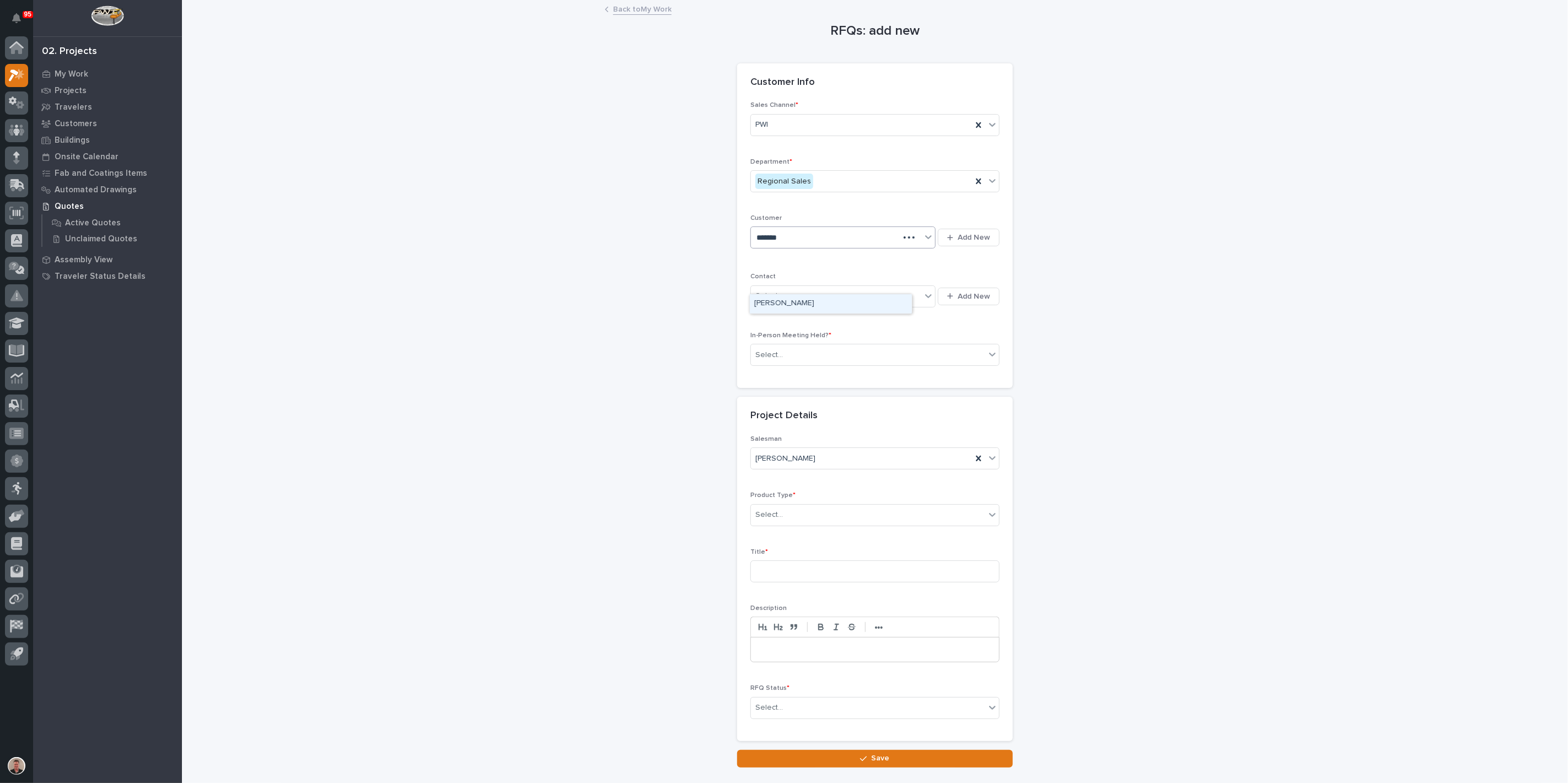
type input "********"
click at [775, 309] on div "[PERSON_NAME]" at bounding box center [830, 303] width 162 height 19
click at [797, 306] on div "Select..." at bounding box center [837, 297] width 171 height 18
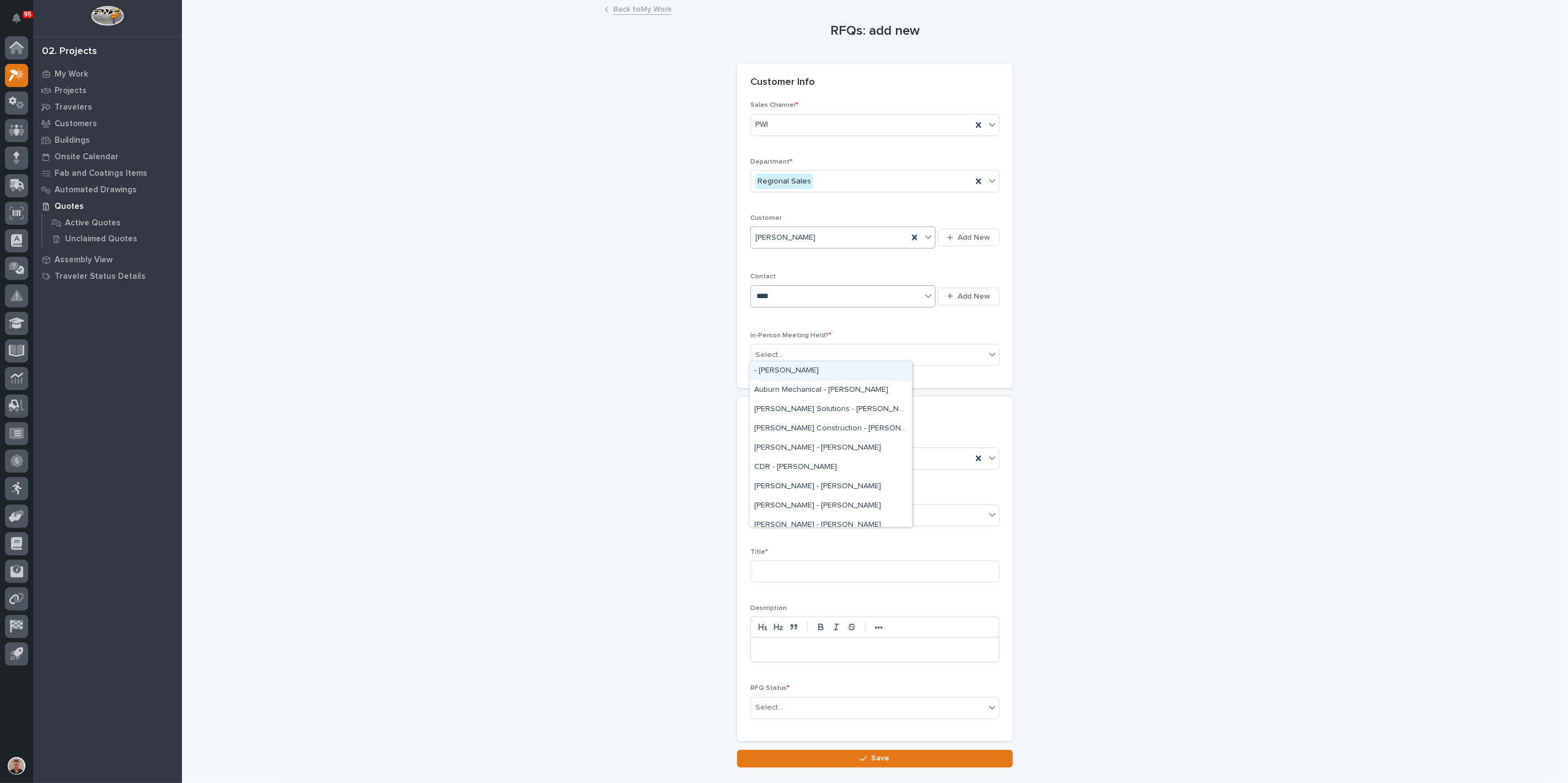
type input "*****"
click at [789, 410] on div "[PERSON_NAME] - [PERSON_NAME]" at bounding box center [830, 409] width 162 height 19
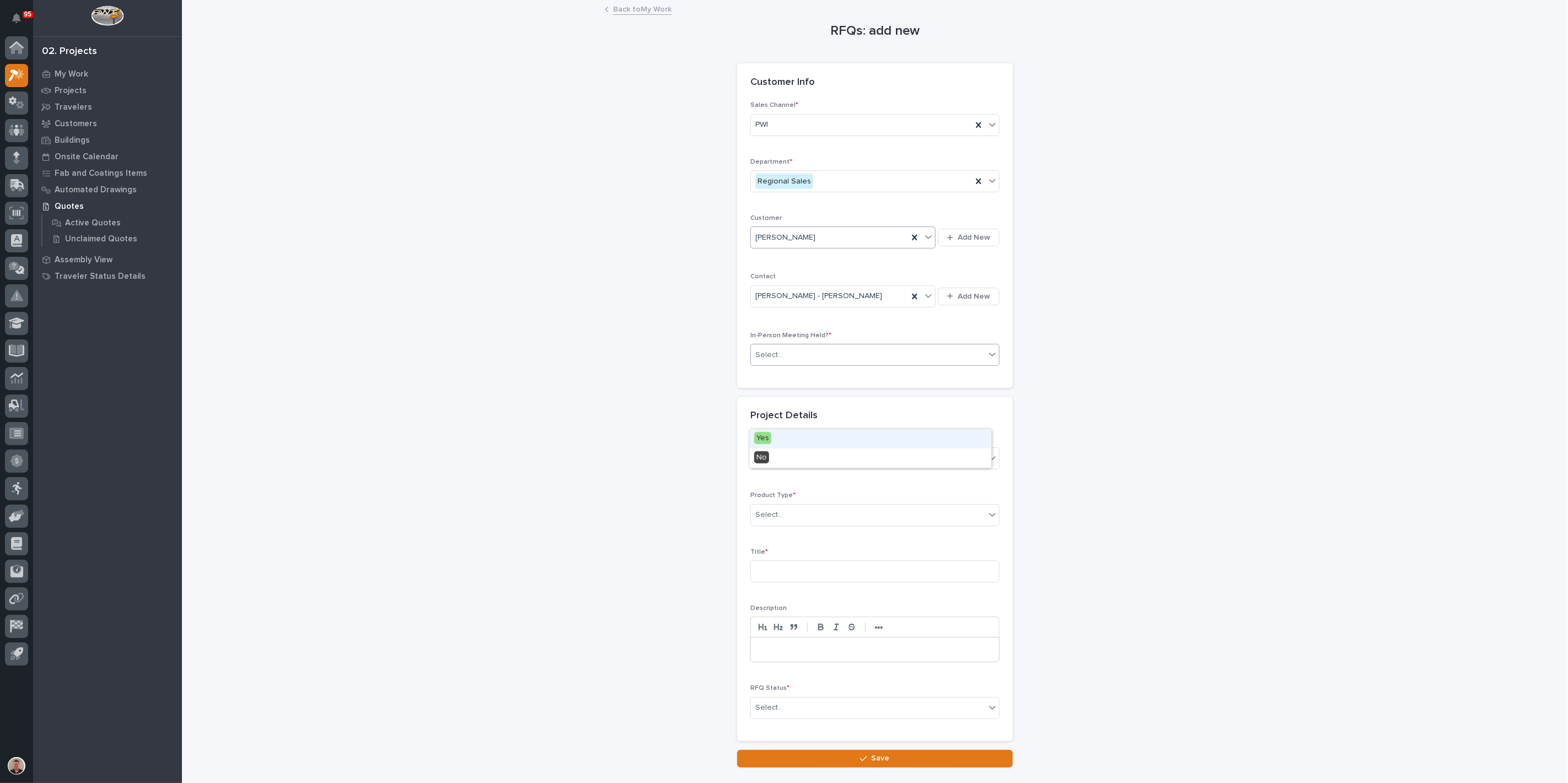
click at [794, 365] on div "Select..." at bounding box center [868, 356] width 234 height 18
drag, startPoint x: 789, startPoint y: 441, endPoint x: 782, endPoint y: 472, distance: 31.8
click at [789, 442] on div "Yes" at bounding box center [870, 438] width 241 height 19
click at [779, 521] on div "Select..." at bounding box center [769, 514] width 27 height 12
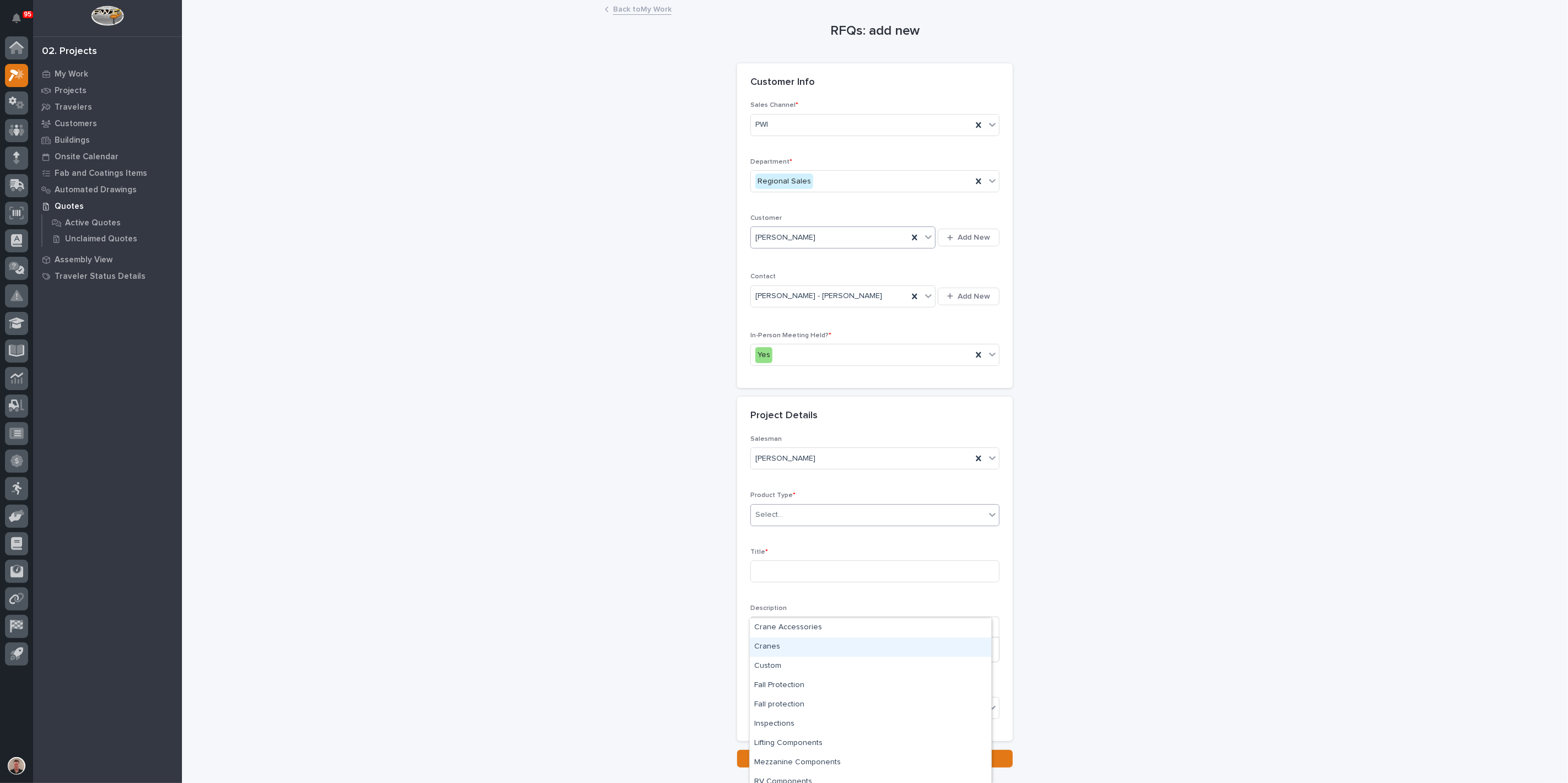
click at [795, 651] on div "Cranes" at bounding box center [870, 647] width 241 height 19
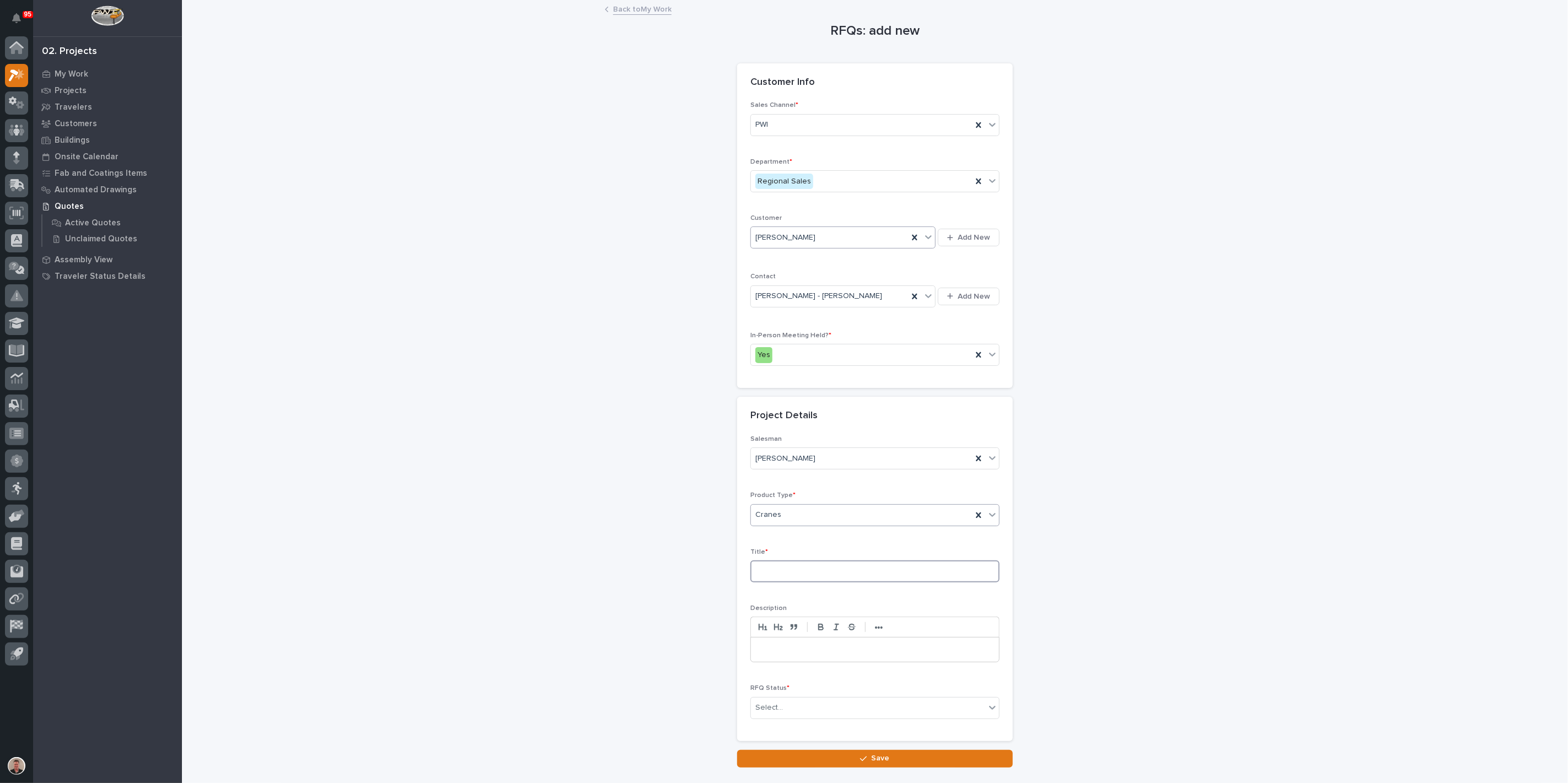
click at [765, 582] on input at bounding box center [875, 572] width 250 height 22
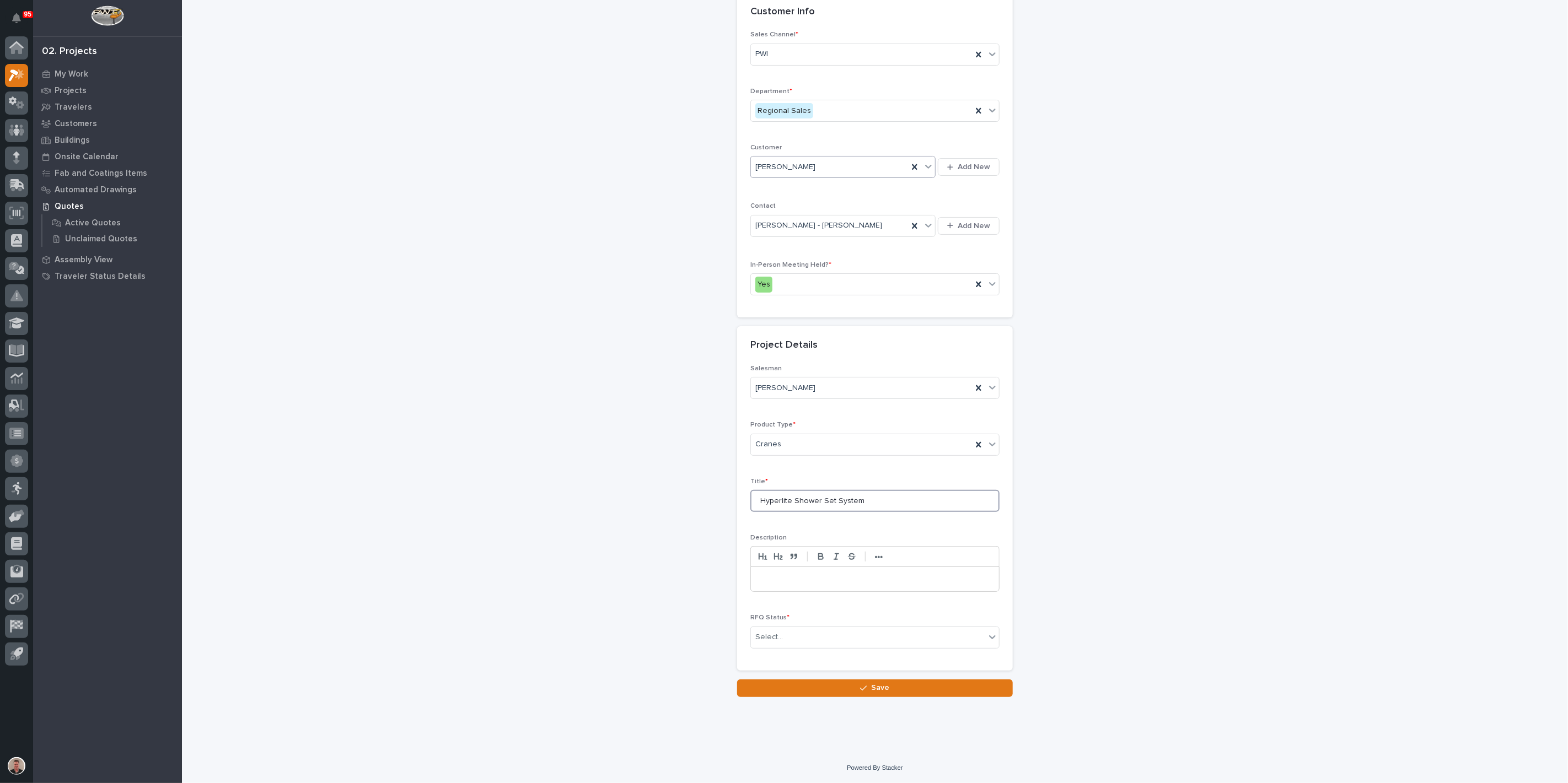
scroll to position [183, 0]
type input "Hyperlite Shower Set System"
click at [799, 647] on div "Select..." at bounding box center [868, 638] width 234 height 18
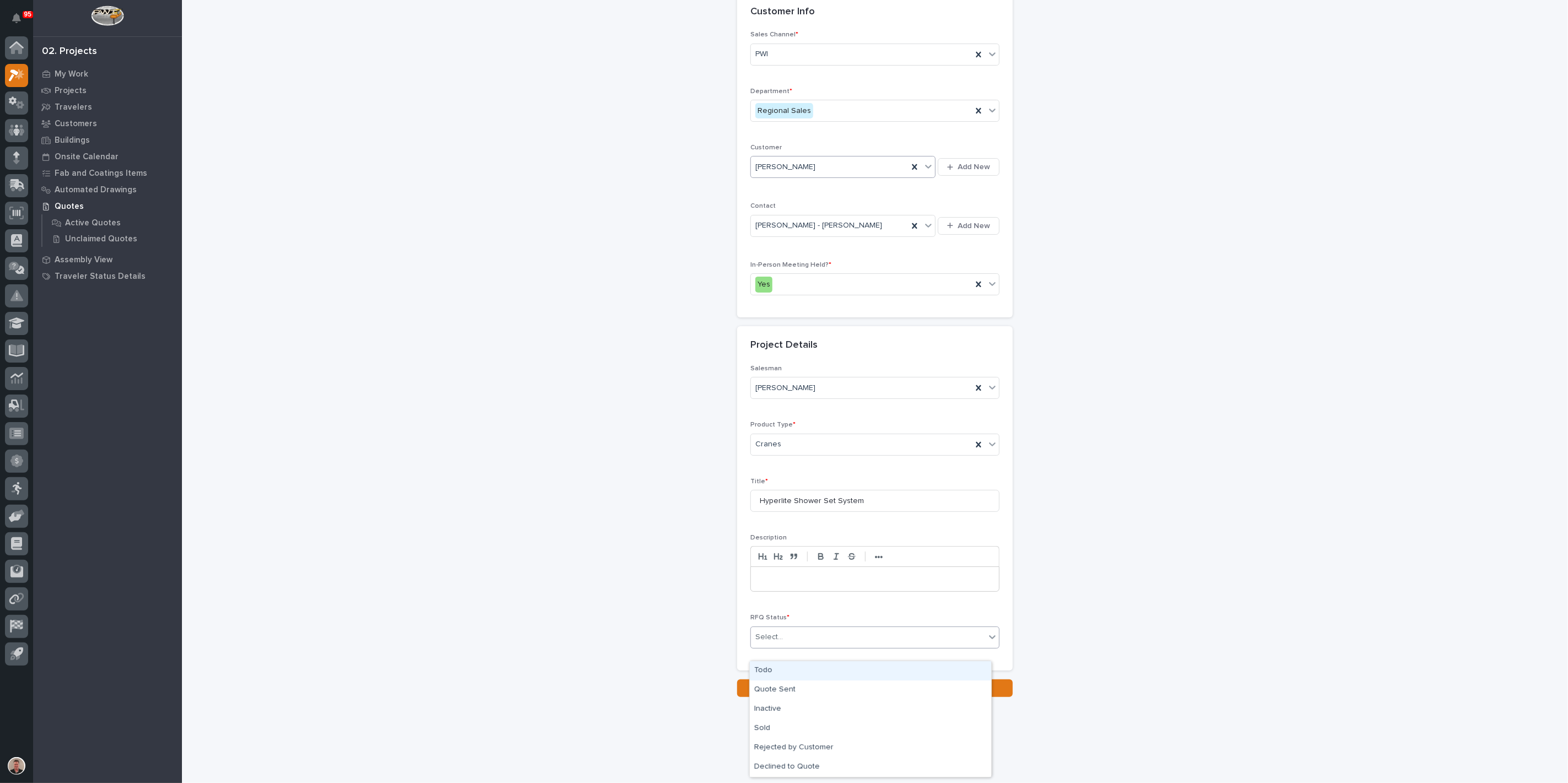
click at [781, 670] on div "Todo" at bounding box center [870, 670] width 241 height 19
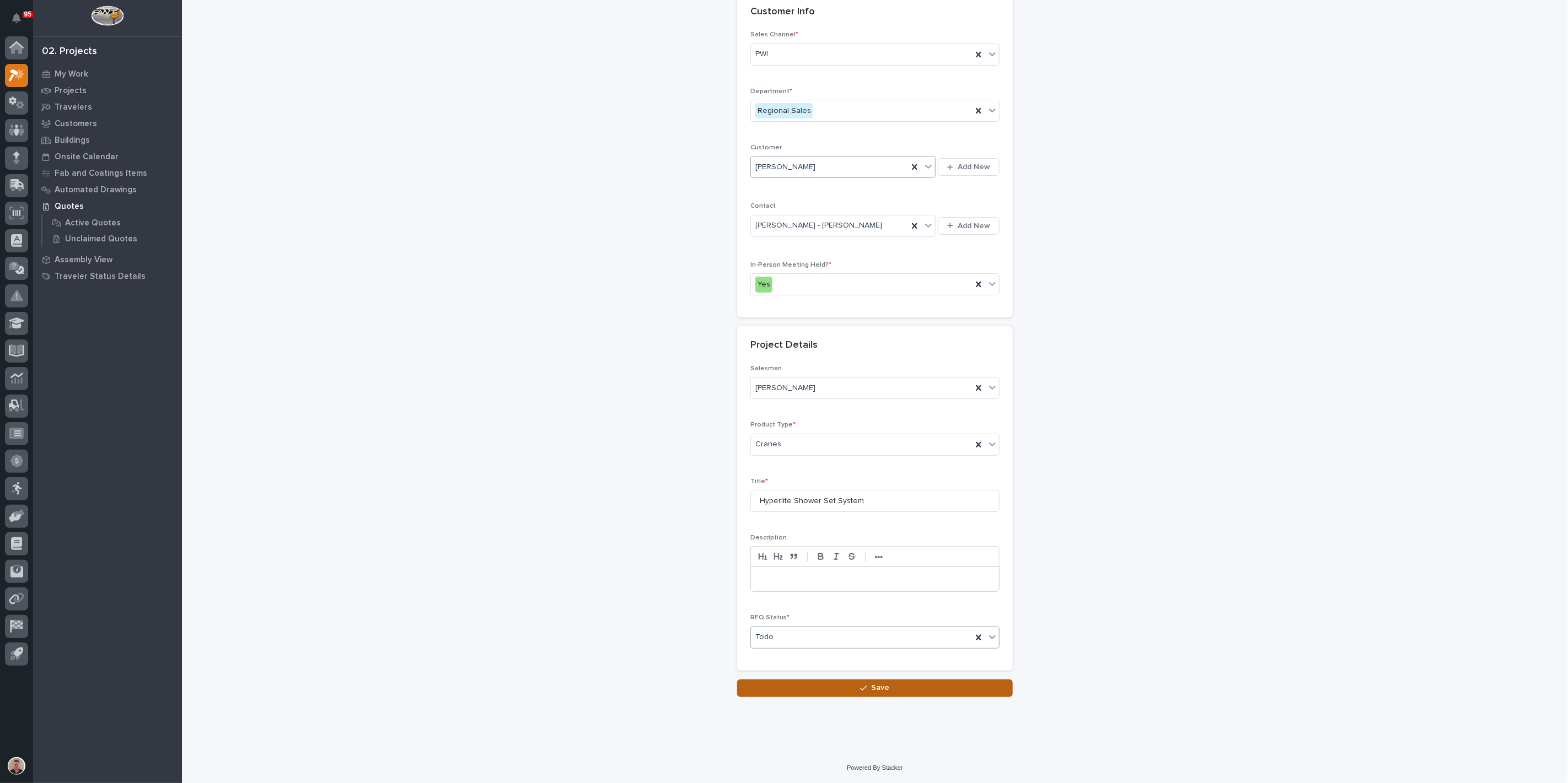
click at [769, 698] on button "Save" at bounding box center [875, 688] width 276 height 17
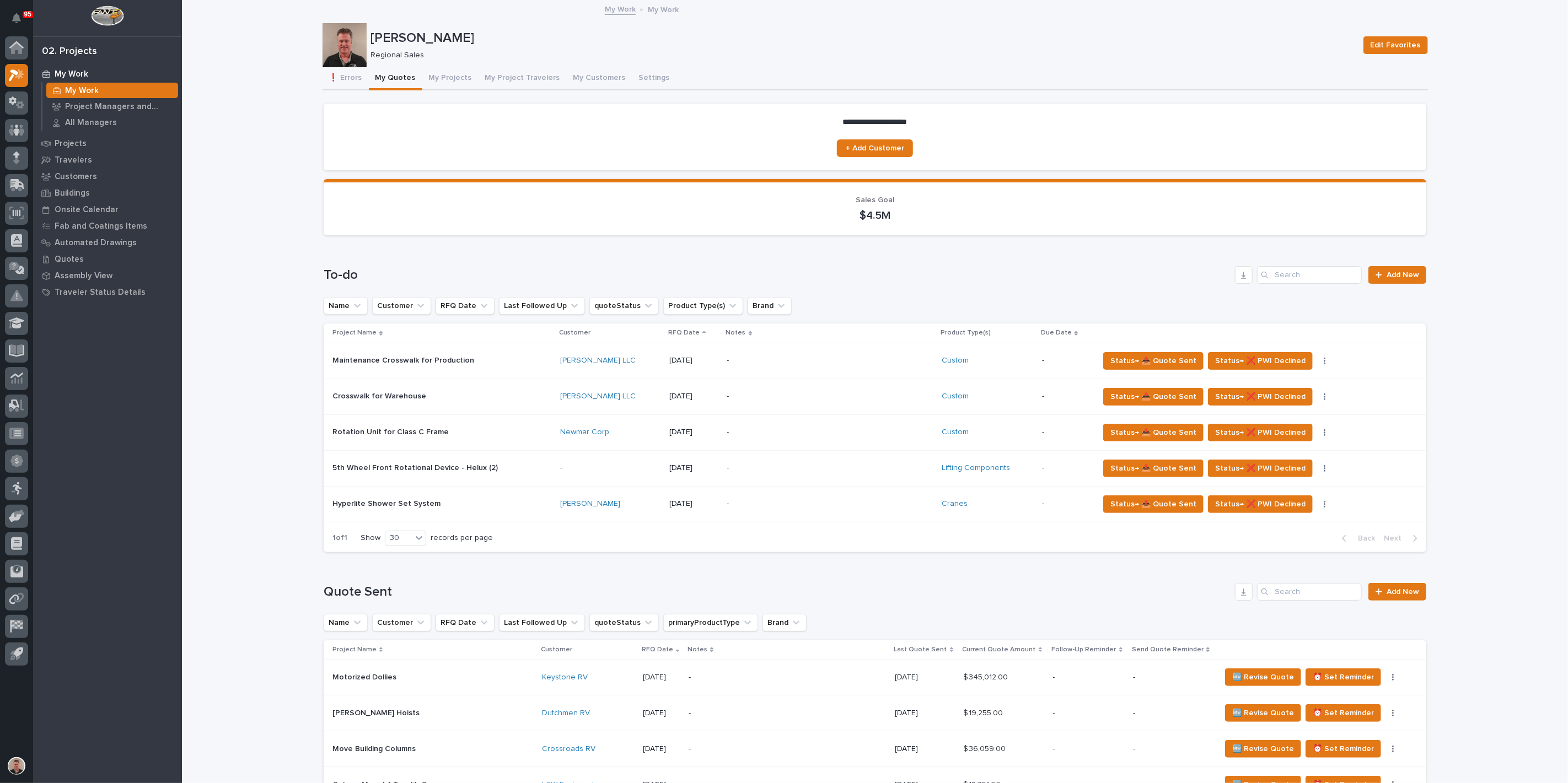
click at [1383, 284] on div "To-do Add New" at bounding box center [875, 274] width 1102 height 17
click at [782, 516] on div "-" at bounding box center [823, 504] width 193 height 24
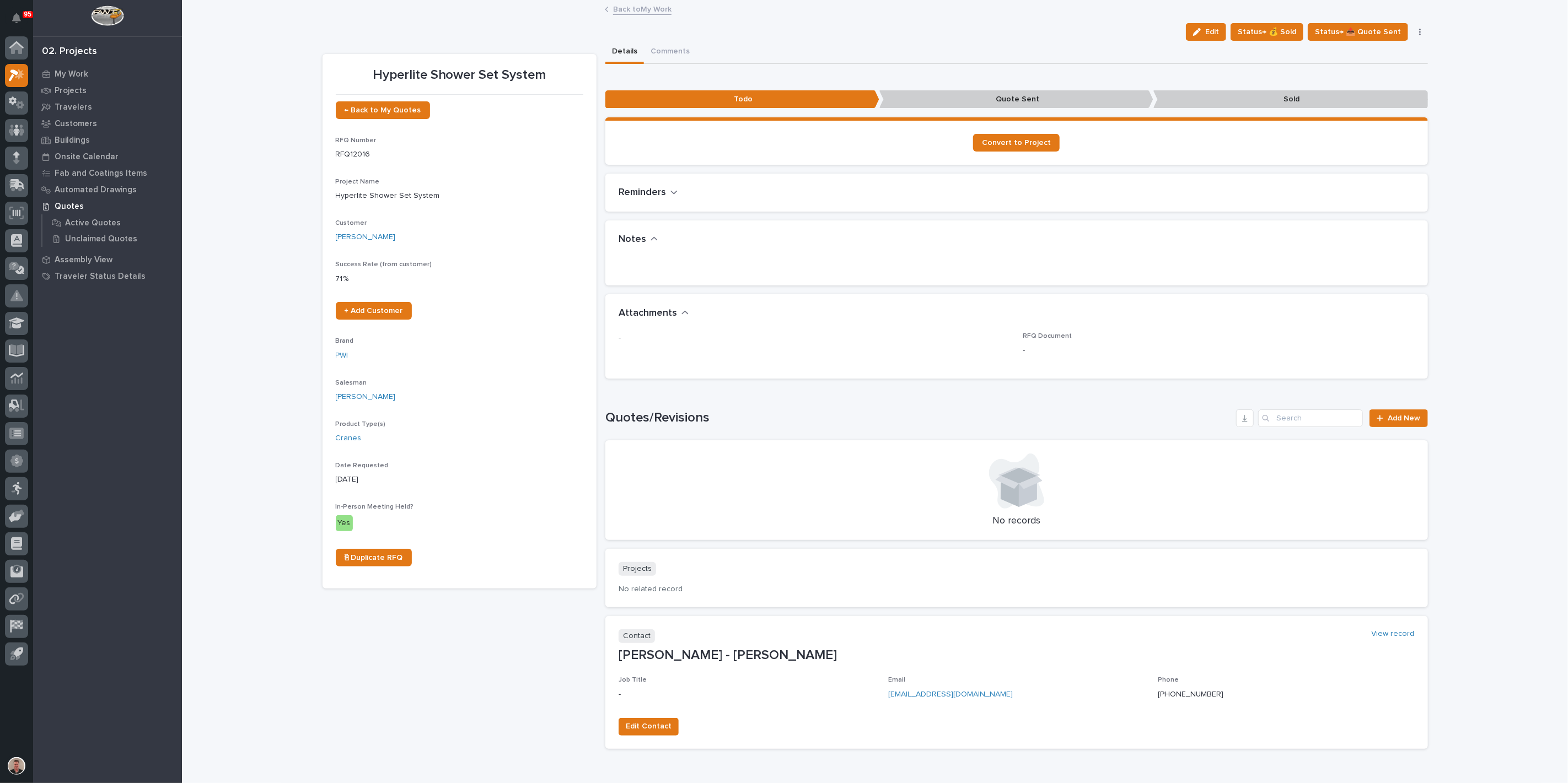
click at [649, 286] on div "•••" at bounding box center [1016, 272] width 823 height 26
click at [693, 259] on div "Notes" at bounding box center [1016, 240] width 823 height 39
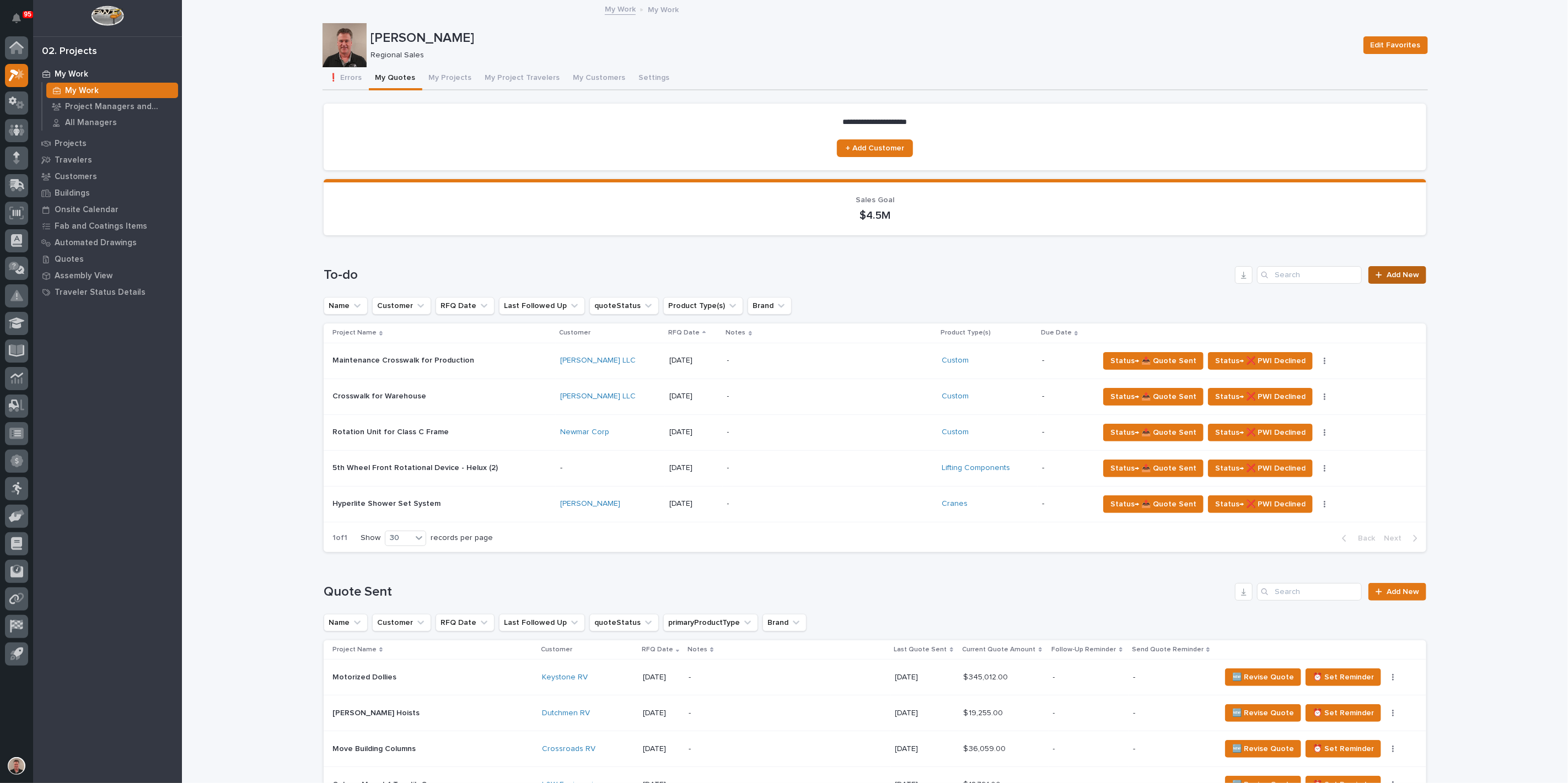
click at [1393, 279] on span "Add New" at bounding box center [1403, 275] width 33 height 8
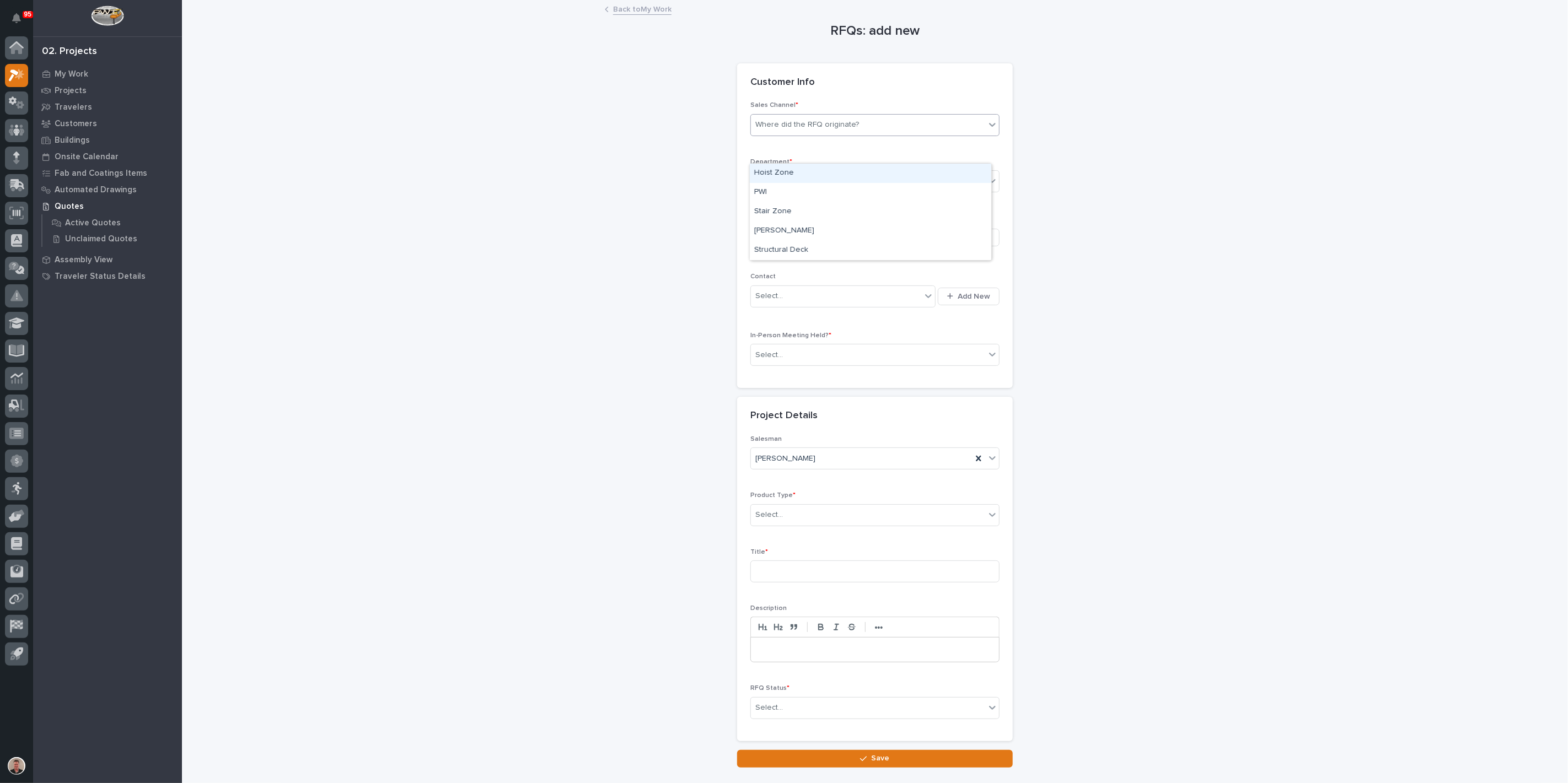
click at [789, 131] on div "Where did the RFQ originate?" at bounding box center [807, 124] width 103 height 12
click at [785, 197] on div "PWI" at bounding box center [870, 192] width 241 height 19
click at [783, 188] on div "Select..." at bounding box center [769, 181] width 27 height 12
click at [776, 262] on span "Regional Sales" at bounding box center [783, 256] width 58 height 12
click at [769, 244] on div "Be sure to avoid duplicating customers" at bounding box center [824, 238] width 138 height 12
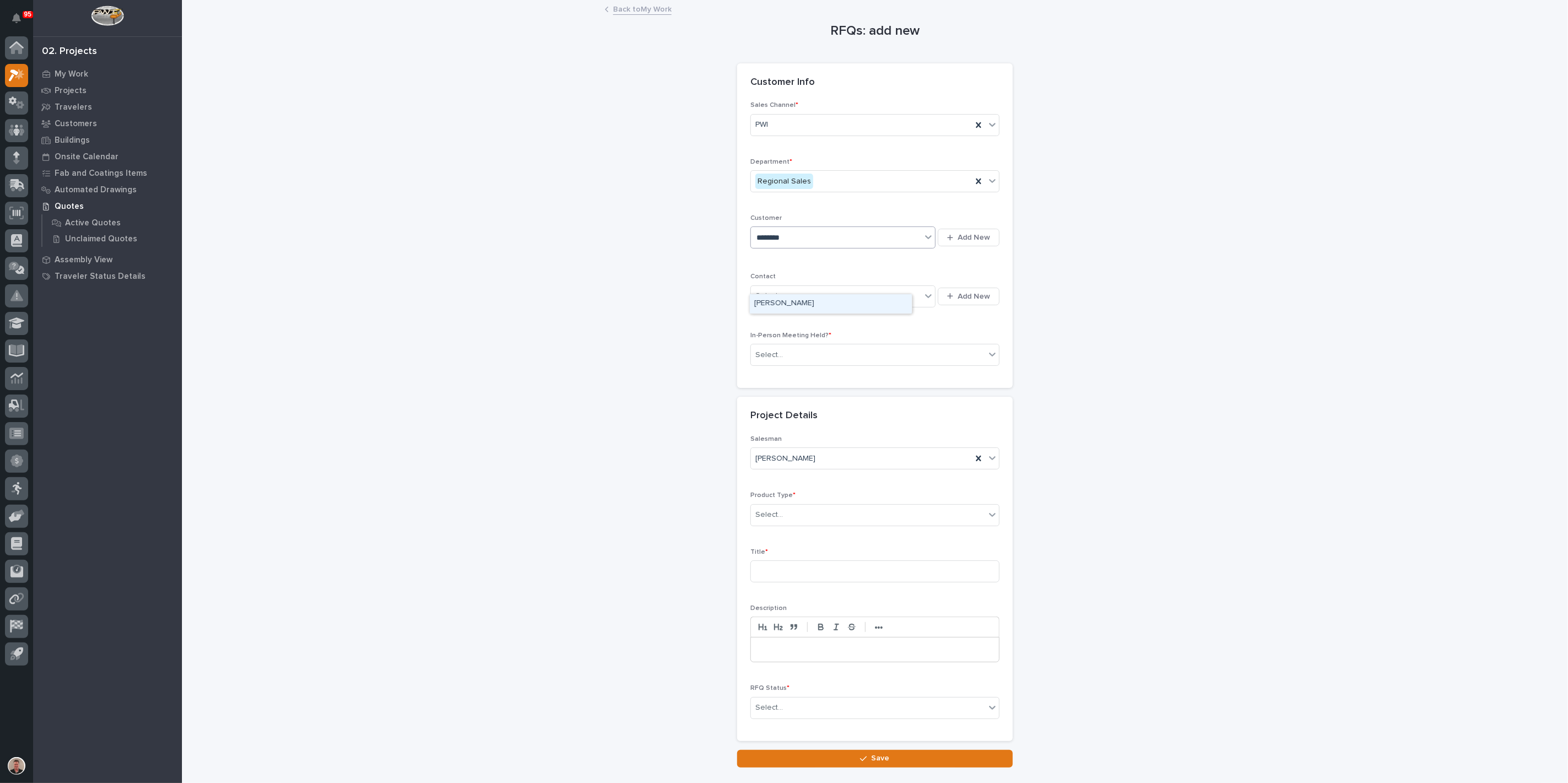
type input "********"
click at [768, 301] on div "[PERSON_NAME]" at bounding box center [830, 303] width 162 height 19
click at [790, 306] on div "Select..." at bounding box center [837, 297] width 171 height 18
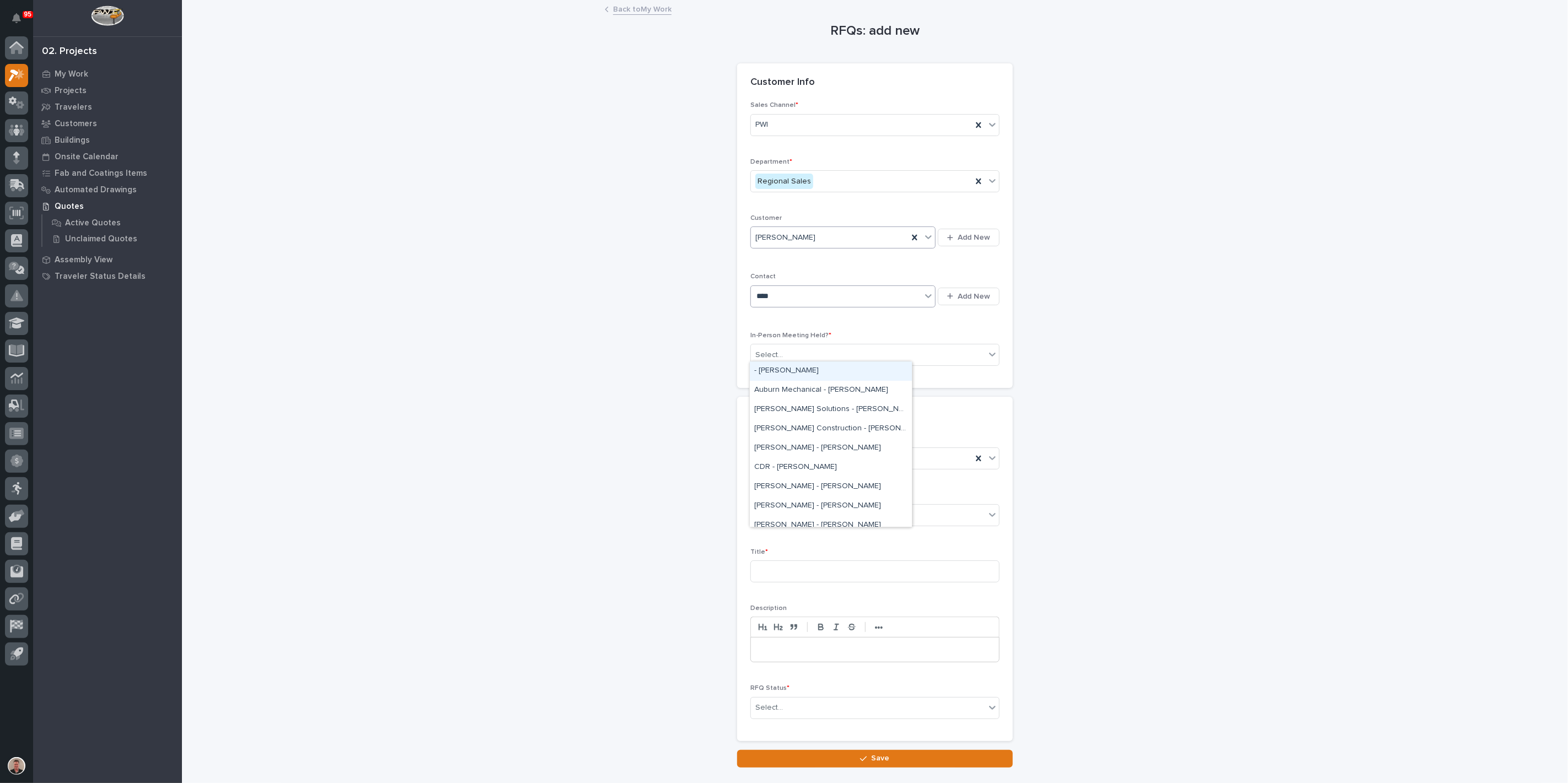
type input "*****"
click at [794, 406] on div "[PERSON_NAME] - [PERSON_NAME]" at bounding box center [830, 409] width 162 height 19
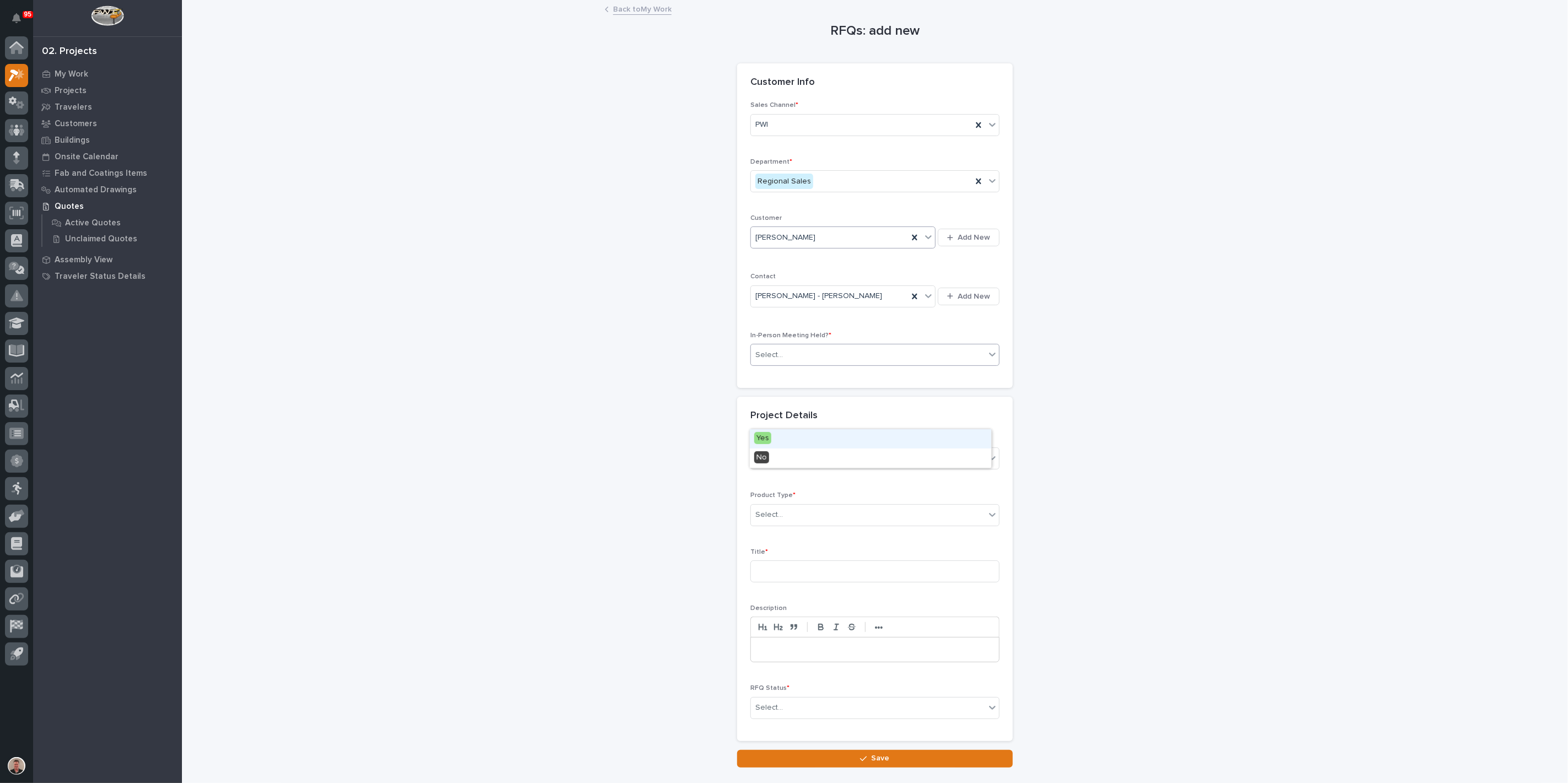
click at [783, 361] on div "Select..." at bounding box center [769, 355] width 27 height 12
click at [780, 444] on div "Yes" at bounding box center [870, 438] width 241 height 19
click at [772, 521] on div "Select..." at bounding box center [769, 514] width 27 height 12
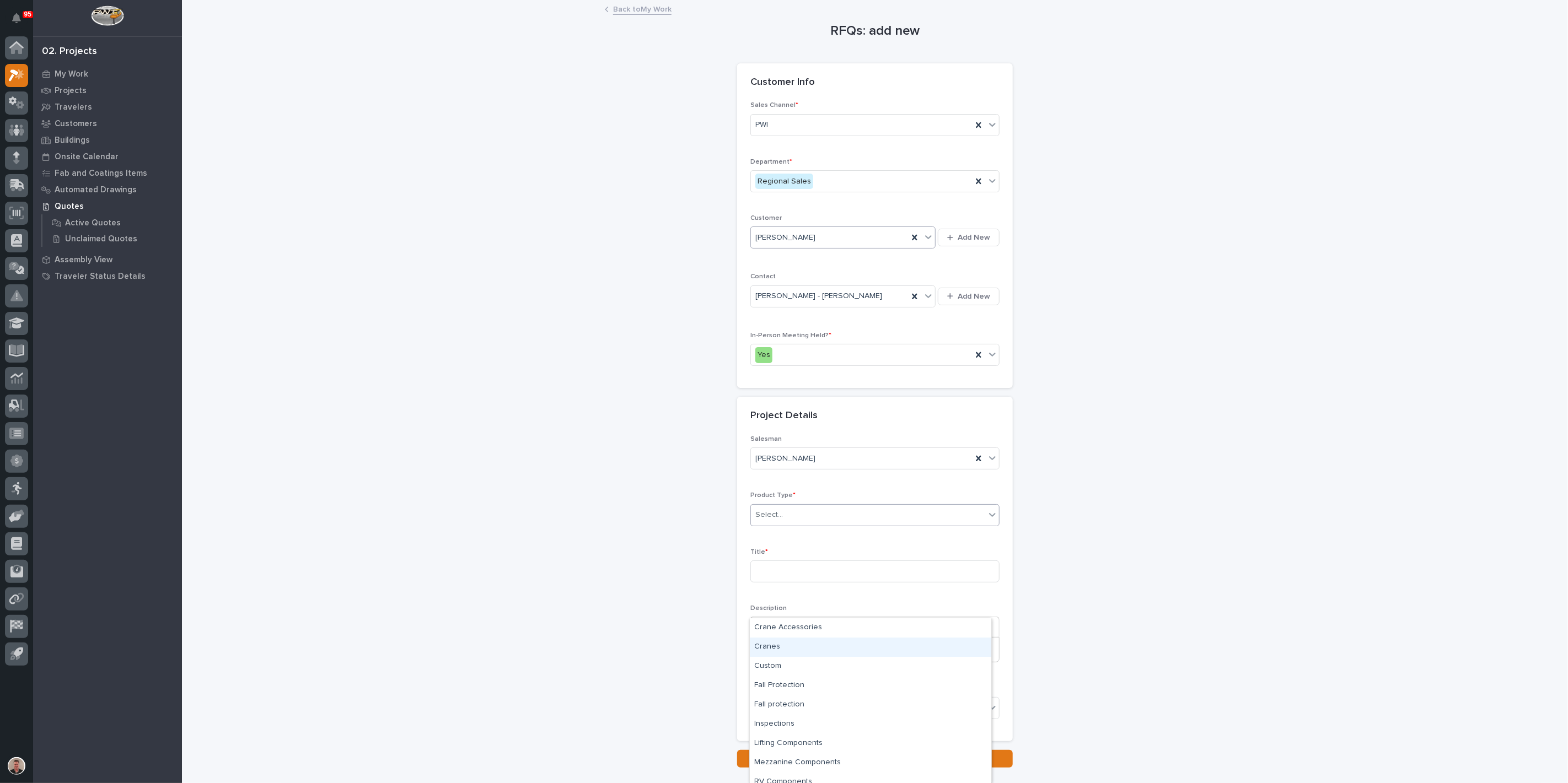
click at [792, 650] on div "Cranes" at bounding box center [870, 647] width 241 height 19
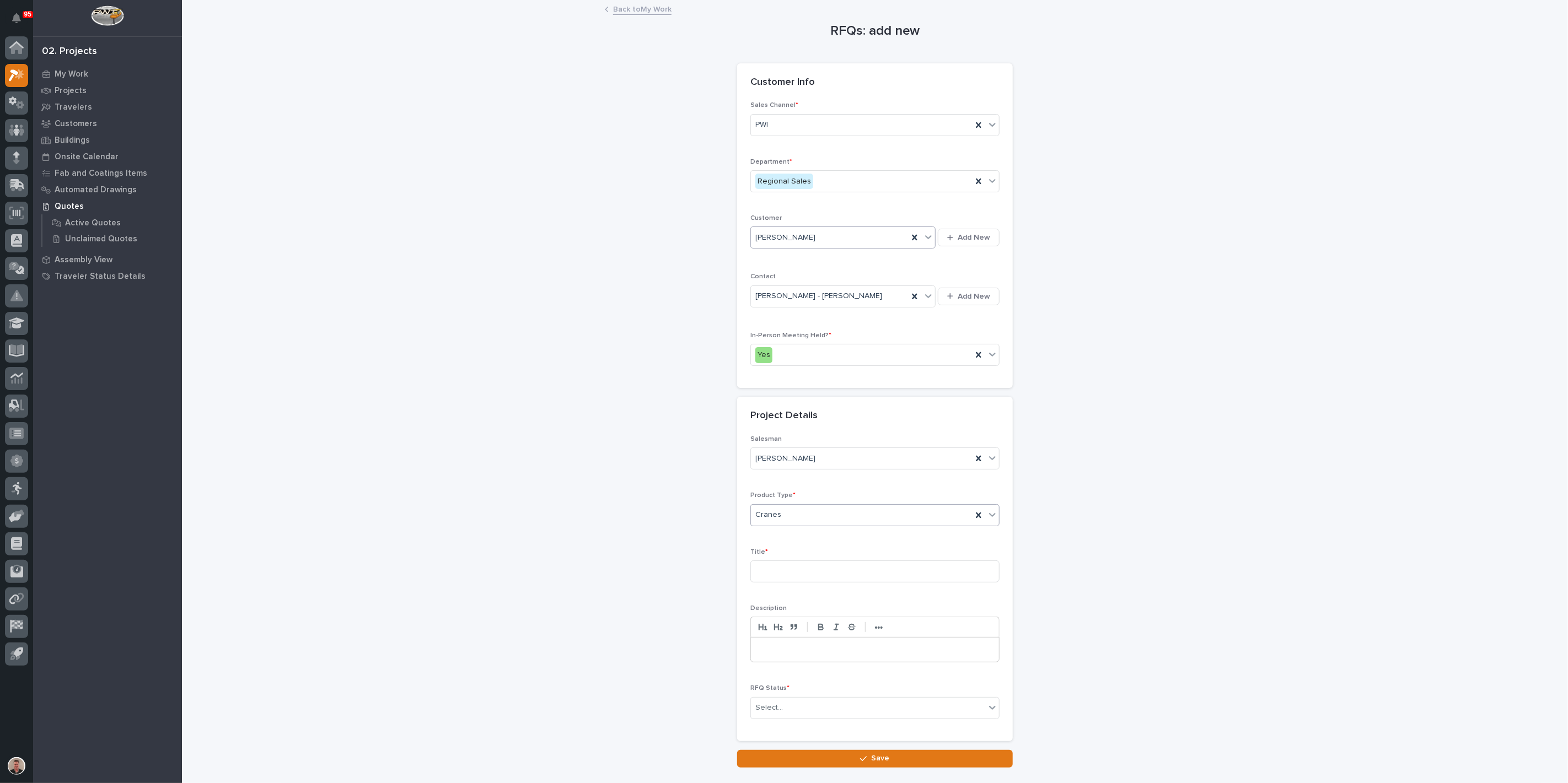
scroll to position [61, 0]
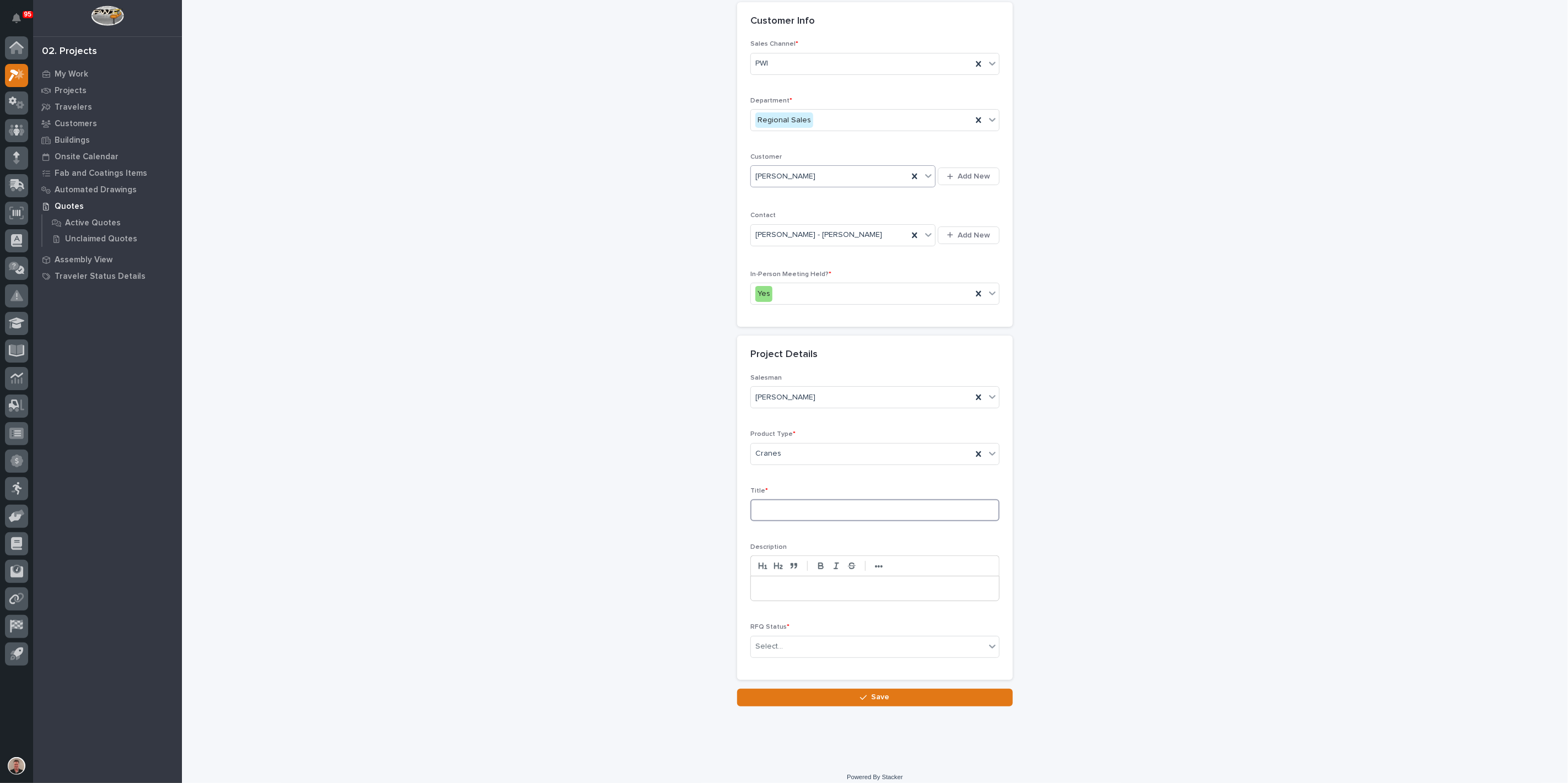
click at [765, 522] on input at bounding box center [875, 511] width 250 height 22
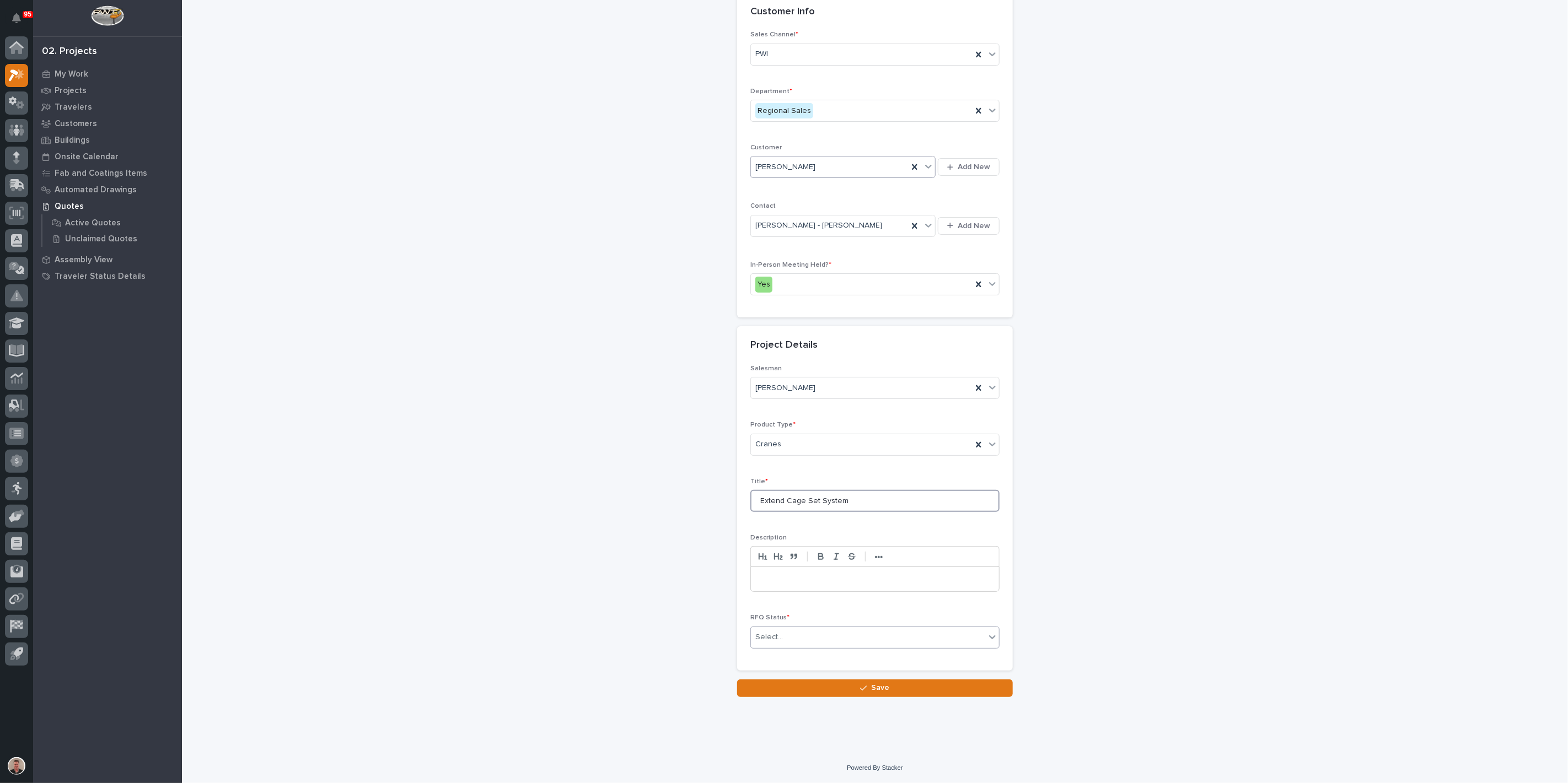
type input "Extend Cage Set System"
click at [798, 645] on div "Select..." at bounding box center [868, 638] width 234 height 18
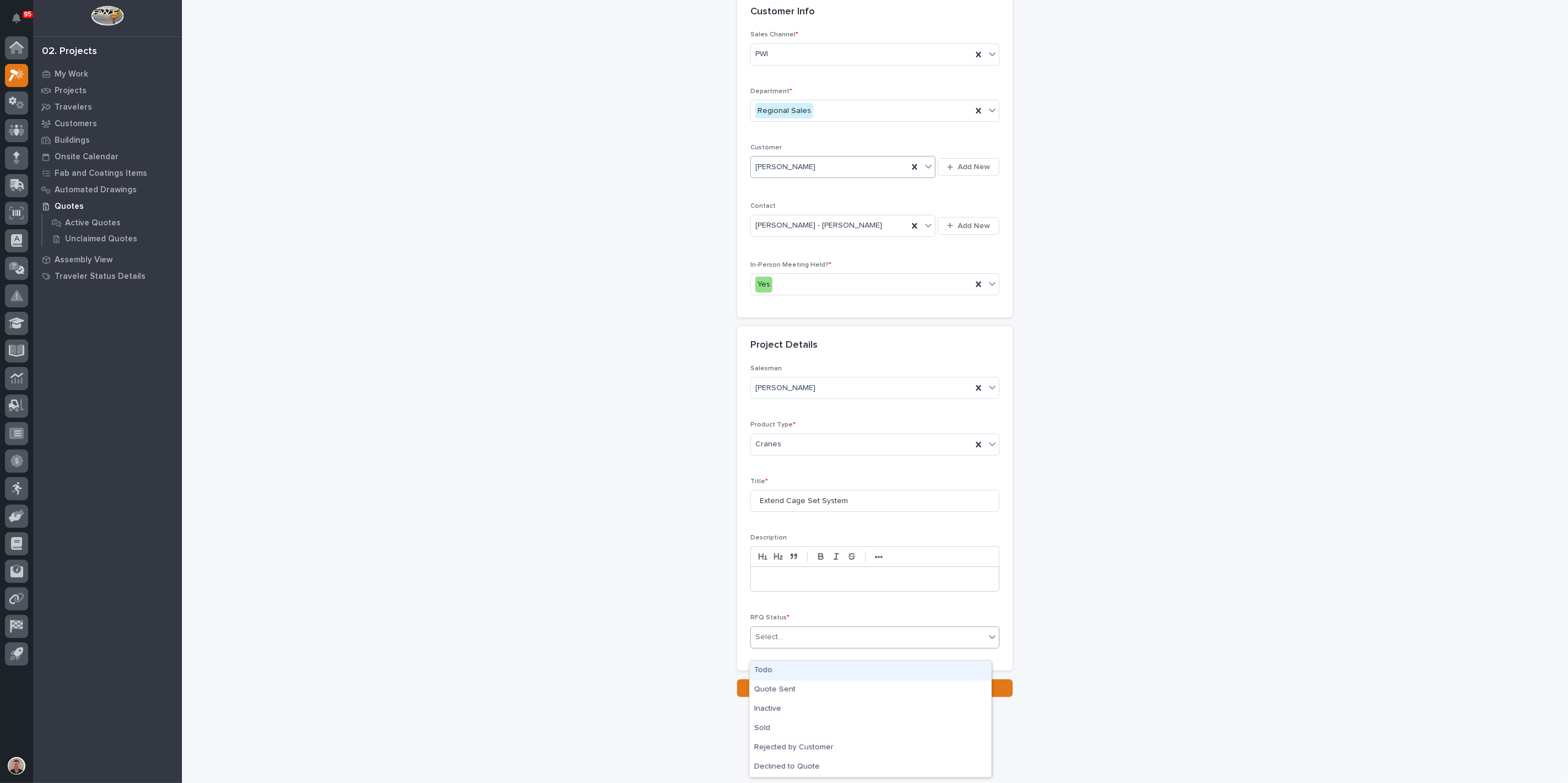
click at [789, 672] on div "Todo" at bounding box center [870, 670] width 241 height 19
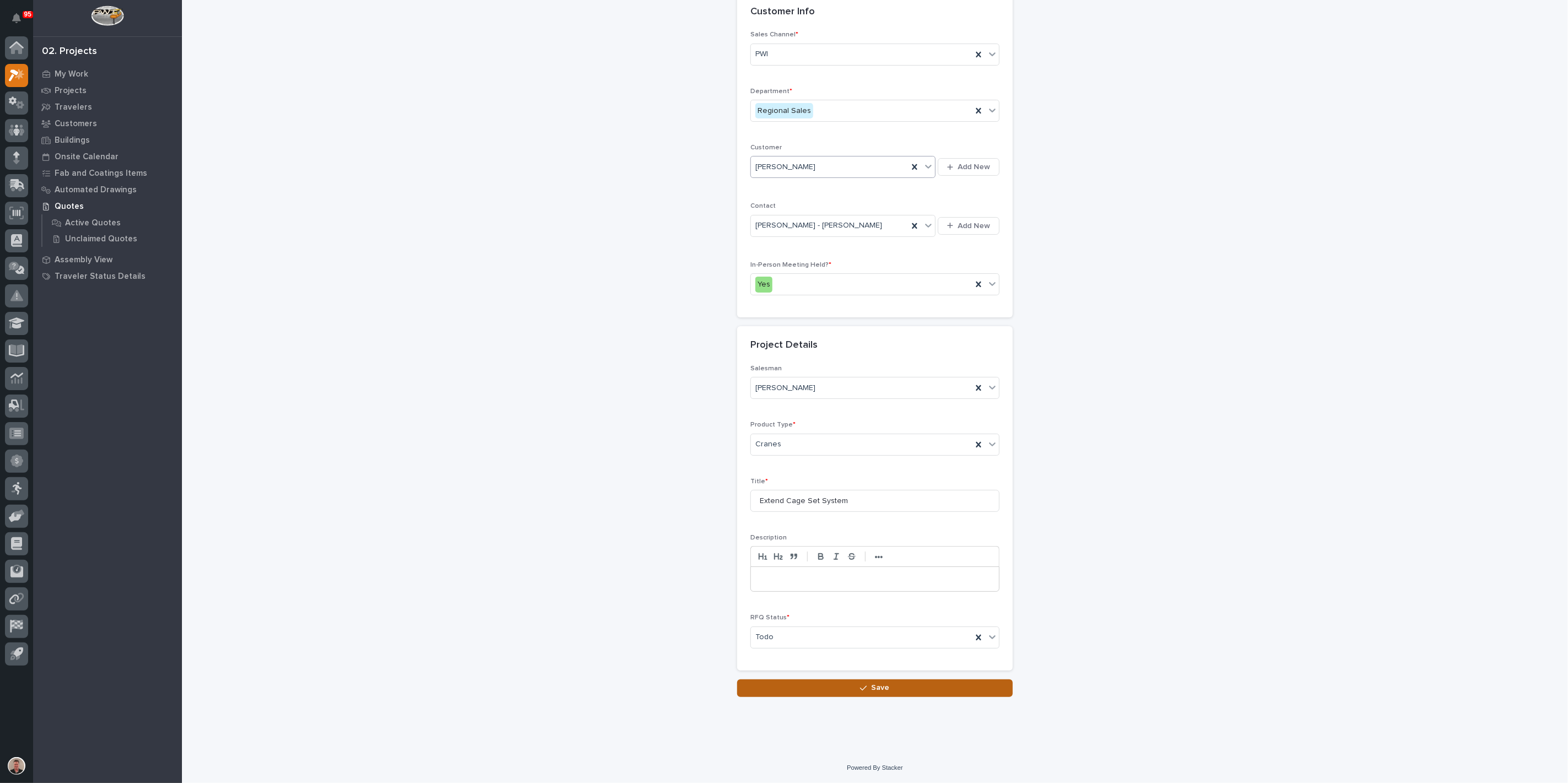
click at [820, 698] on button "Save" at bounding box center [875, 688] width 276 height 17
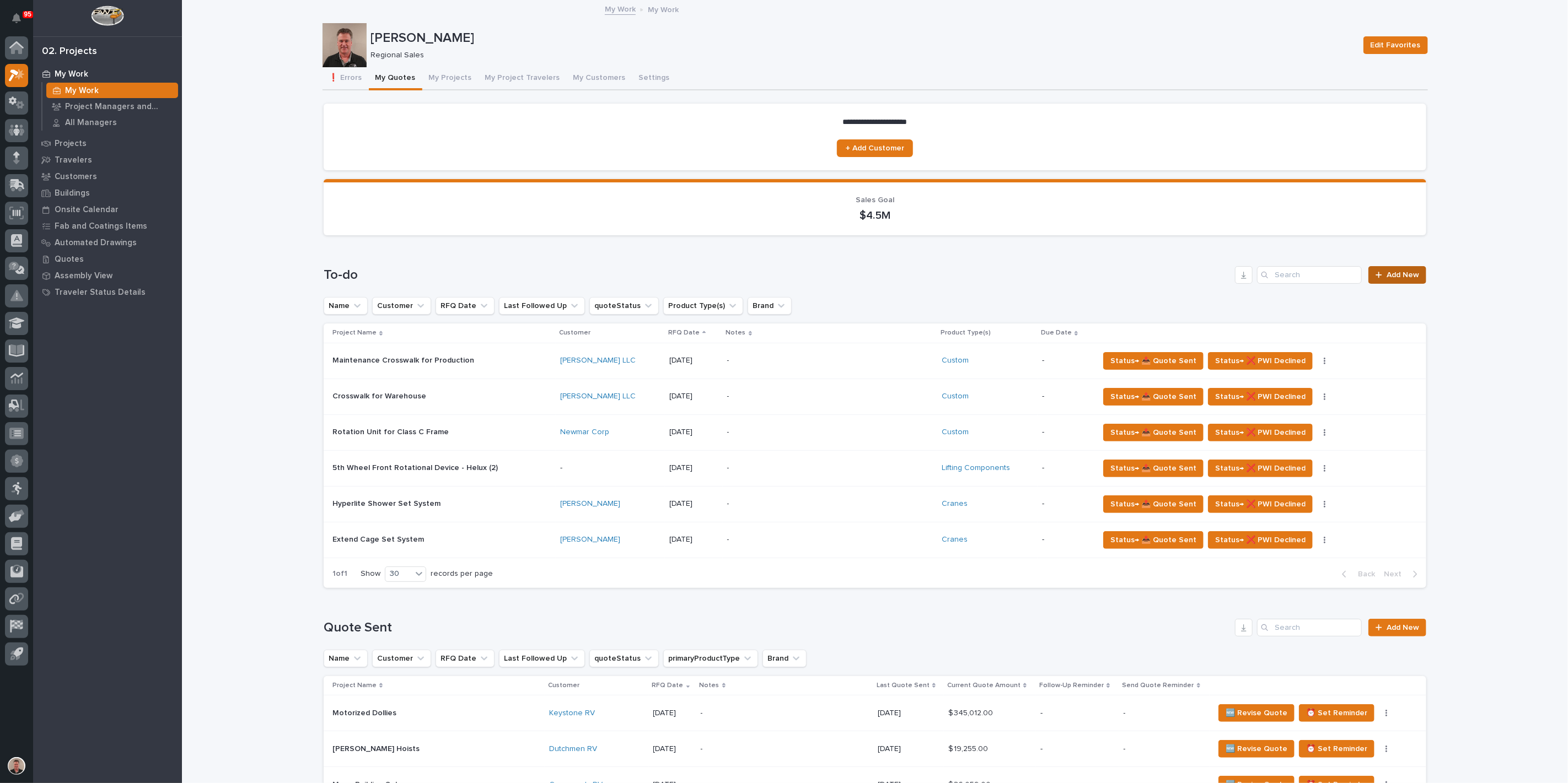
click at [1396, 279] on span "Add New" at bounding box center [1403, 275] width 33 height 8
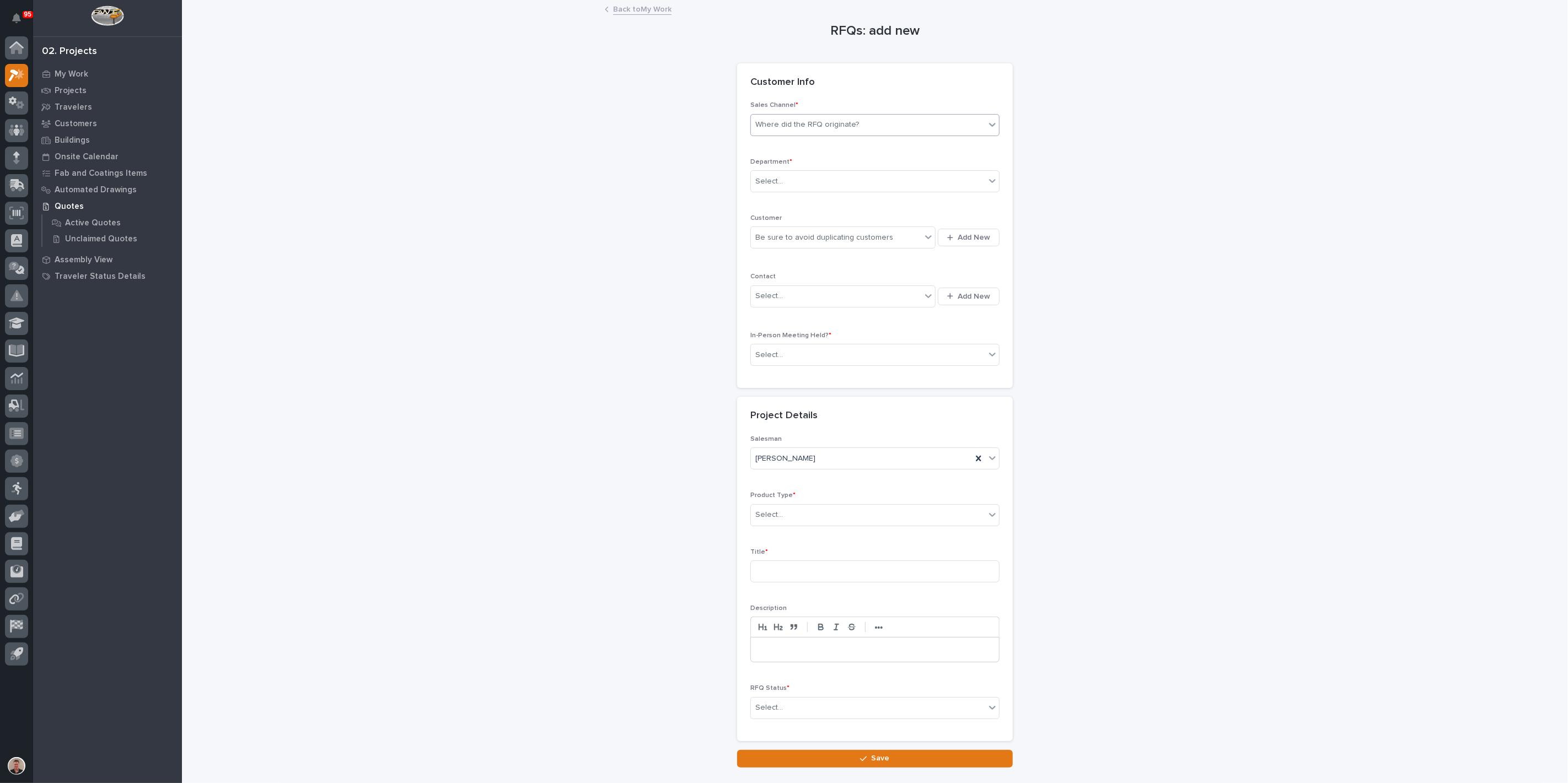
click at [792, 131] on div "Where did the RFQ originate?" at bounding box center [807, 124] width 103 height 12
click at [779, 197] on div "PWI" at bounding box center [870, 192] width 241 height 19
click at [778, 191] on div "Select..." at bounding box center [868, 181] width 234 height 18
click at [773, 259] on span "Regional Sales" at bounding box center [783, 256] width 58 height 12
click at [768, 244] on div "Be sure to avoid duplicating customers" at bounding box center [824, 238] width 138 height 12
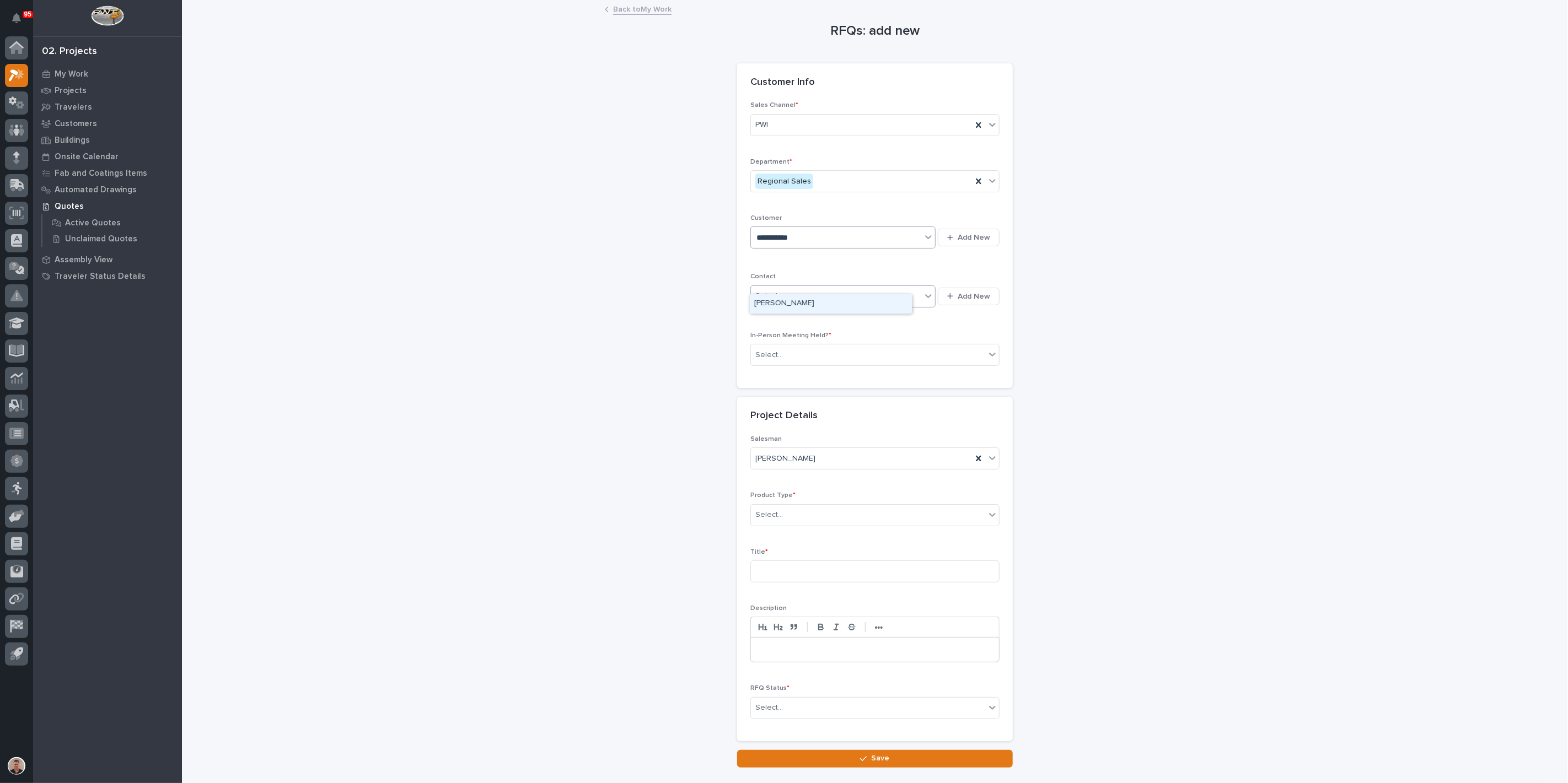
type input "**********"
click at [781, 318] on div "Contact Select... Add New" at bounding box center [875, 296] width 250 height 45
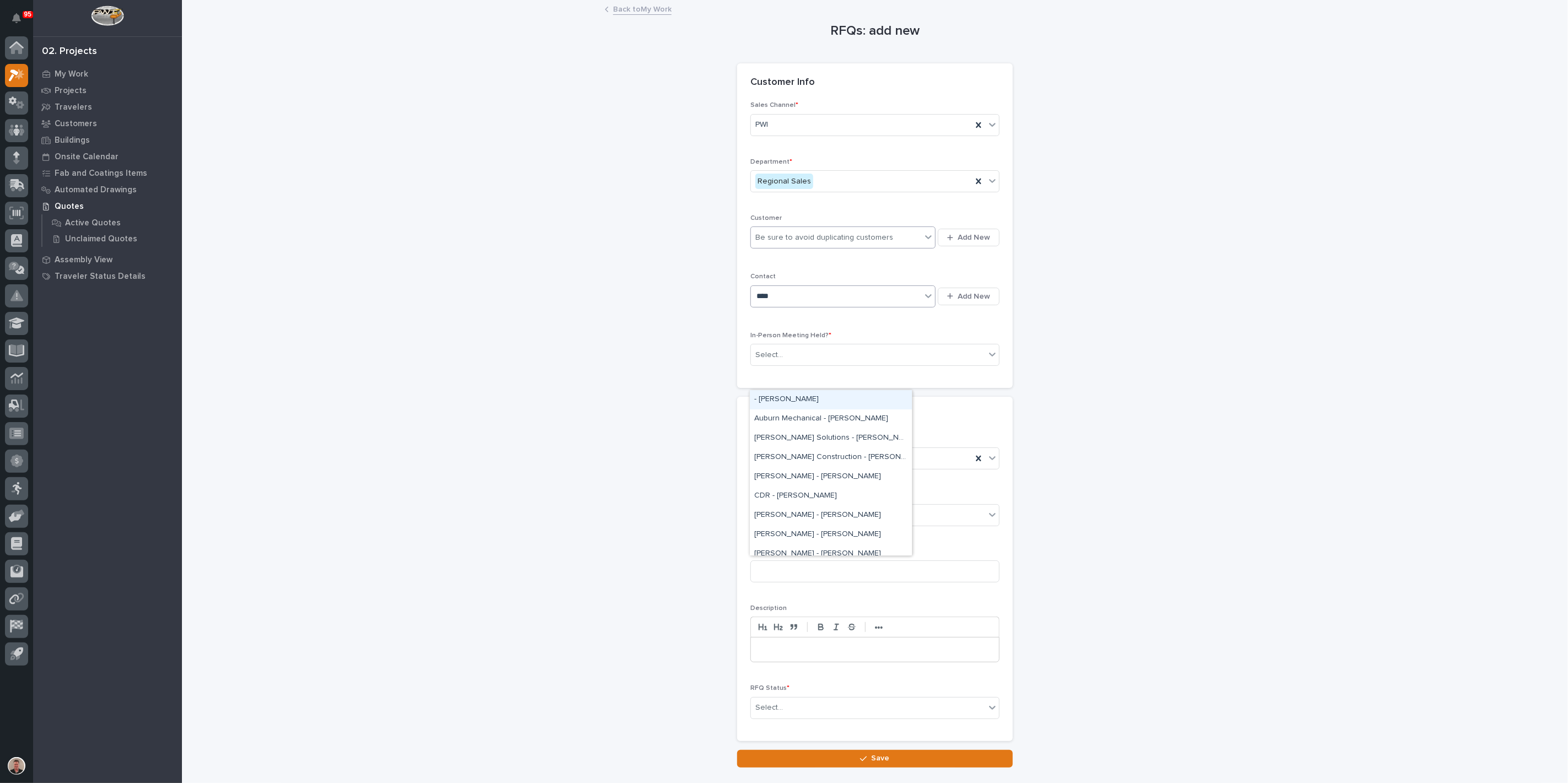
type input "*****"
click at [786, 432] on div "[PERSON_NAME] - [PERSON_NAME]" at bounding box center [830, 438] width 162 height 19
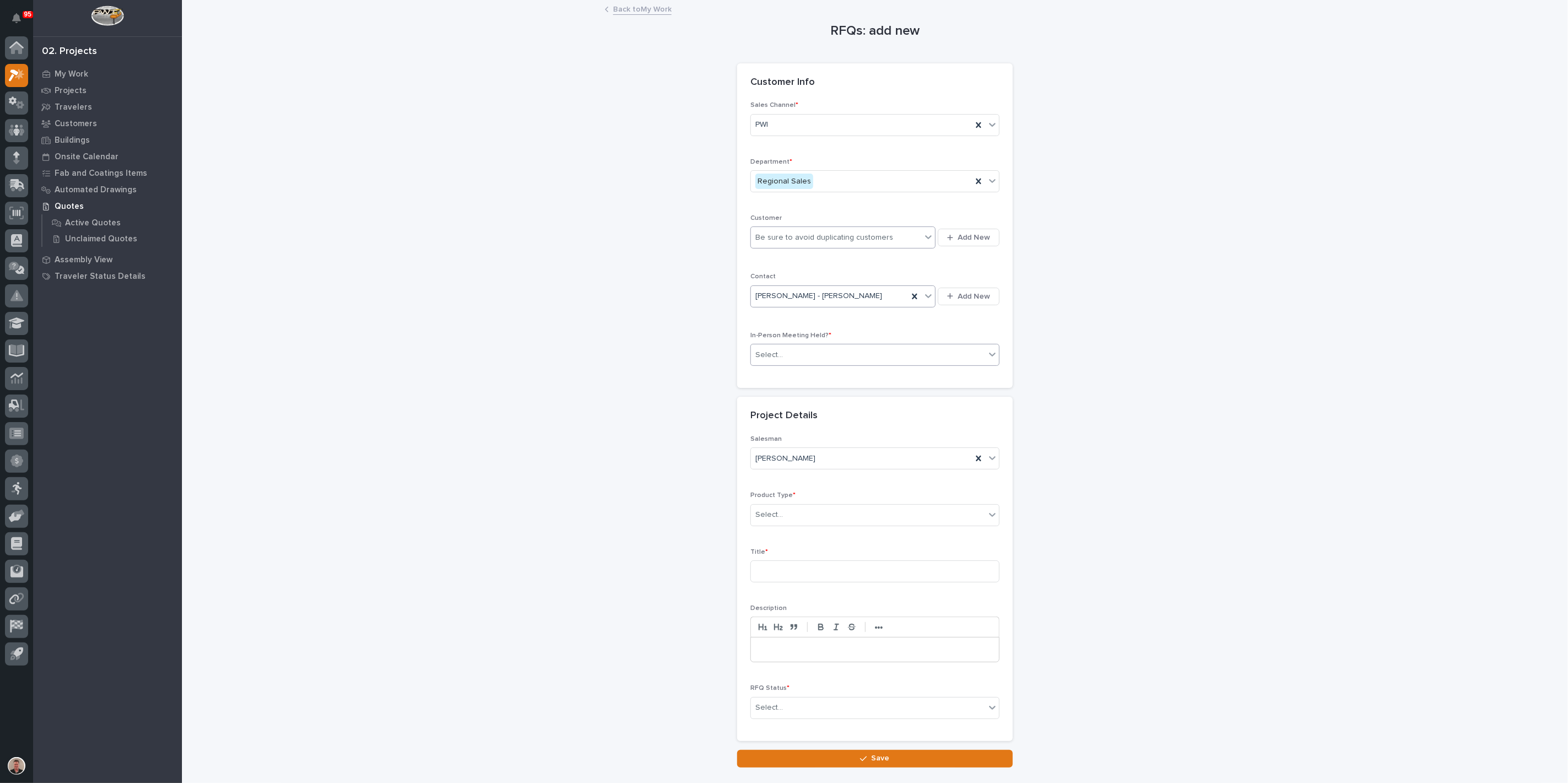
click at [787, 365] on div "Select..." at bounding box center [868, 356] width 234 height 18
click at [775, 465] on div "Yes" at bounding box center [870, 467] width 241 height 19
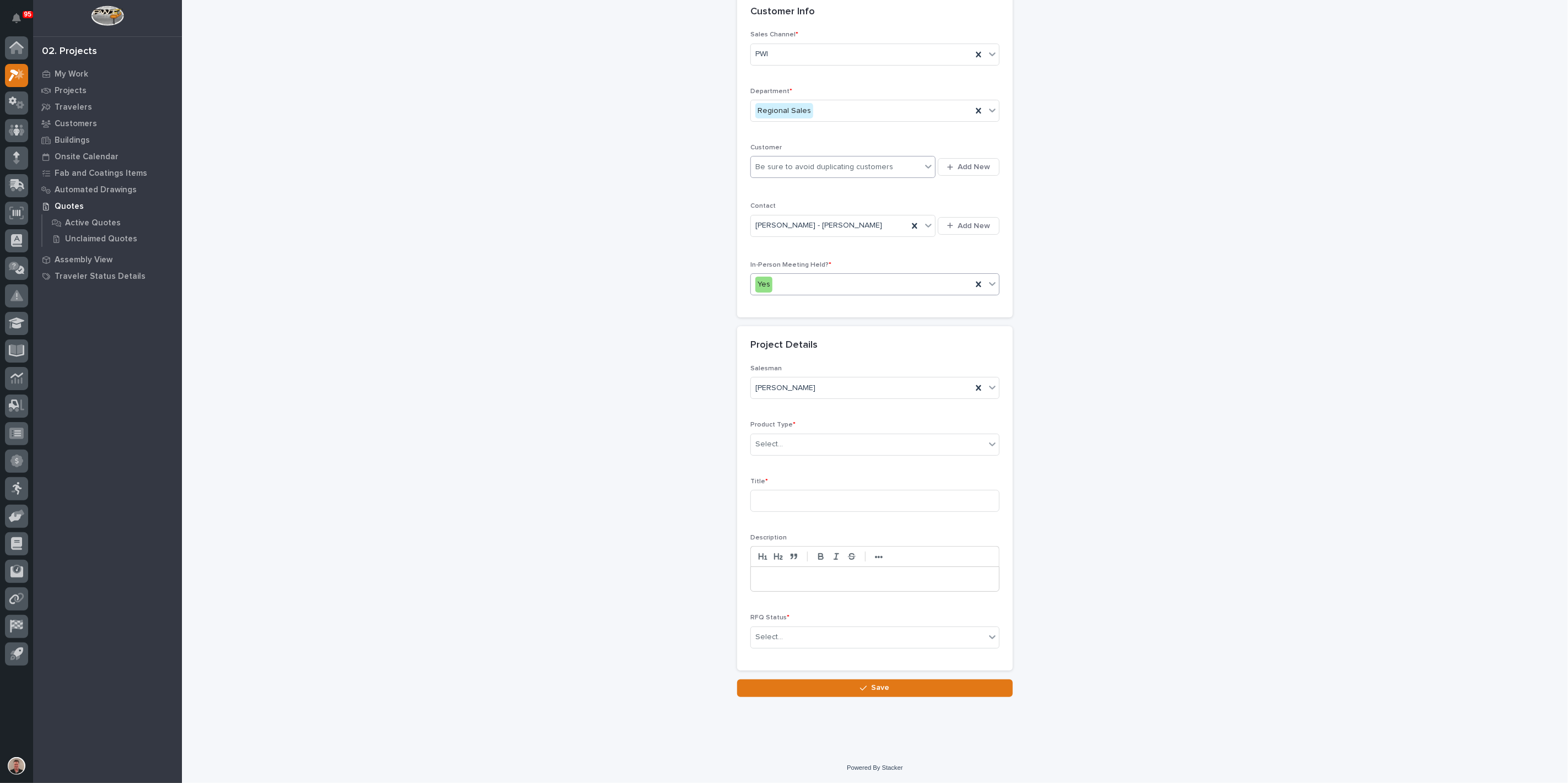
scroll to position [183, 0]
click at [792, 454] on div "Select..." at bounding box center [868, 445] width 234 height 18
click at [820, 577] on div "Mezzanine Components" at bounding box center [870, 581] width 241 height 19
click at [775, 512] on input at bounding box center [875, 501] width 250 height 22
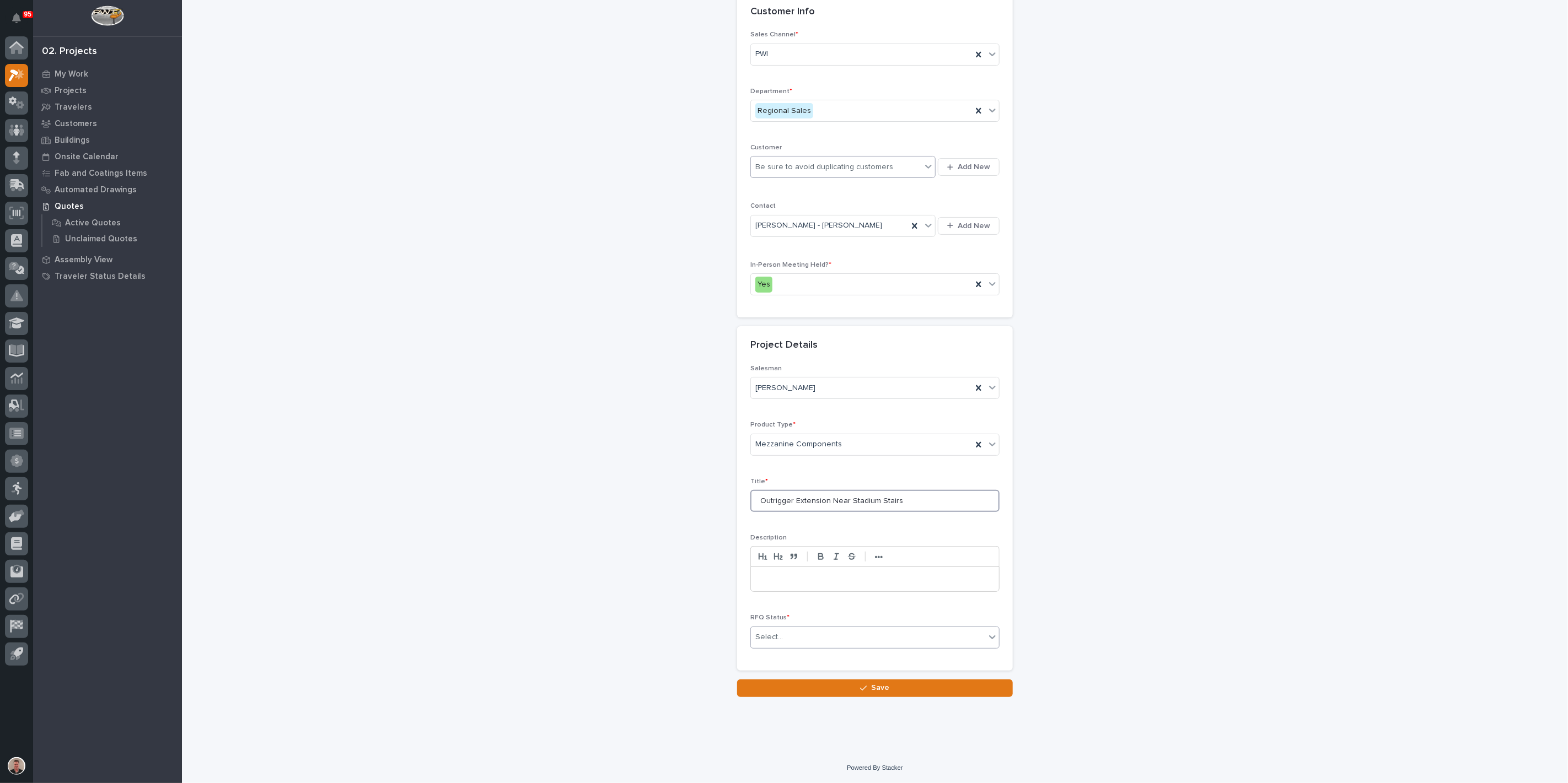
type input "Outrigger Extension Near Stadium Stairs"
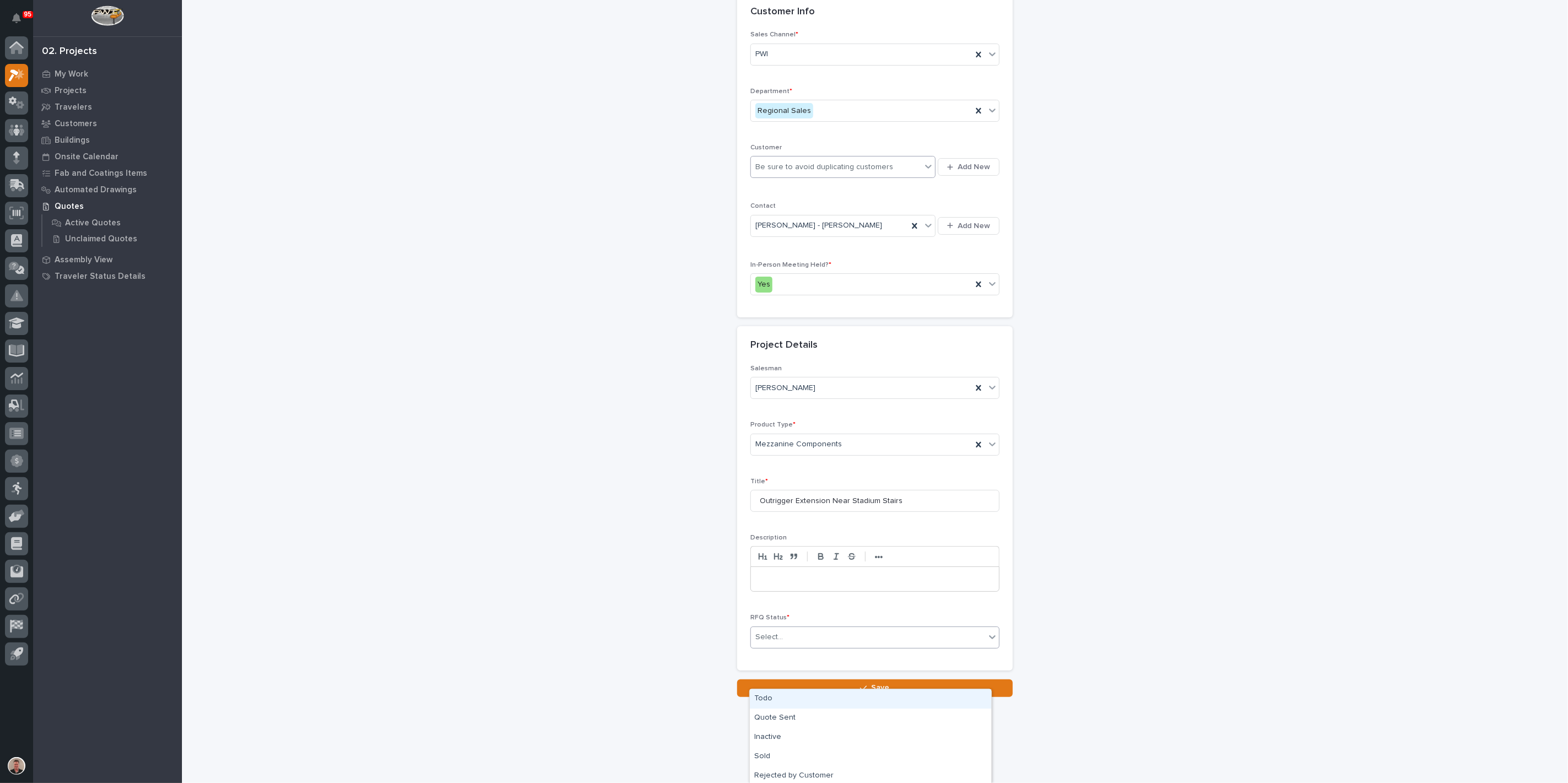
click at [848, 647] on div "Select..." at bounding box center [868, 638] width 234 height 18
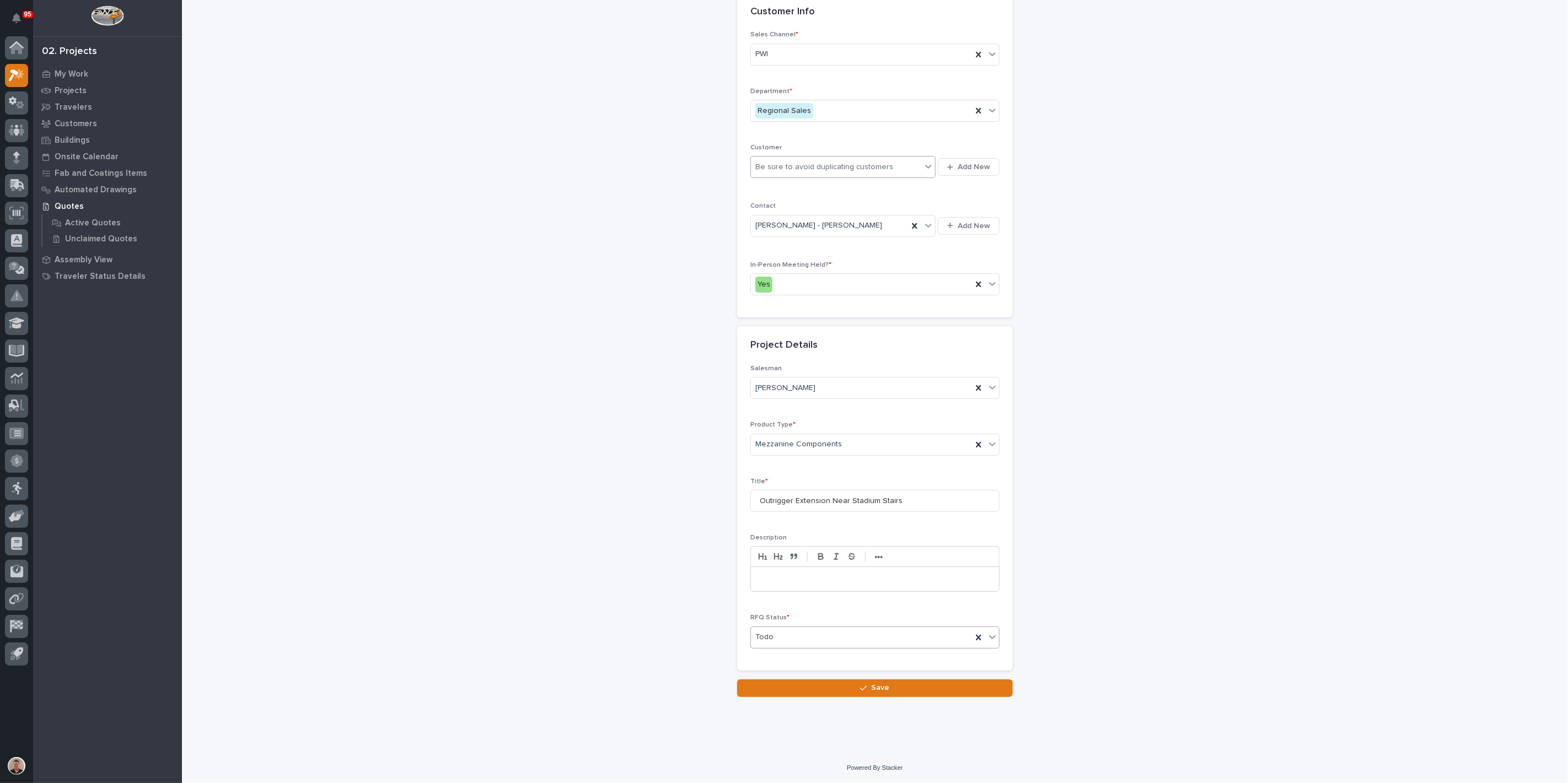
scroll to position [234, 0]
click at [788, 690] on button "Save" at bounding box center [875, 688] width 276 height 17
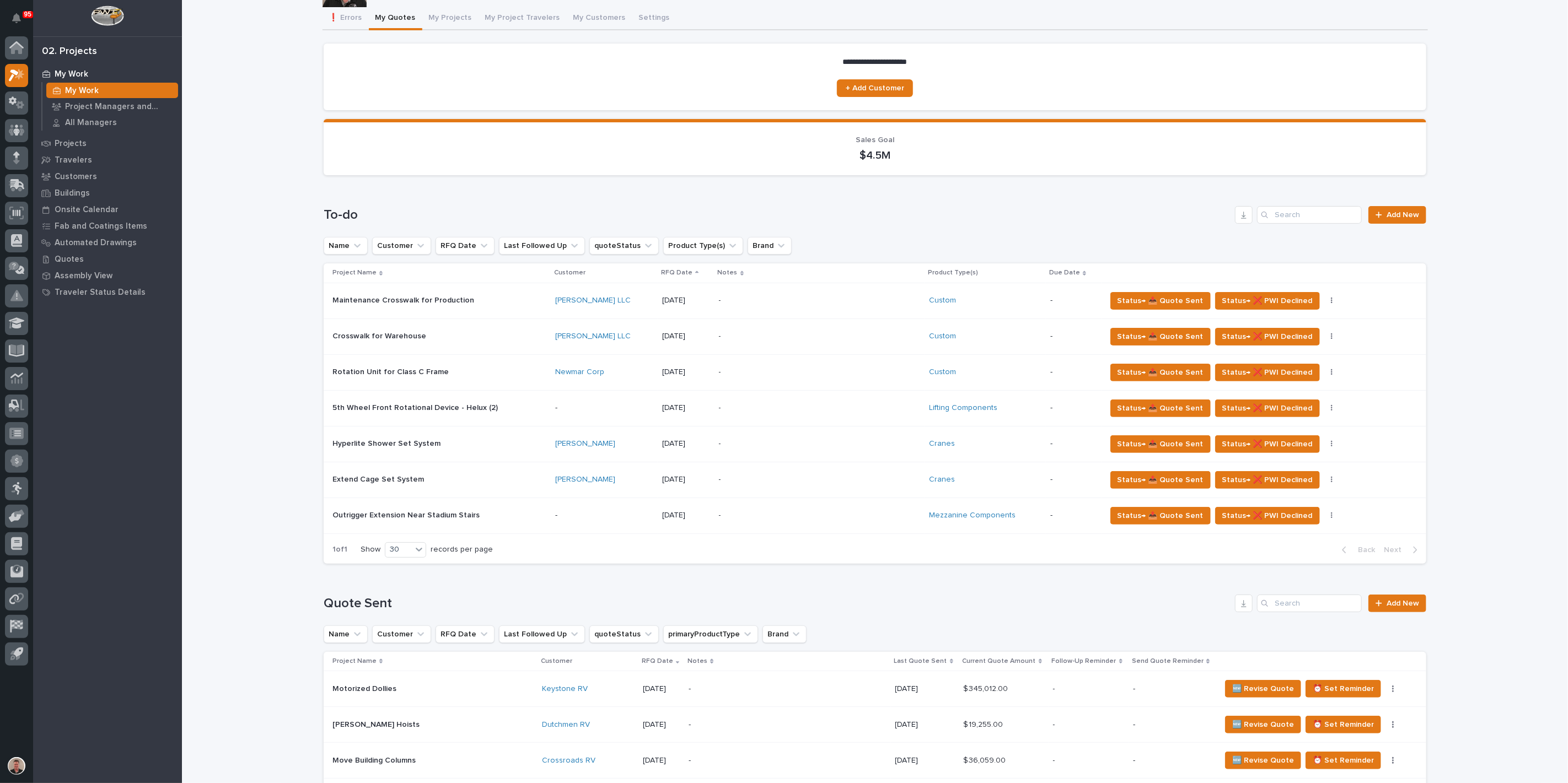
scroll to position [61, 0]
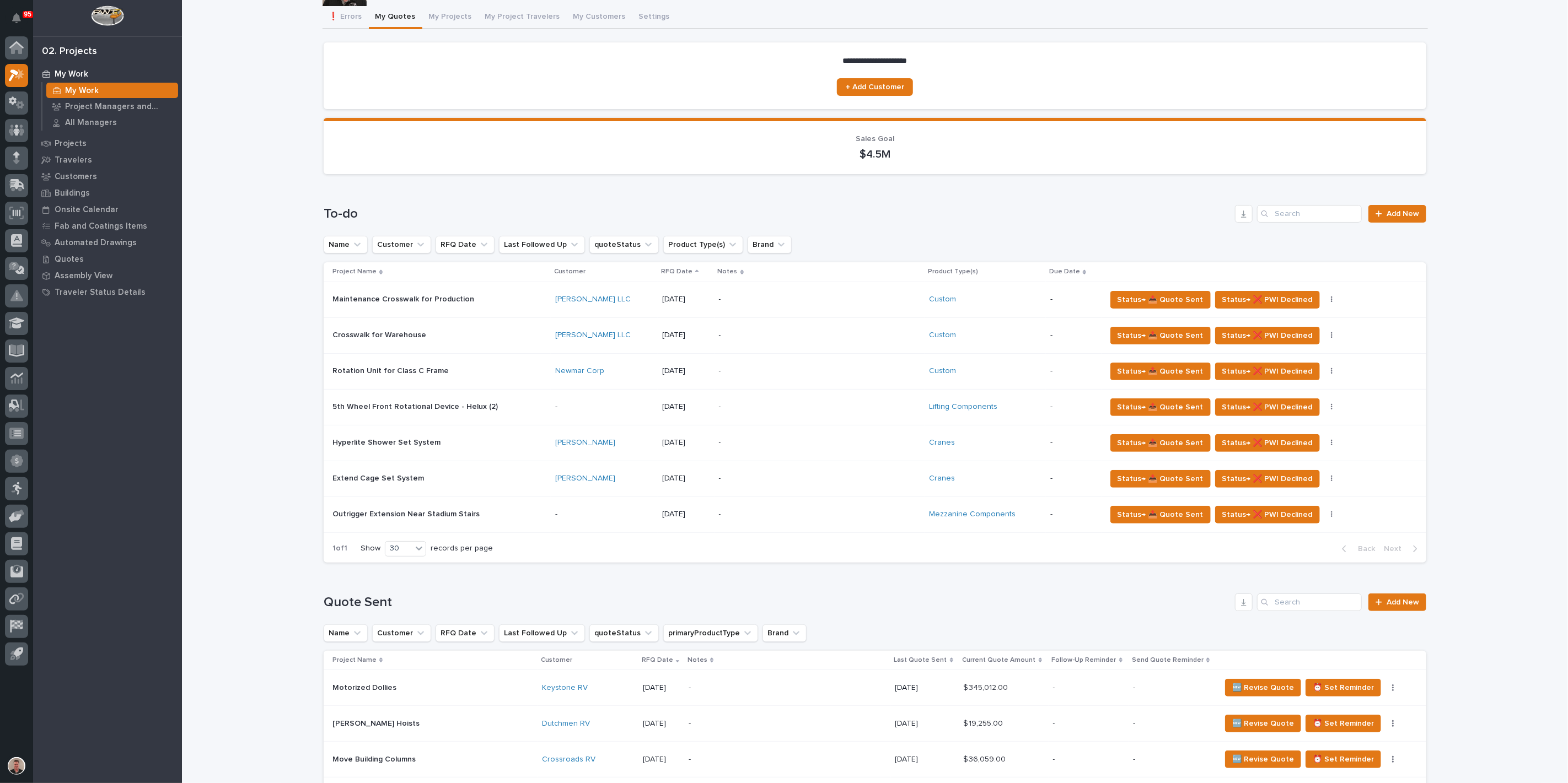
click at [615, 412] on p "-" at bounding box center [604, 407] width 99 height 9
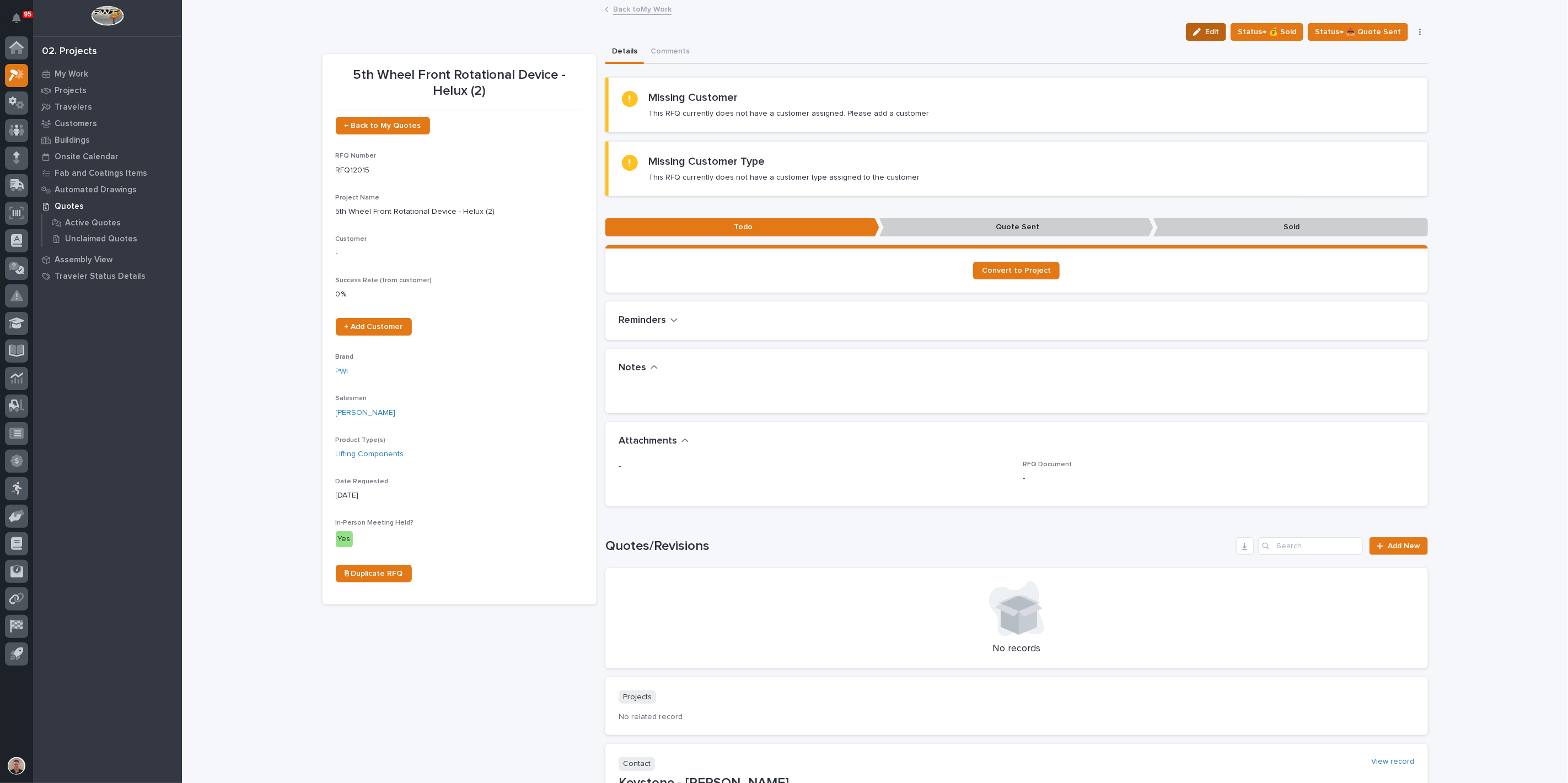
click at [1193, 35] on icon "button" at bounding box center [1197, 32] width 8 height 8
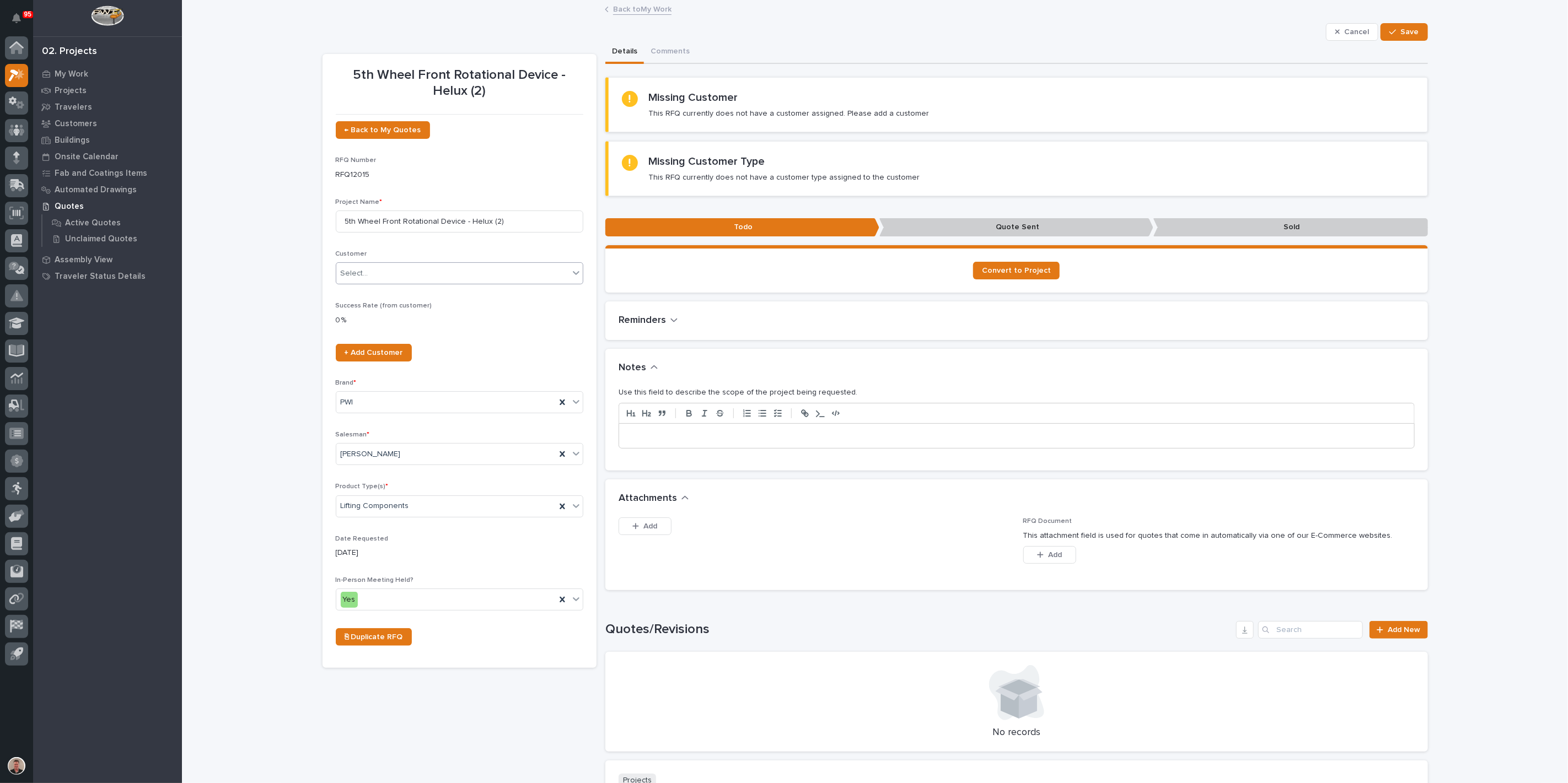
click at [448, 283] on div "Select..." at bounding box center [453, 274] width 232 height 18
type input "****"
click at [427, 409] on div "Keystone RV" at bounding box center [455, 410] width 240 height 19
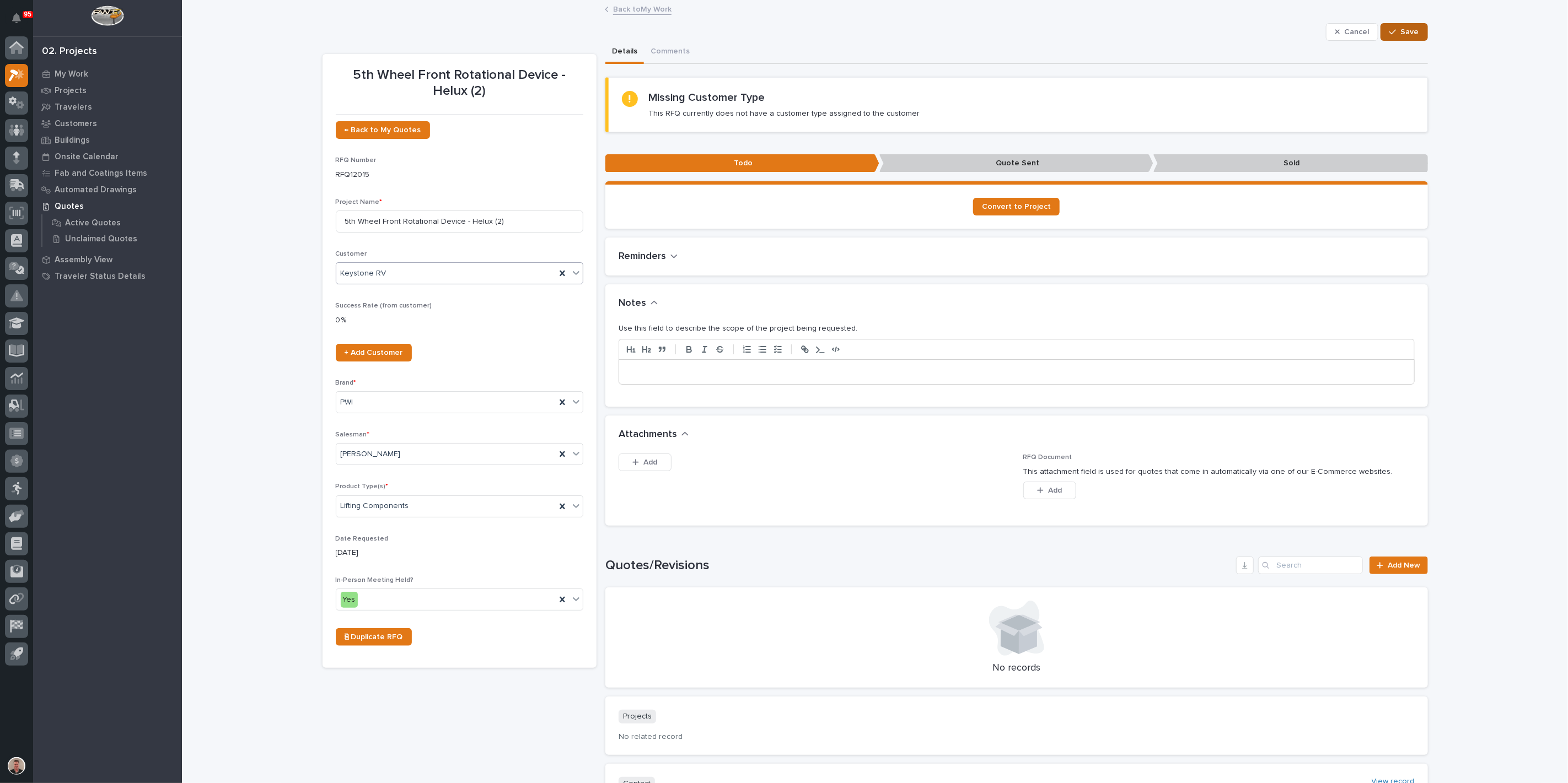
click at [1405, 35] on span "Save" at bounding box center [1410, 32] width 18 height 10
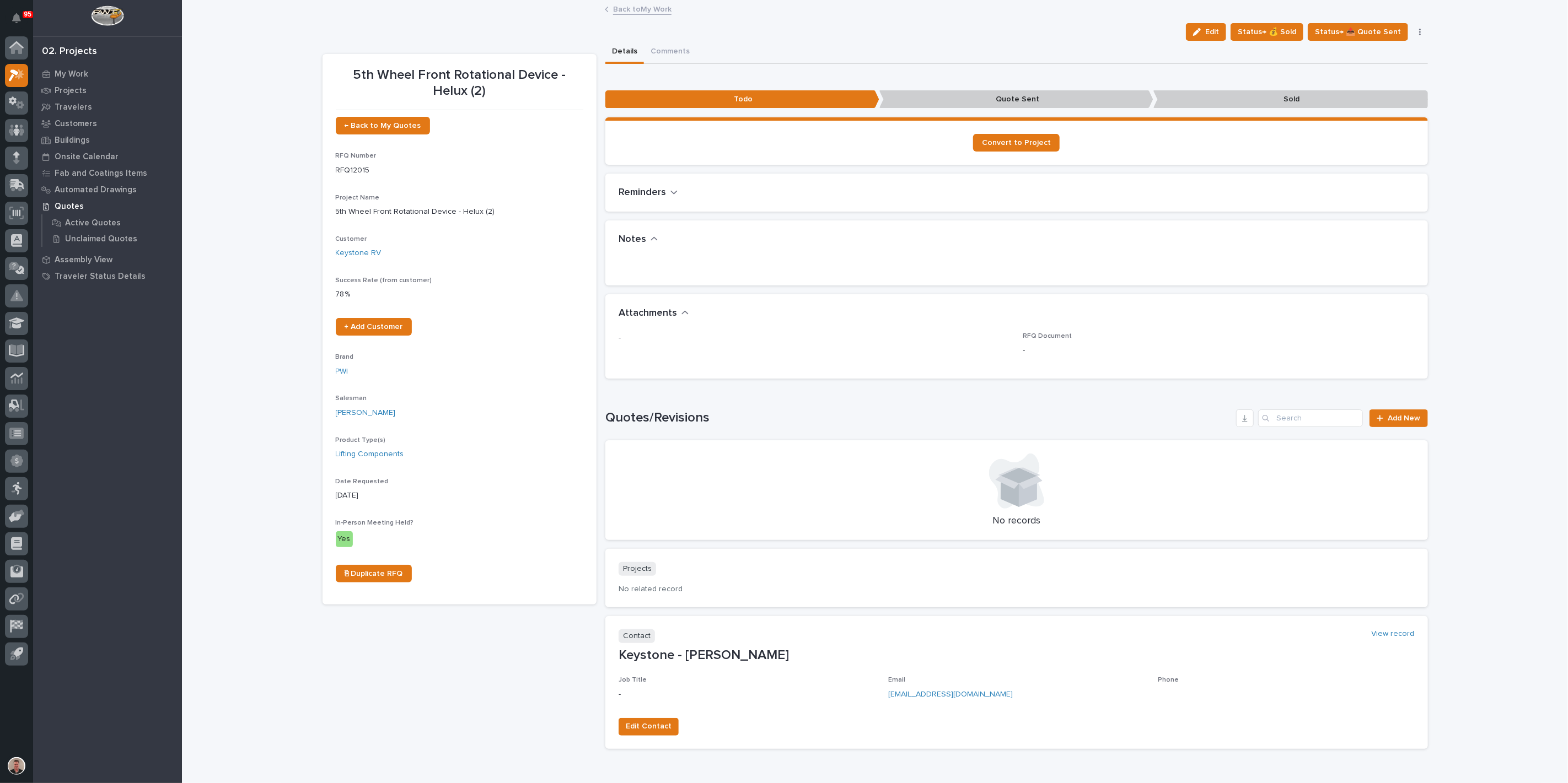
click at [618, 10] on link "Back to My Work" at bounding box center [642, 8] width 58 height 13
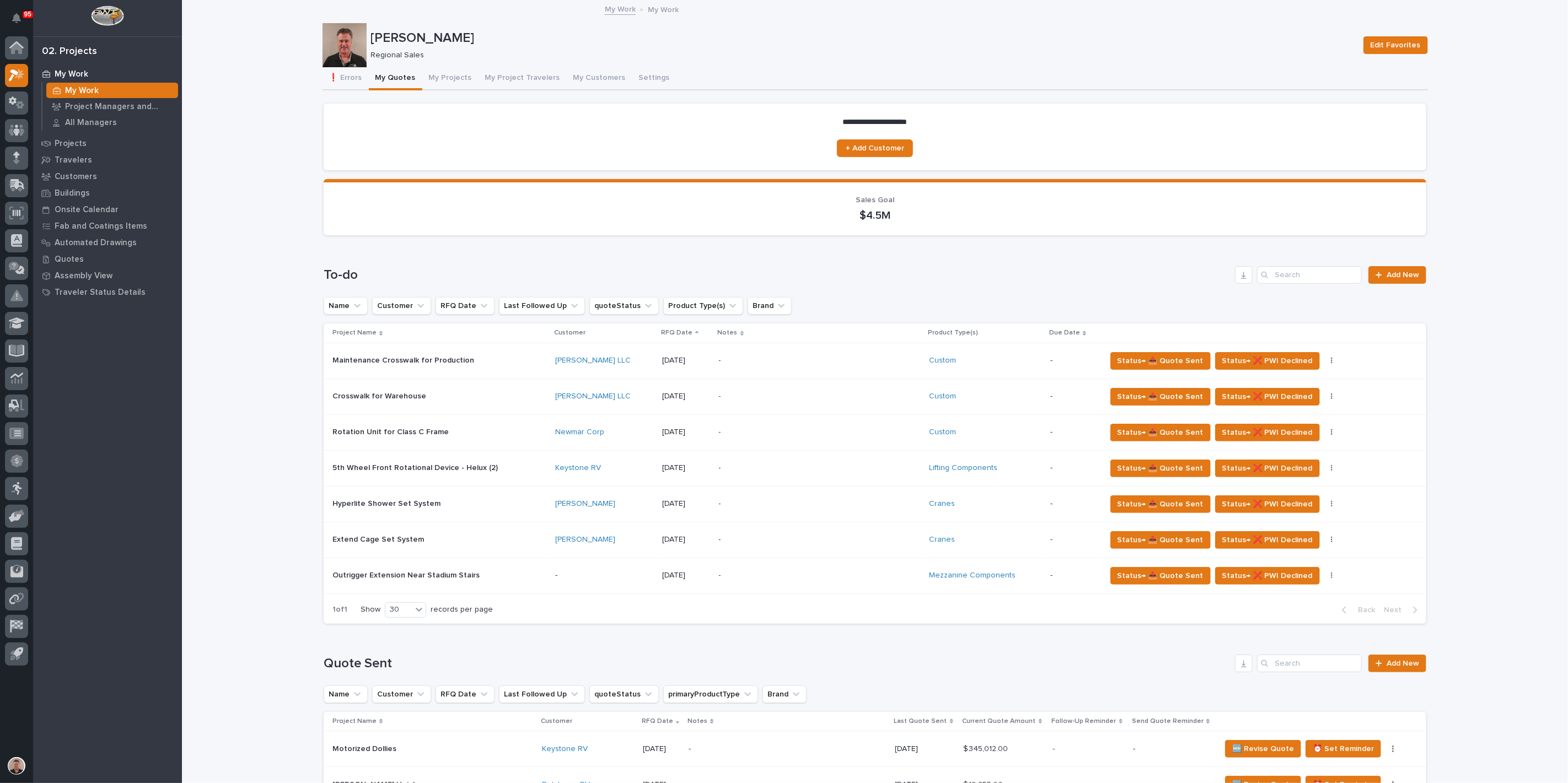
scroll to position [61, 0]
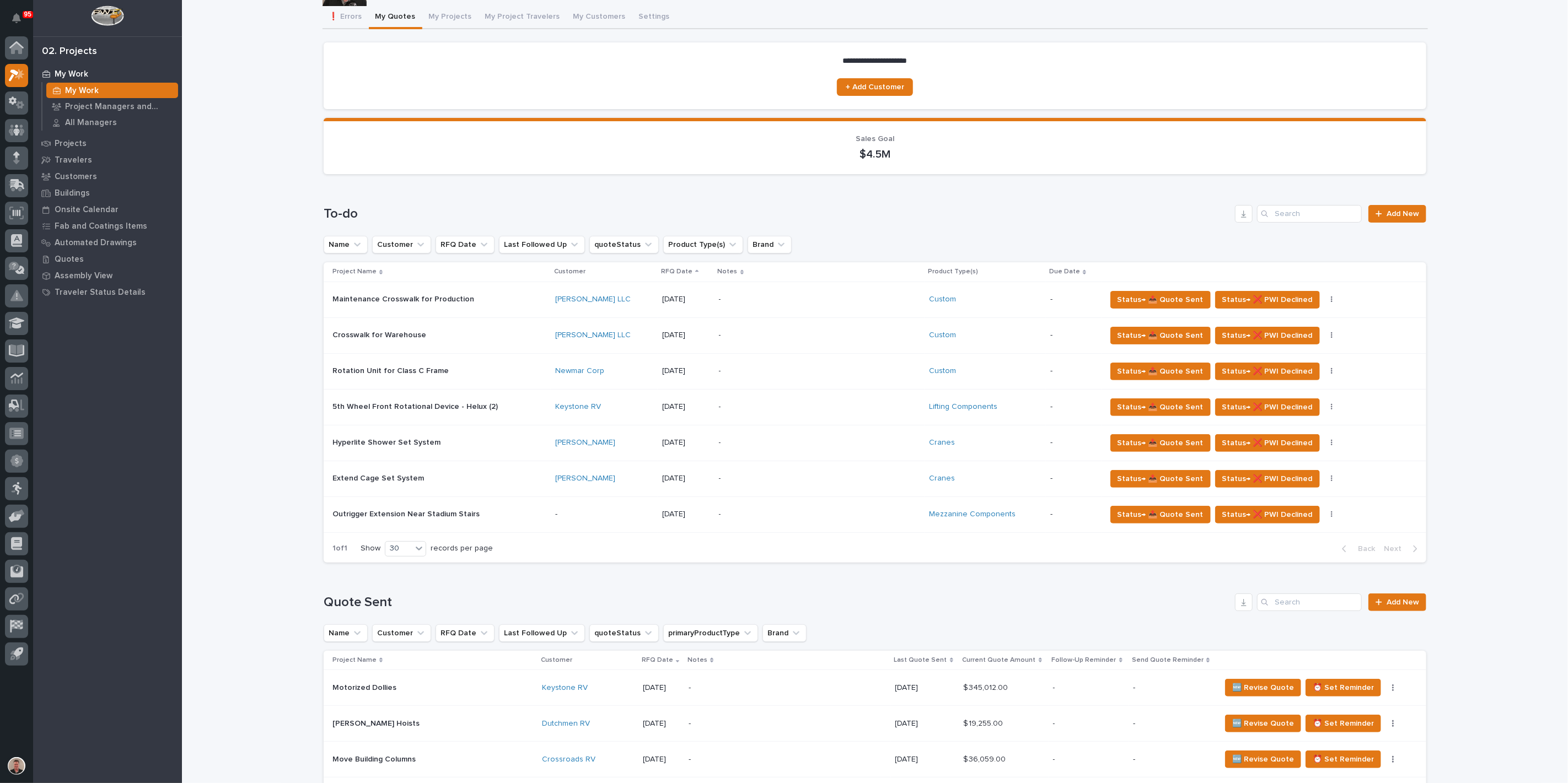
click at [616, 519] on p "-" at bounding box center [604, 514] width 99 height 9
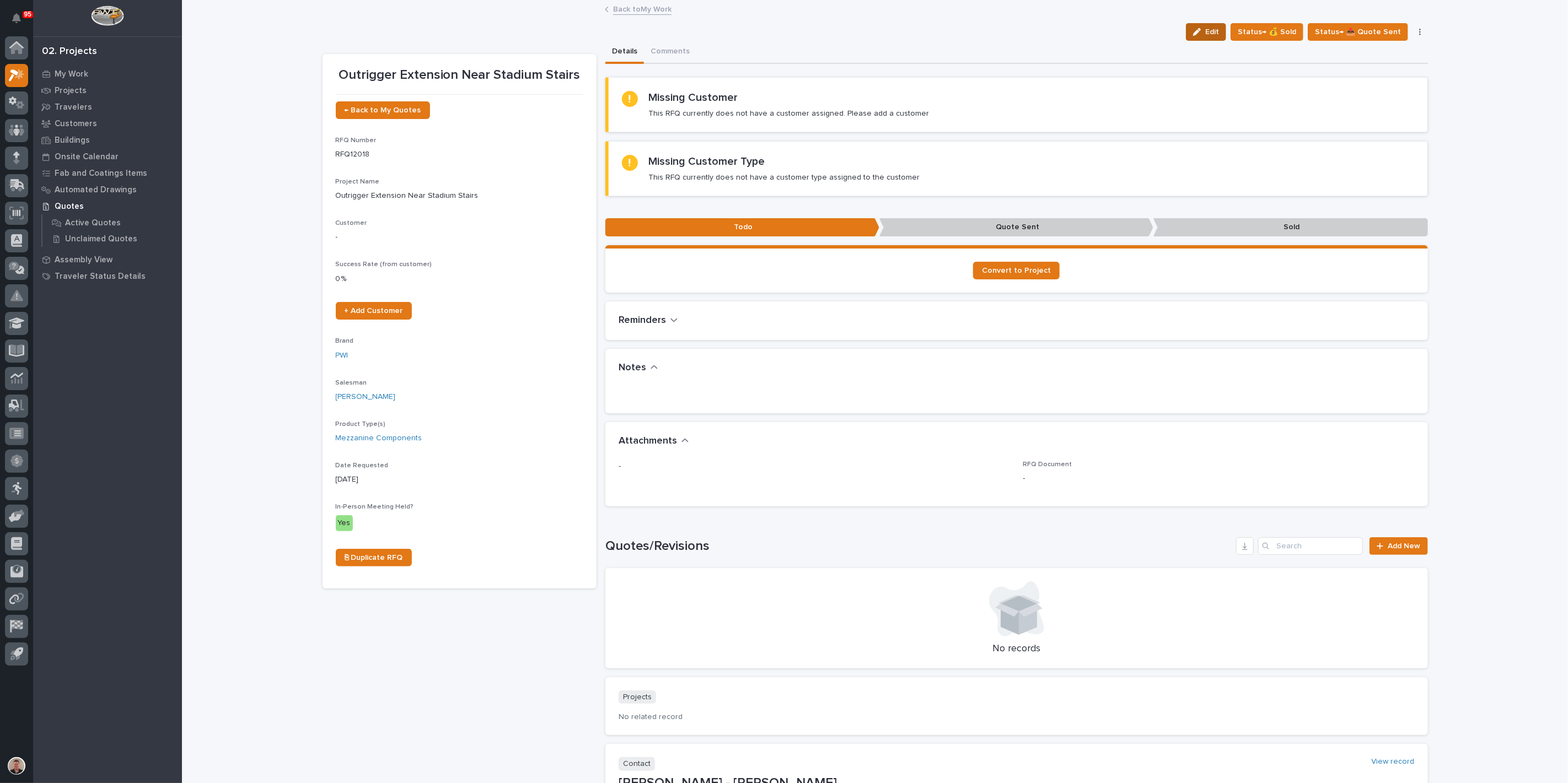
click at [1205, 37] on span "Edit" at bounding box center [1211, 32] width 14 height 10
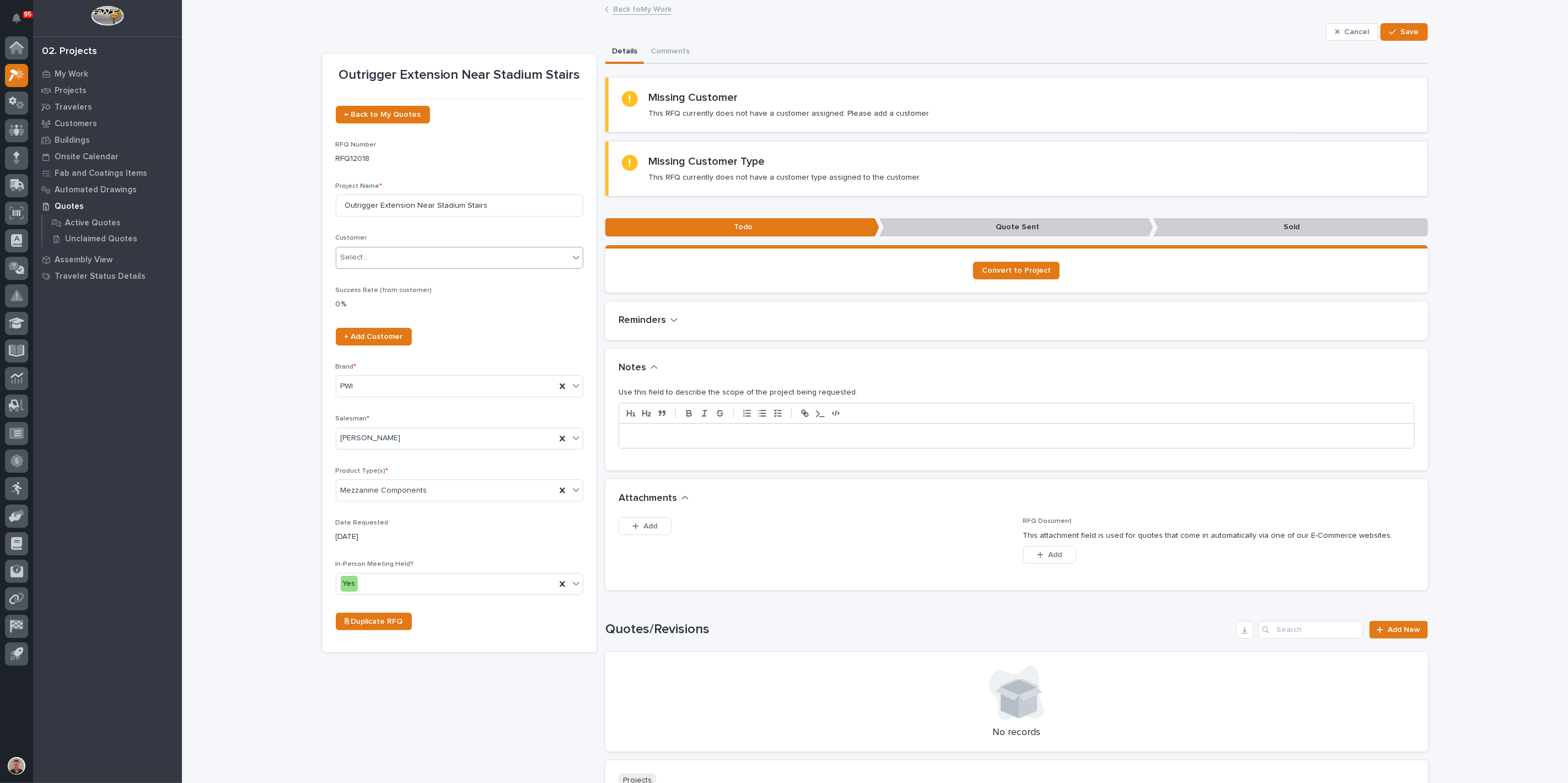
click at [477, 267] on div "Select..." at bounding box center [453, 258] width 232 height 18
type input "********"
click at [473, 348] on div "[PERSON_NAME]" at bounding box center [455, 353] width 240 height 19
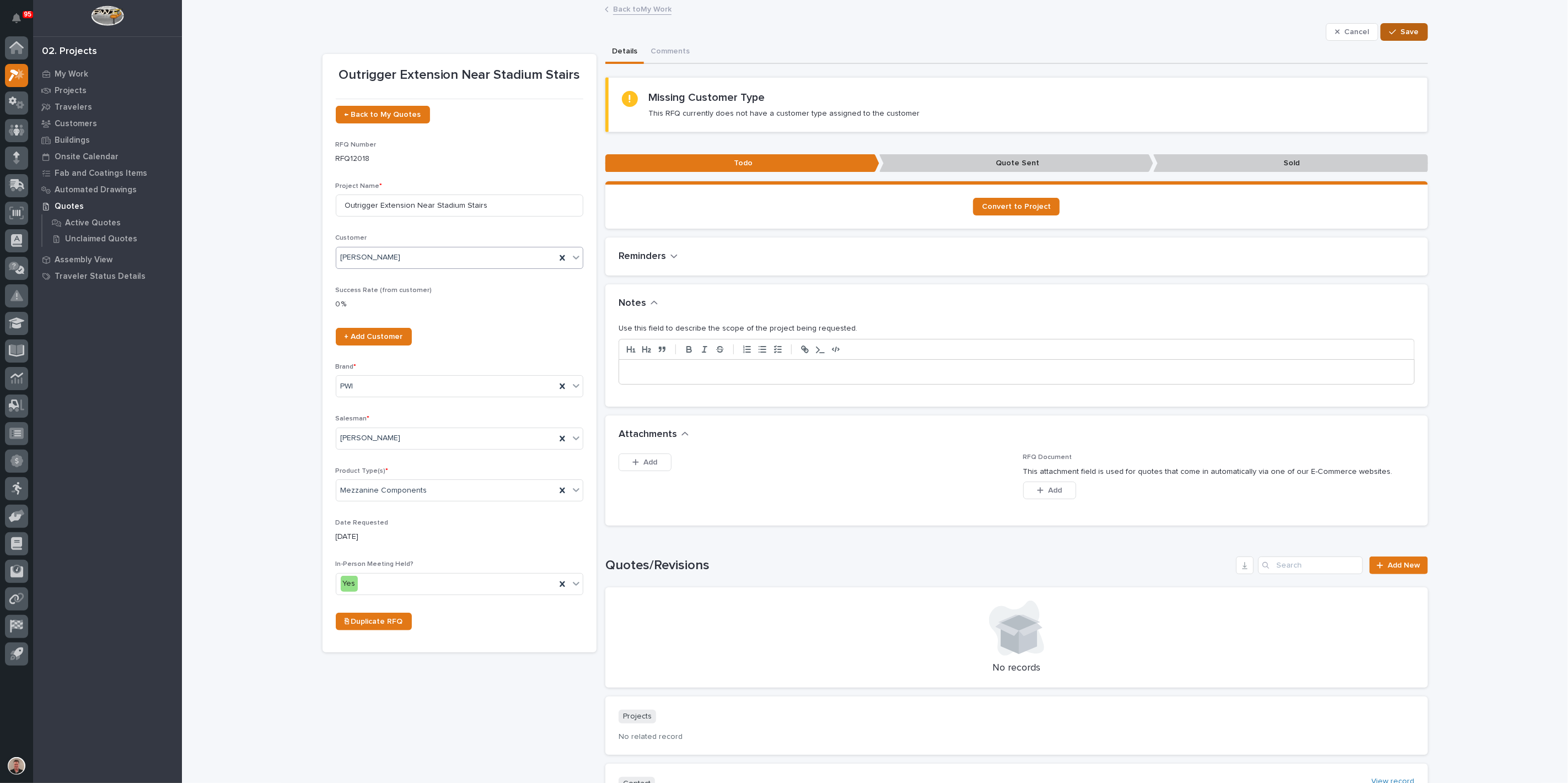
click at [1401, 37] on span "Save" at bounding box center [1410, 32] width 18 height 10
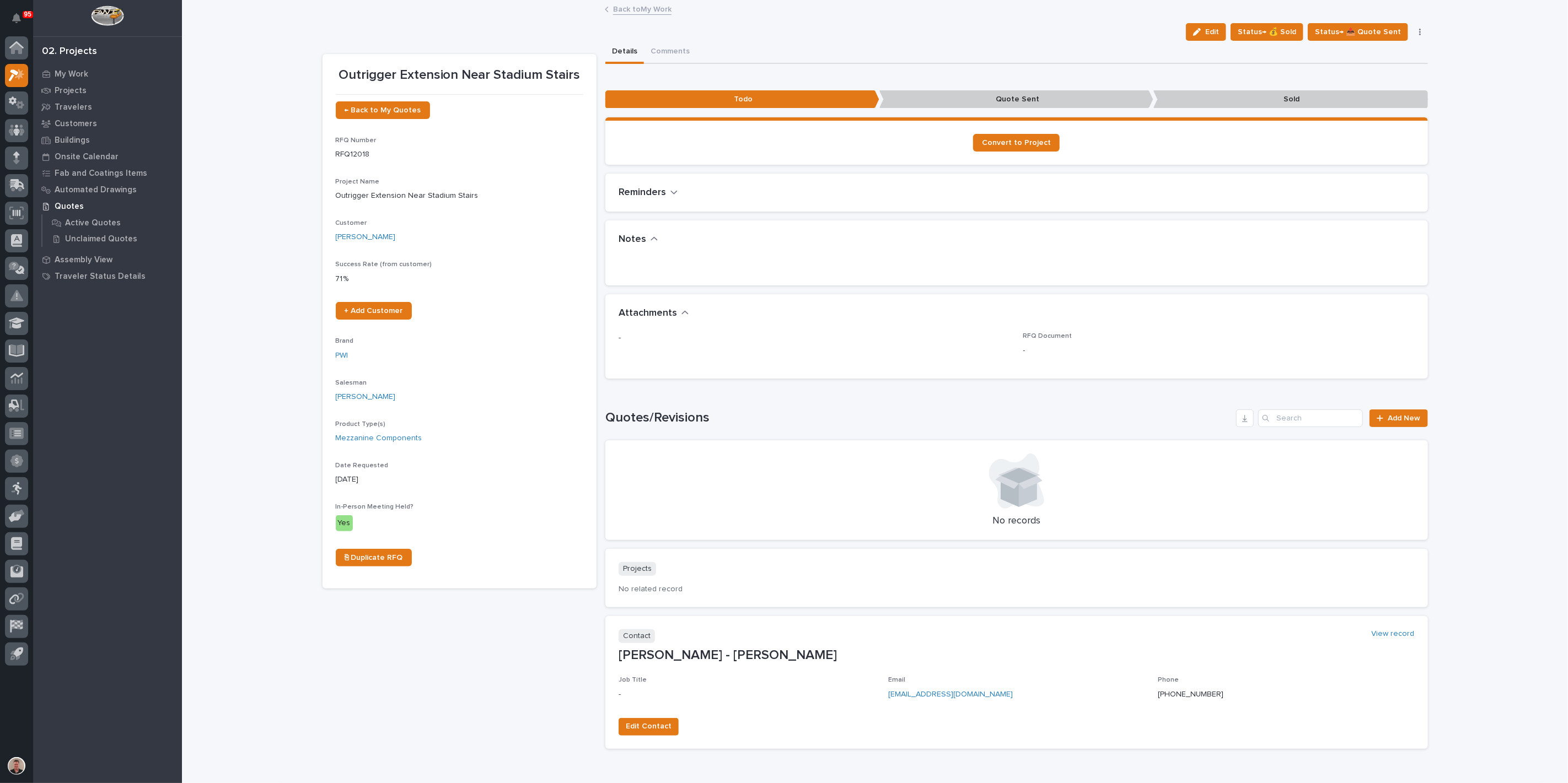
click at [626, 11] on link "Back to My Work" at bounding box center [642, 8] width 58 height 13
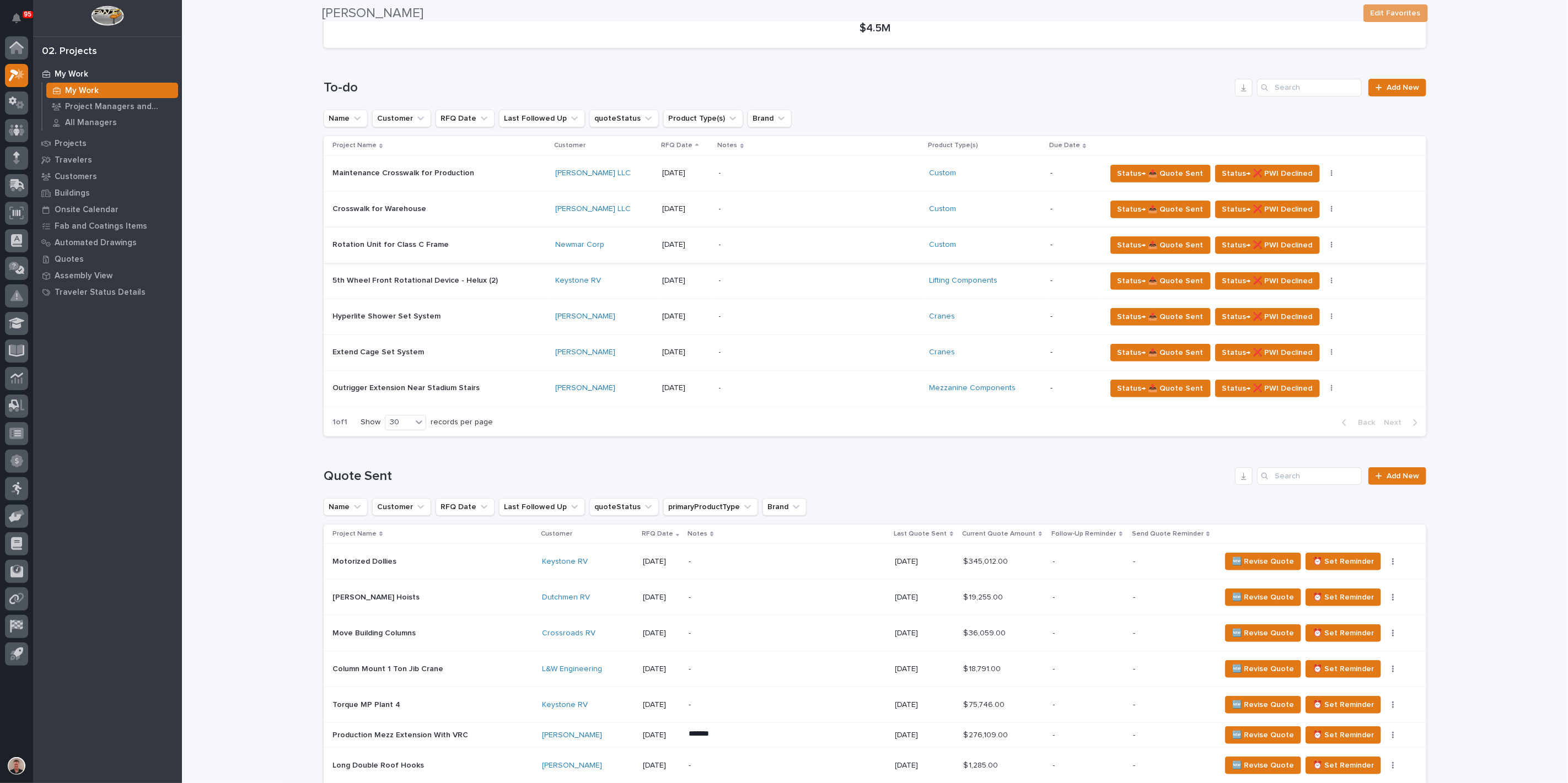
scroll to position [245, 0]
